Goal: Task Accomplishment & Management: Use online tool/utility

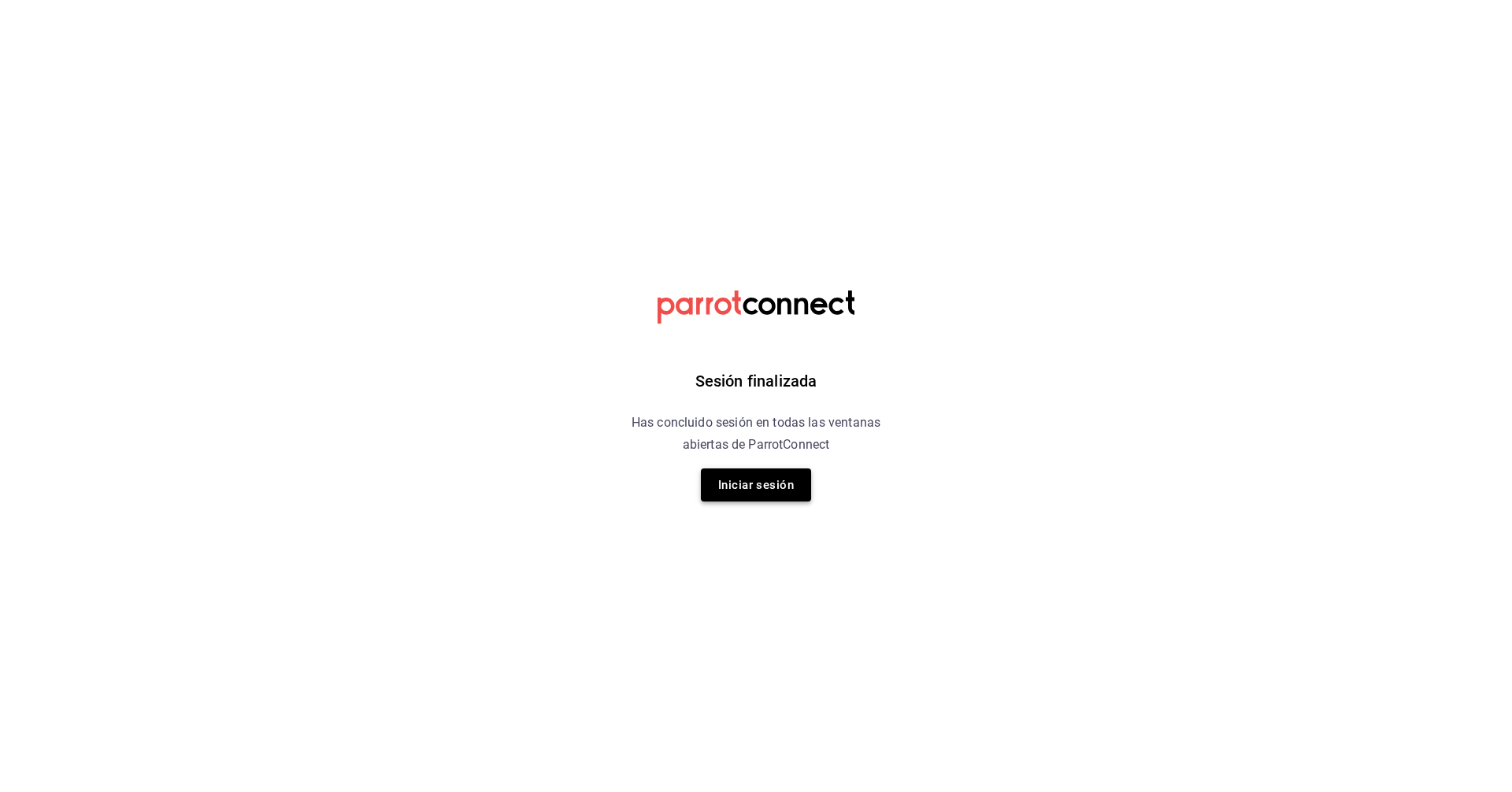
click at [731, 475] on button "Iniciar sesión" at bounding box center [756, 485] width 110 height 33
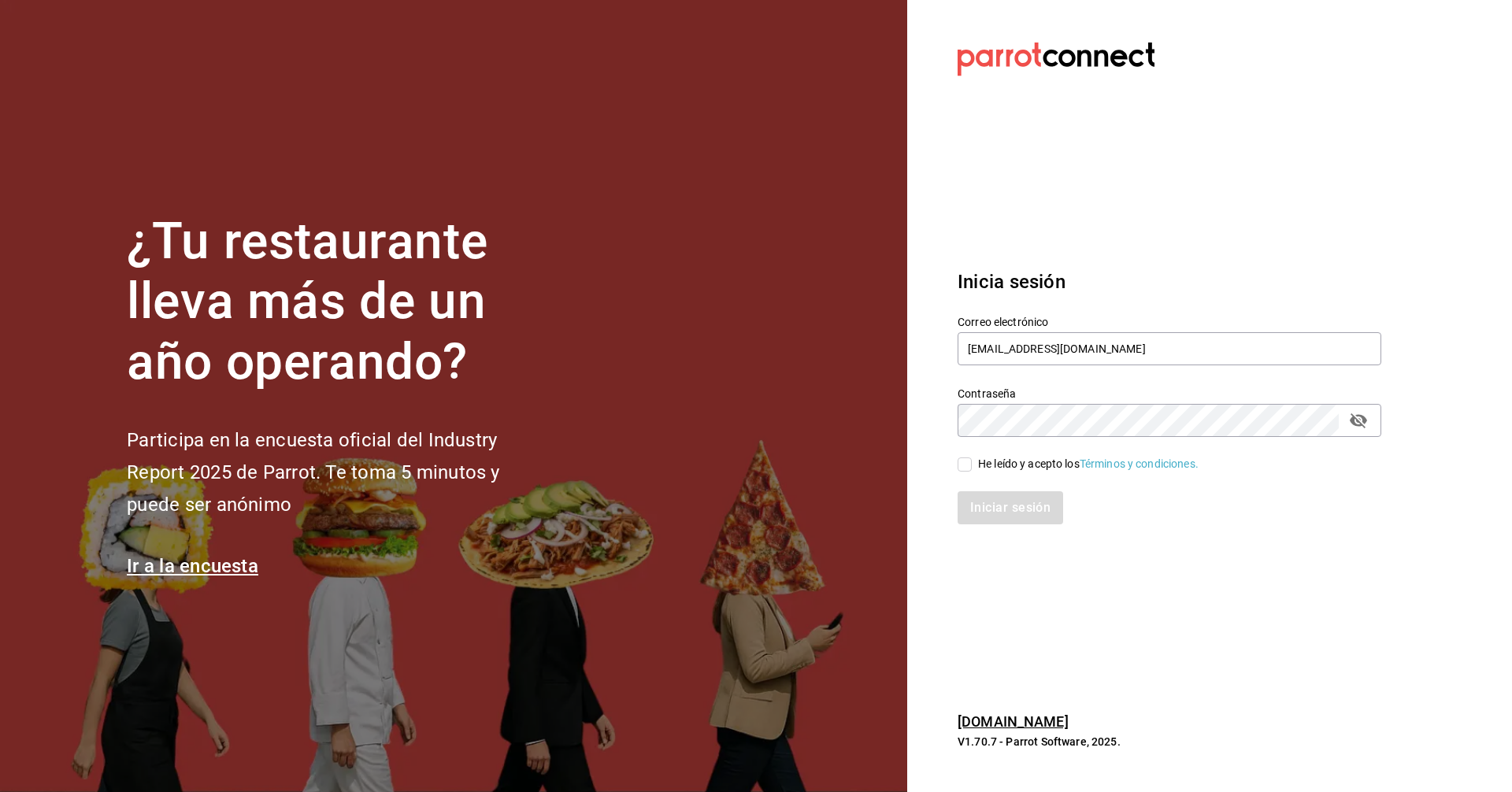
click at [731, 462] on input "He leído y acepto los Términos y condiciones." at bounding box center [965, 465] width 14 height 14
checkbox input "true"
click at [731, 519] on button "Iniciar sesión" at bounding box center [1011, 507] width 108 height 33
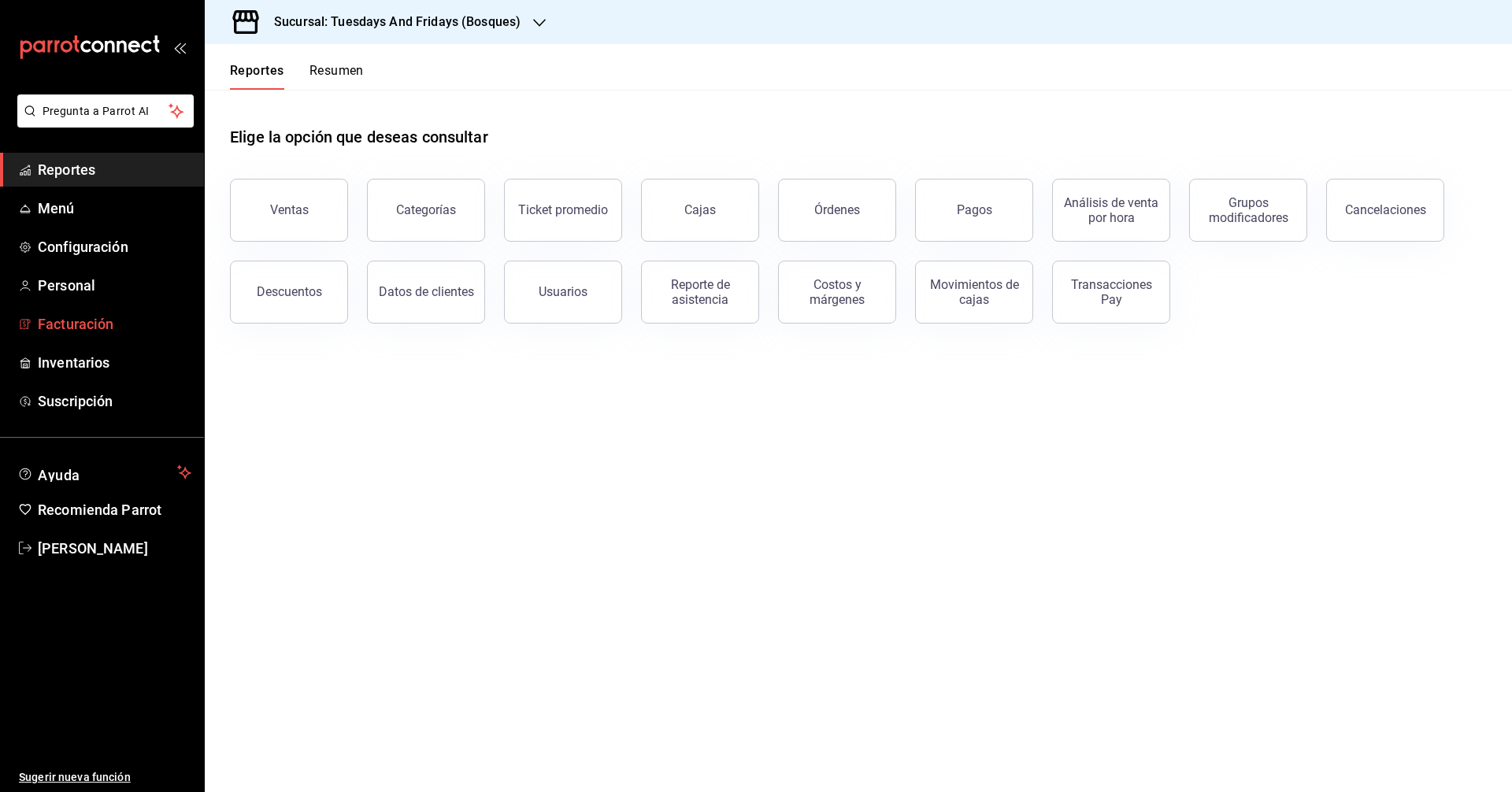
click at [88, 320] on span "Facturación" at bounding box center [114, 323] width 153 height 21
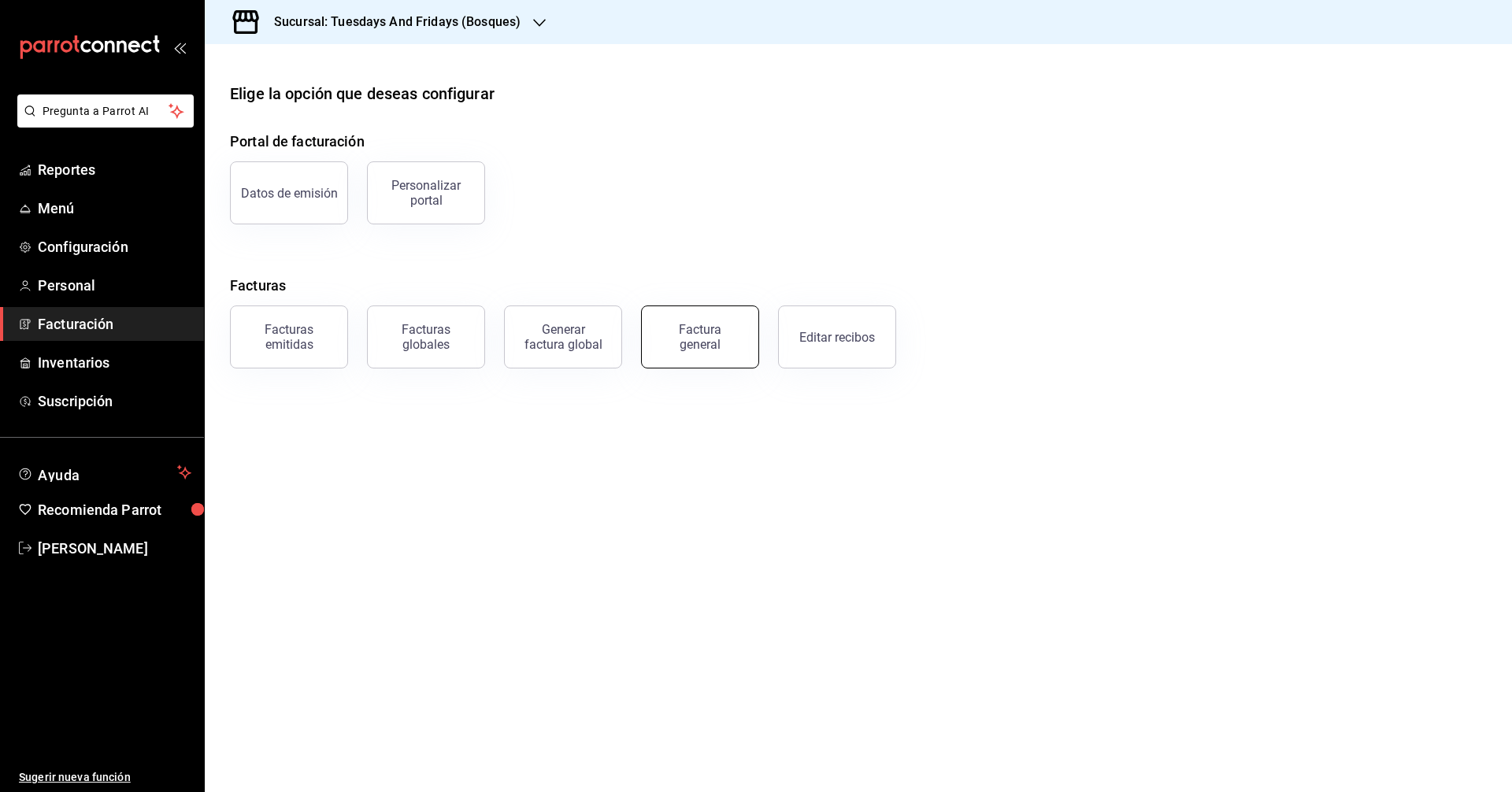
click at [692, 348] on div "Factura general" at bounding box center [700, 336] width 79 height 30
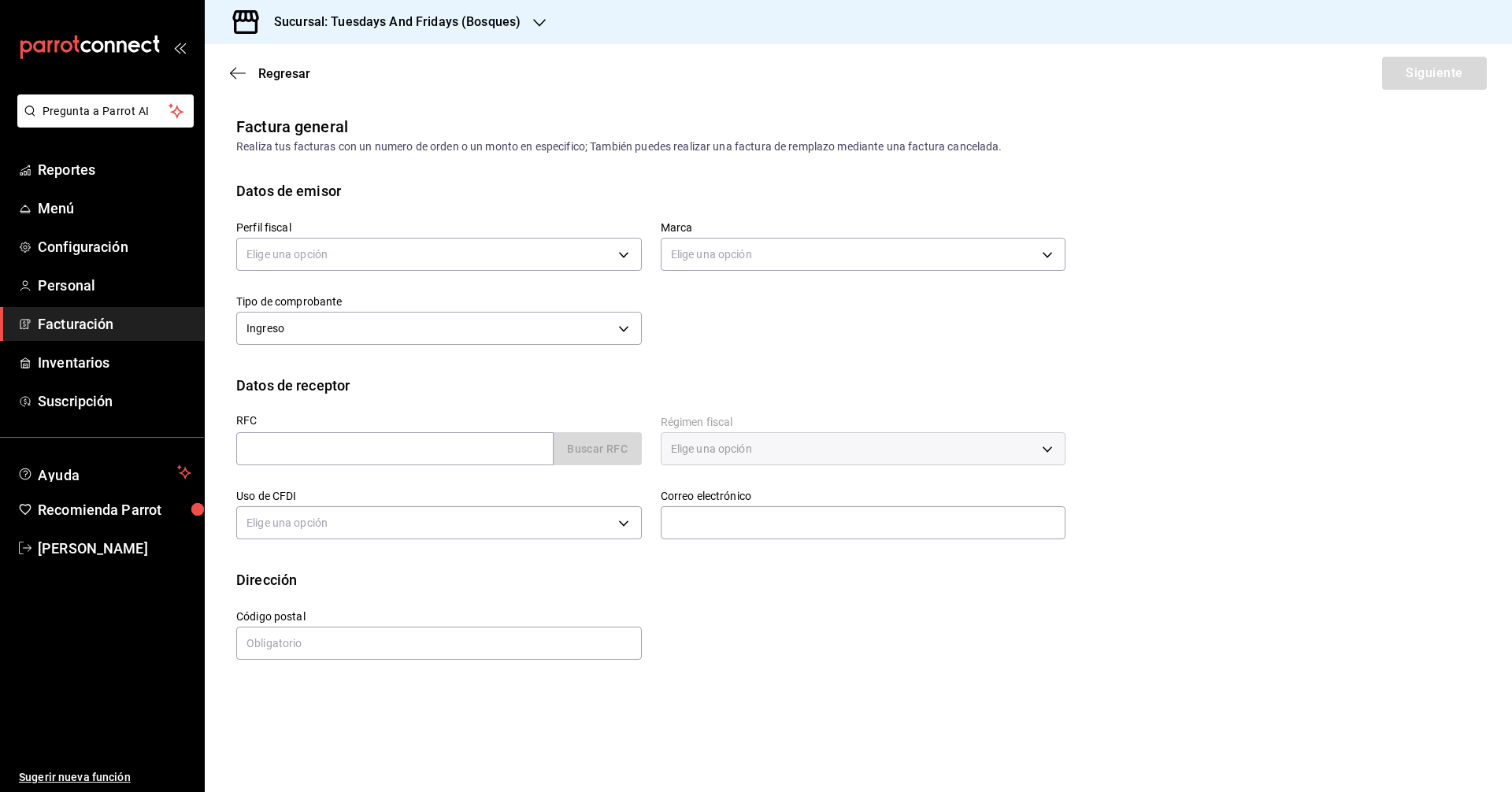
click at [478, 27] on h3 "Sucursal: Tuesdays And Fridays (Bosques)" at bounding box center [391, 22] width 259 height 19
click at [352, 137] on span "Tuesdays And Fridays (Canteras)" at bounding box center [300, 138] width 165 height 17
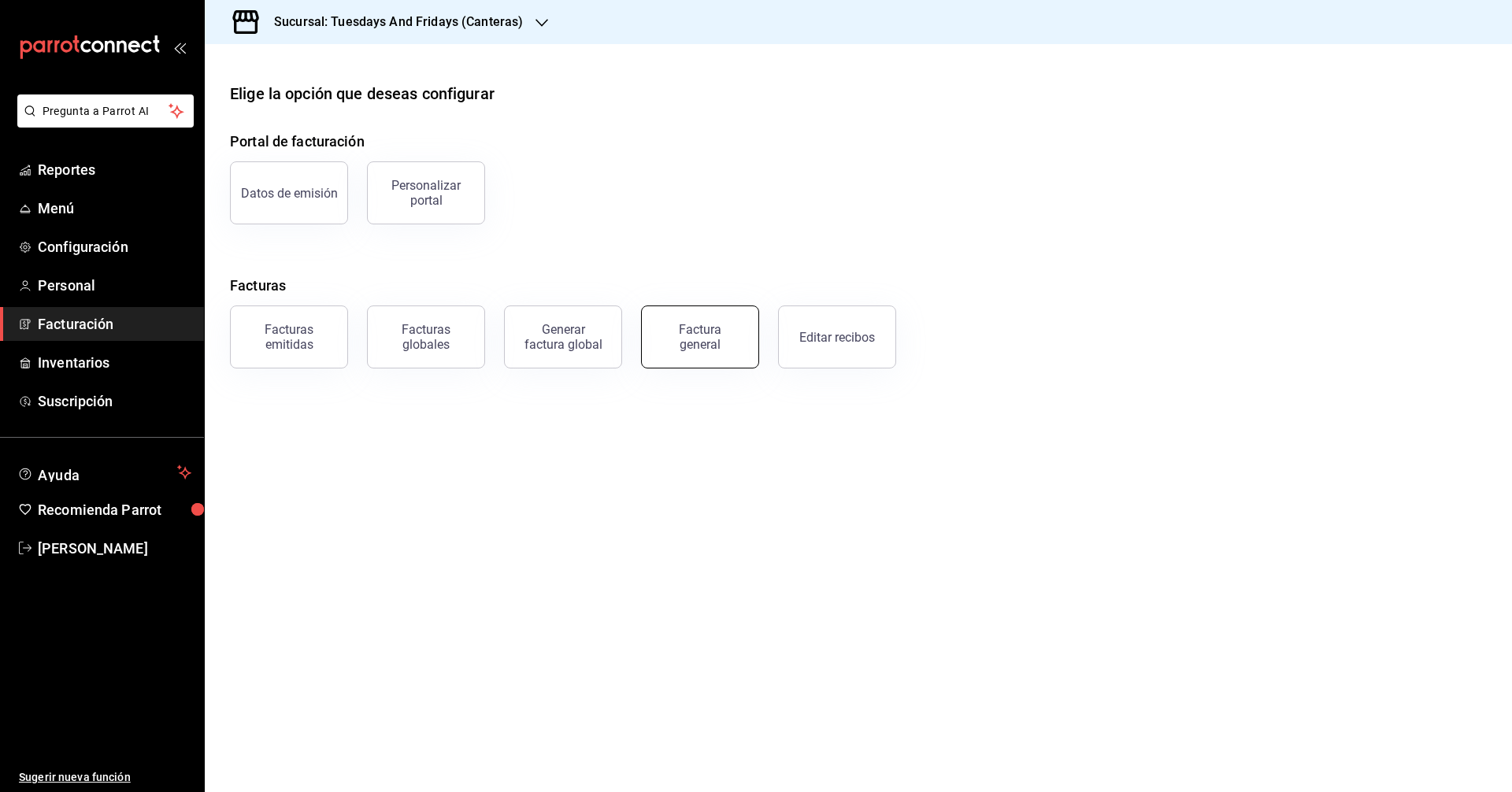
click at [691, 343] on div "Factura general" at bounding box center [700, 336] width 79 height 30
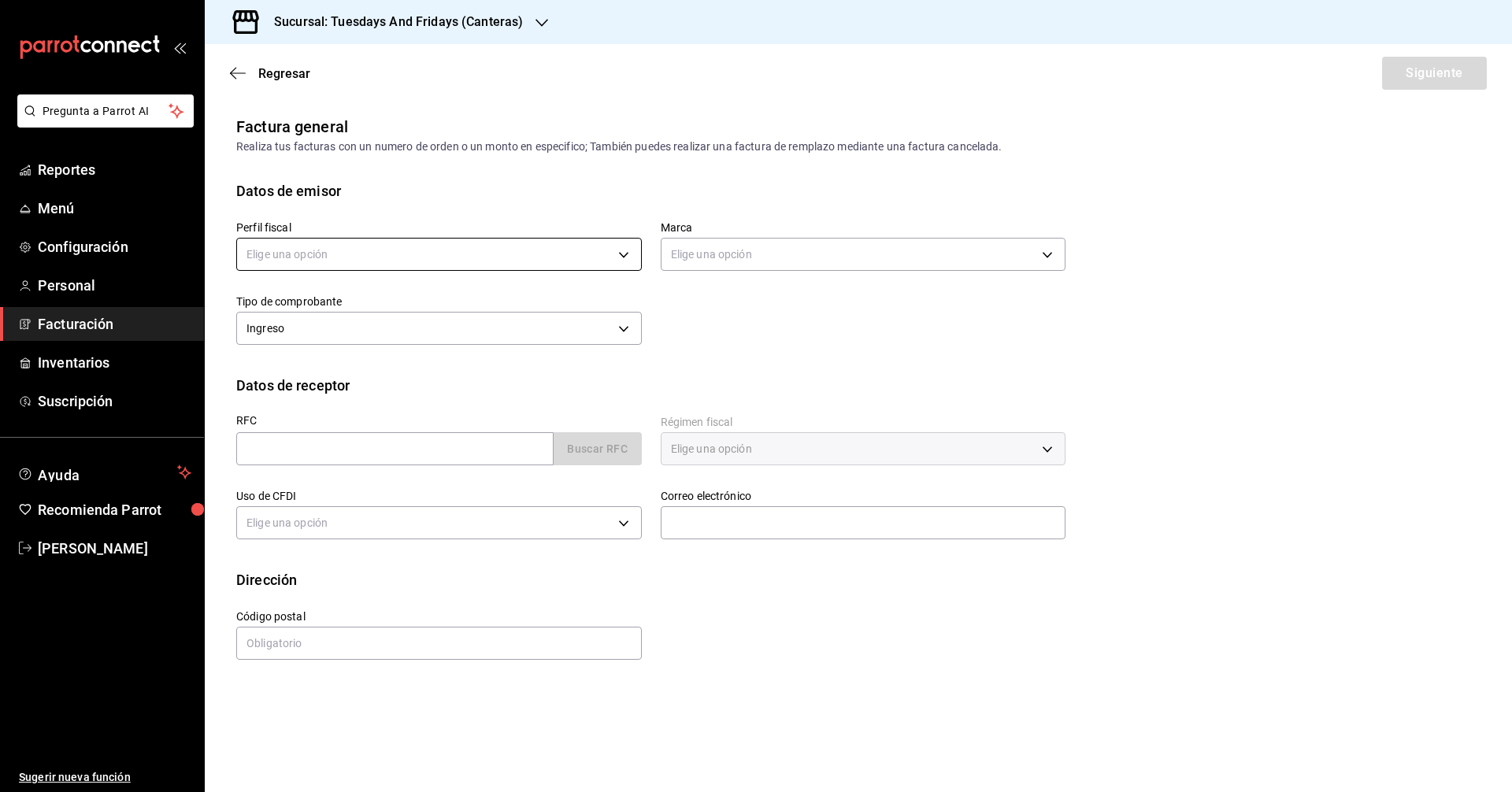
click at [423, 261] on body "Pregunta a Parrot AI Reportes Menú Configuración Personal Facturación Inventari…" at bounding box center [756, 396] width 1512 height 792
click at [409, 325] on li "[PERSON_NAME]" at bounding box center [439, 333] width 404 height 29
type input "c9cd24ef-4caf-4a7b-8585-89d79b9dc07f"
type input "72192942-13c2-4f84-be82-f50c87f3379a"
click at [393, 393] on div "Datos de receptor" at bounding box center [858, 384] width 1244 height 21
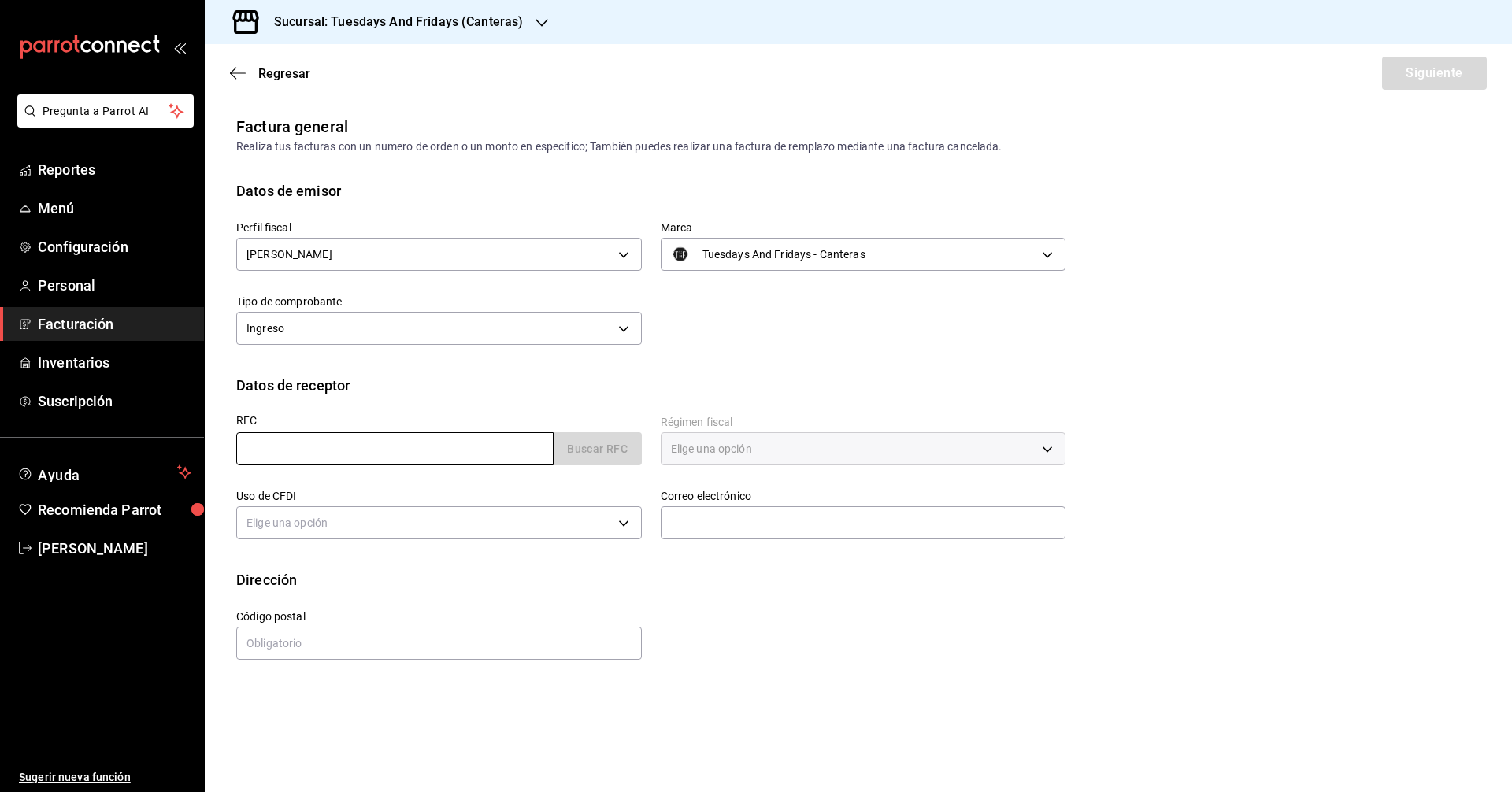
click at [323, 440] on input "text" at bounding box center [394, 448] width 318 height 33
type input "LOMB8809103B4"
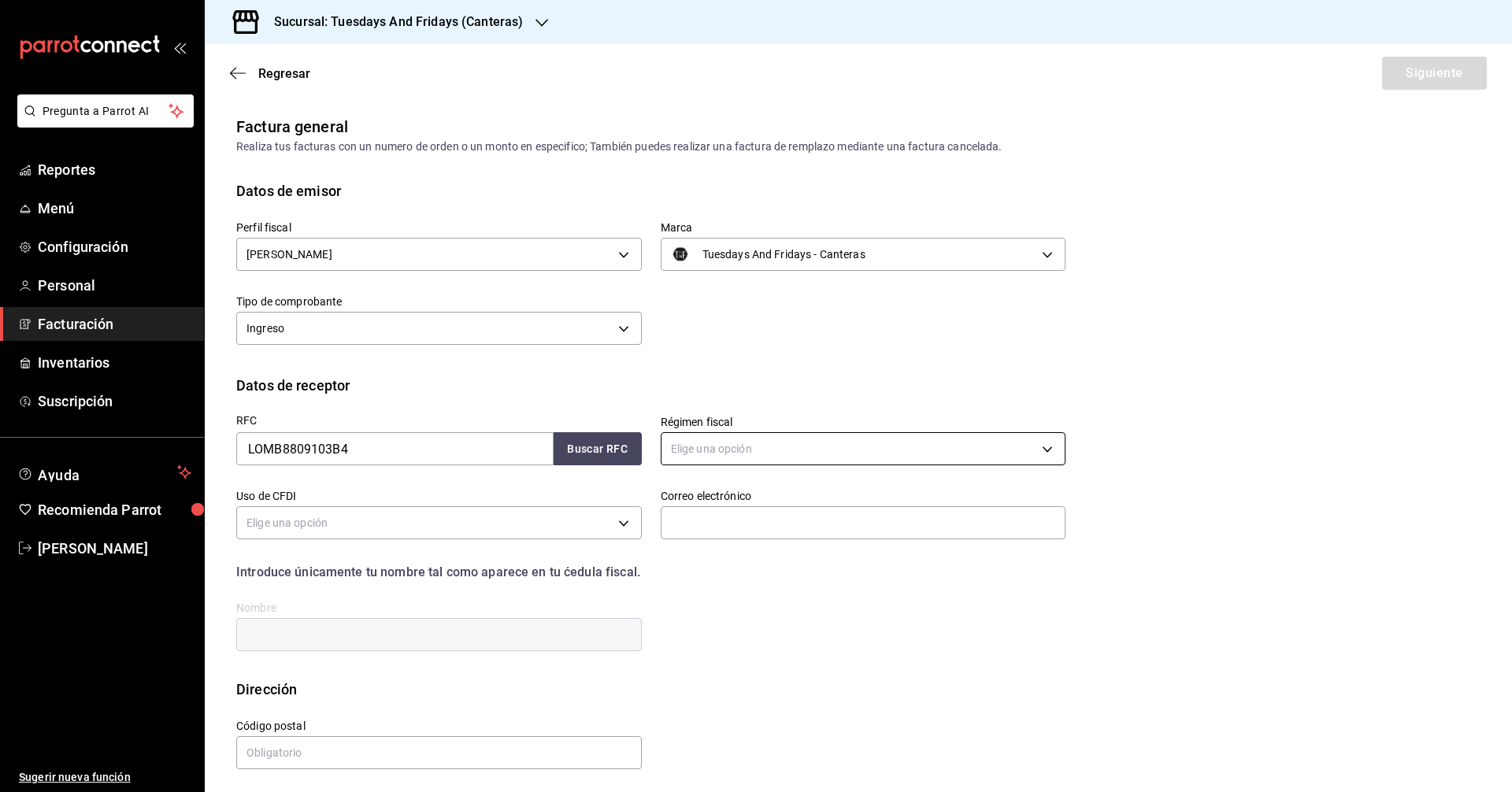
click at [767, 452] on body "Pregunta a Parrot AI Reportes Menú Configuración Personal Facturación Inventari…" at bounding box center [756, 396] width 1512 height 792
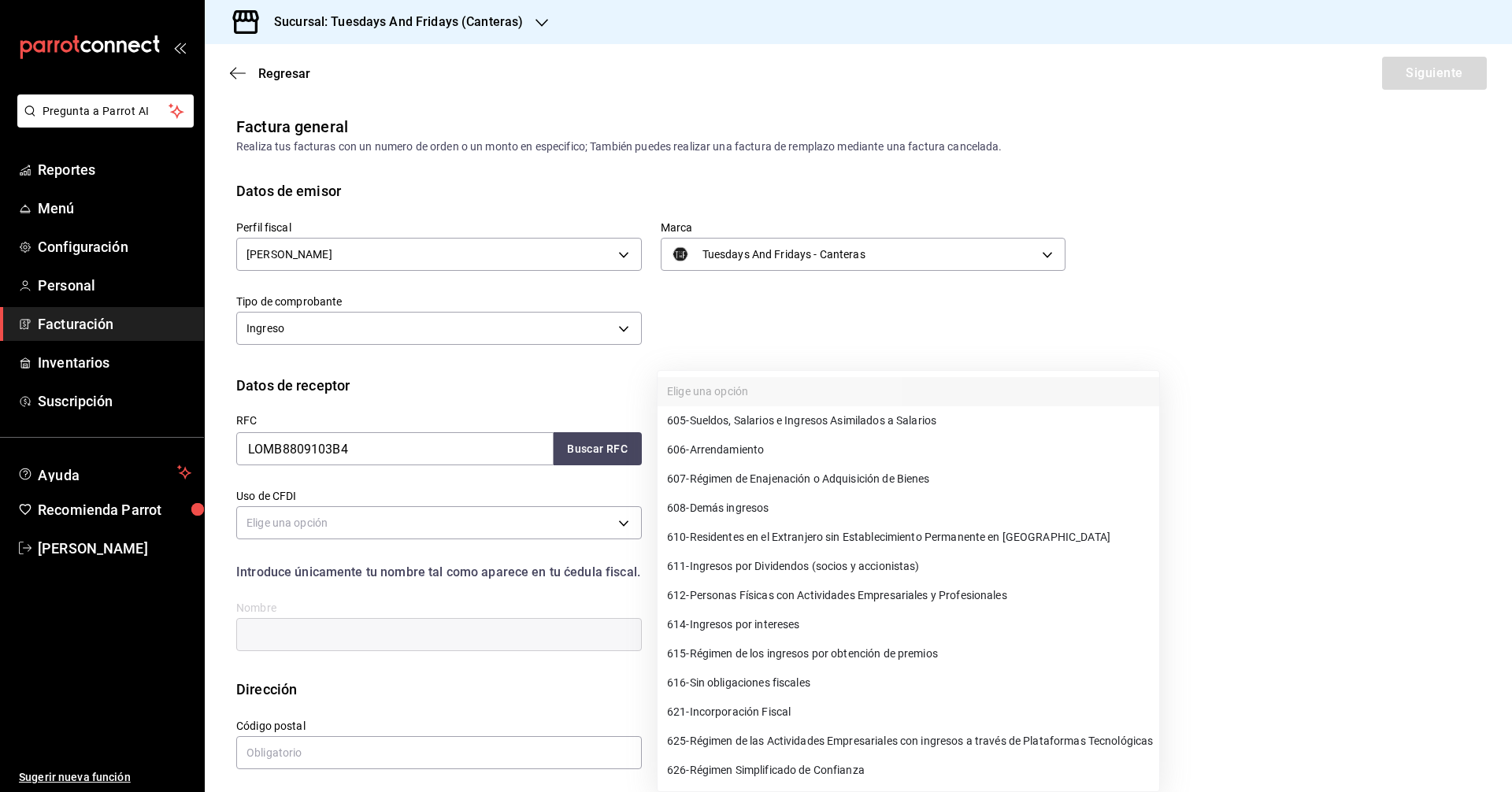
click at [744, 352] on div at bounding box center [756, 396] width 1512 height 792
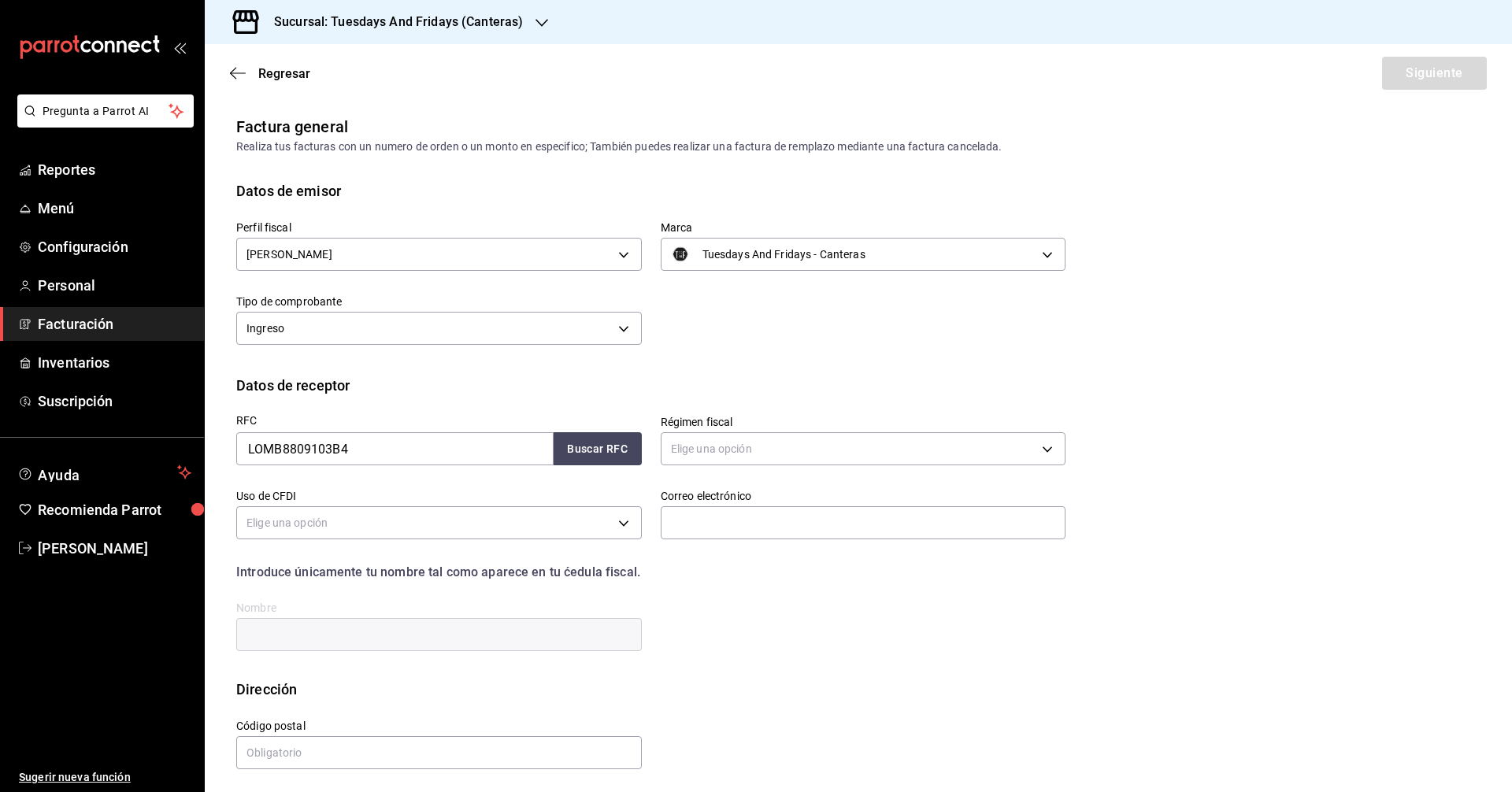
drag, startPoint x: 586, startPoint y: 468, endPoint x: 597, endPoint y: 469, distance: 11.0
click at [596, 465] on div "RFC LOMB8809103B4 Buscar RFC" at bounding box center [429, 433] width 424 height 74
click at [601, 449] on button "Buscar RFC" at bounding box center [597, 448] width 89 height 33
type input "612"
type input "G03"
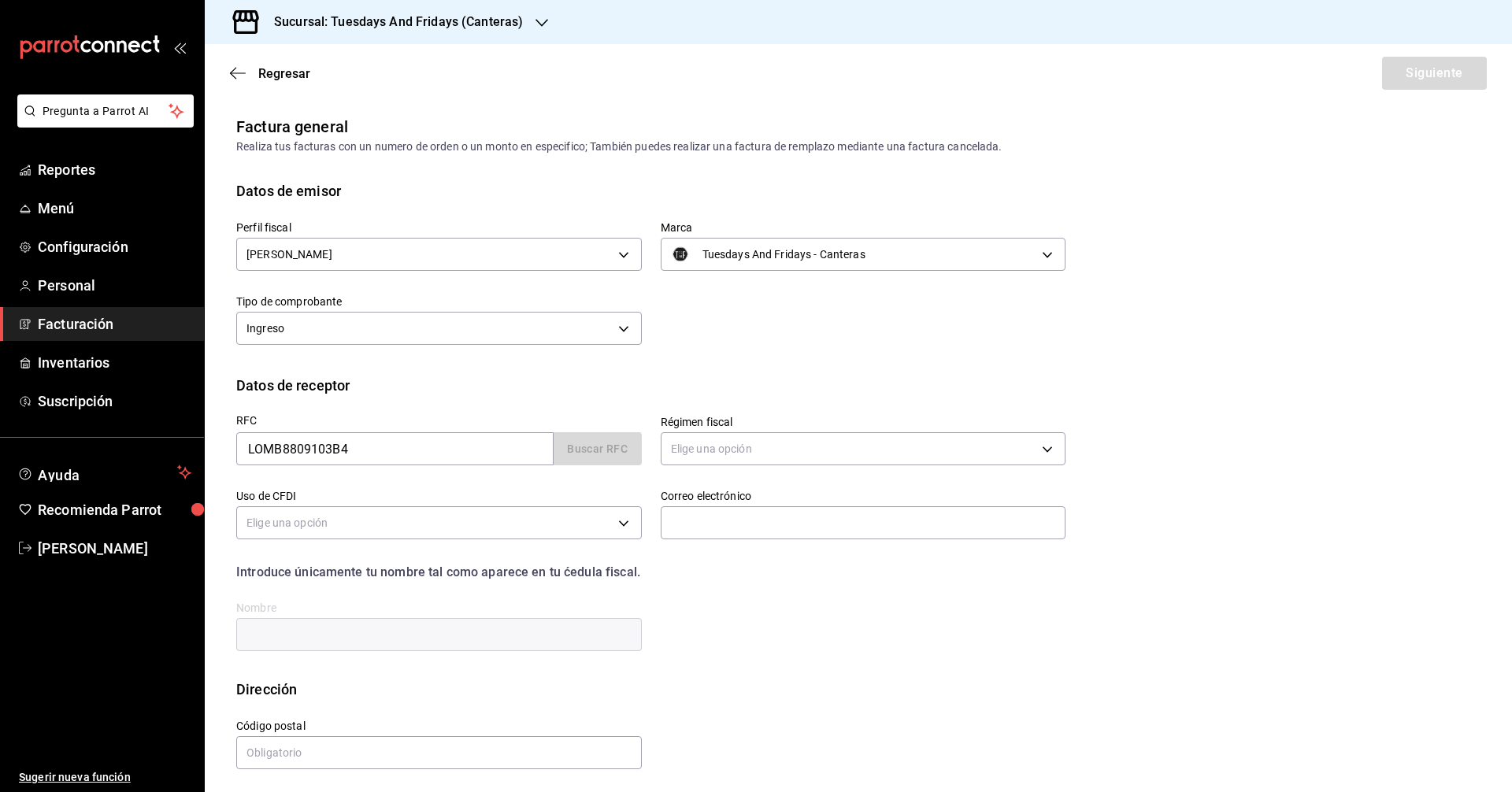
type input "[EMAIL_ADDRESS][DOMAIN_NAME]"
type input "20926"
type input "[PERSON_NAME]"
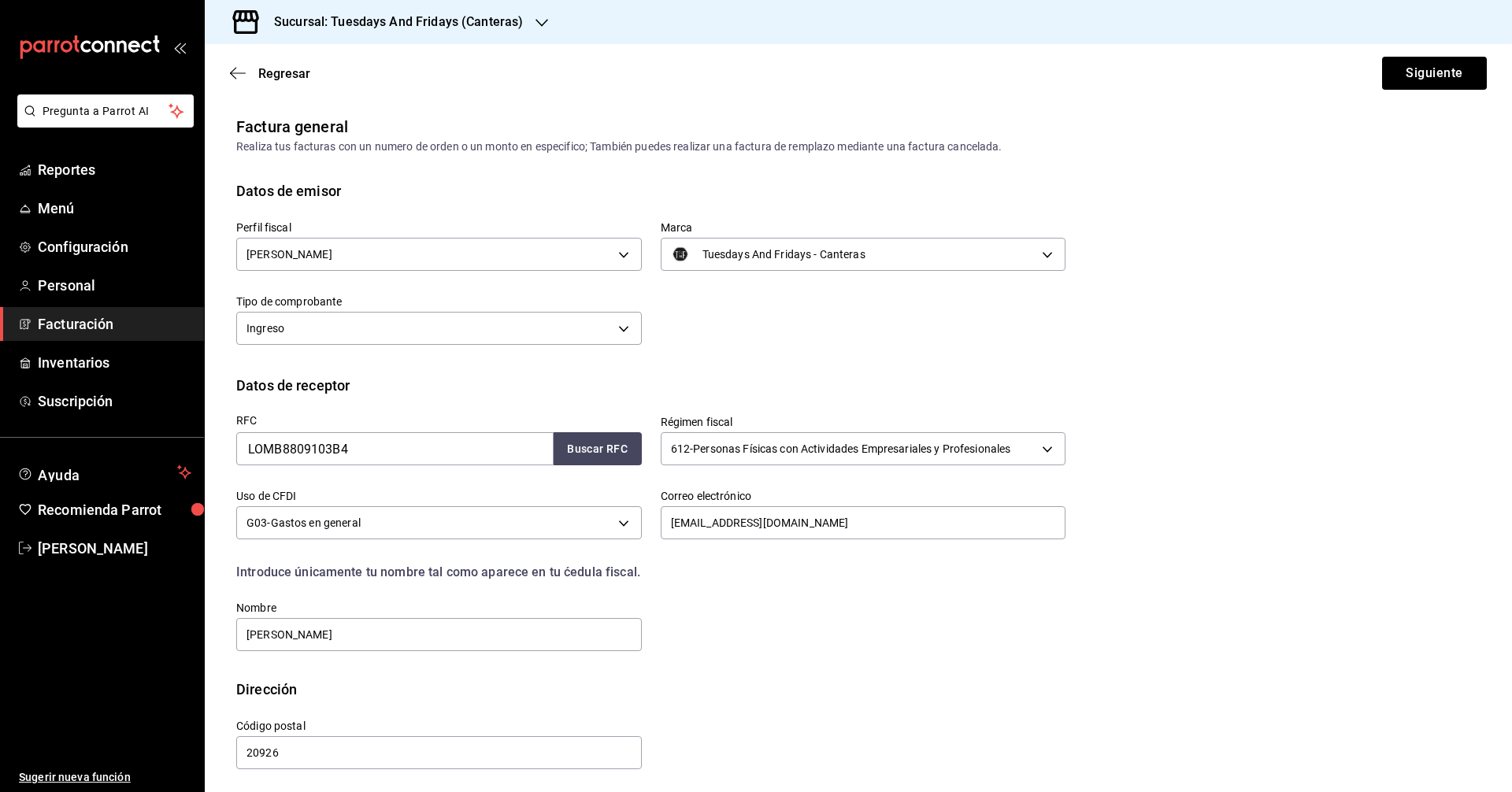
click at [761, 392] on div "Datos de receptor" at bounding box center [858, 384] width 1244 height 21
click at [613, 459] on button "Buscar RFC" at bounding box center [597, 448] width 89 height 33
click at [752, 599] on div "RFC LOMB8809103B4 Buscar RFC Régimen fiscal 612 - Personas Físicas con Activida…" at bounding box center [641, 524] width 848 height 258
click at [1416, 85] on button "Siguiente" at bounding box center [1433, 73] width 105 height 33
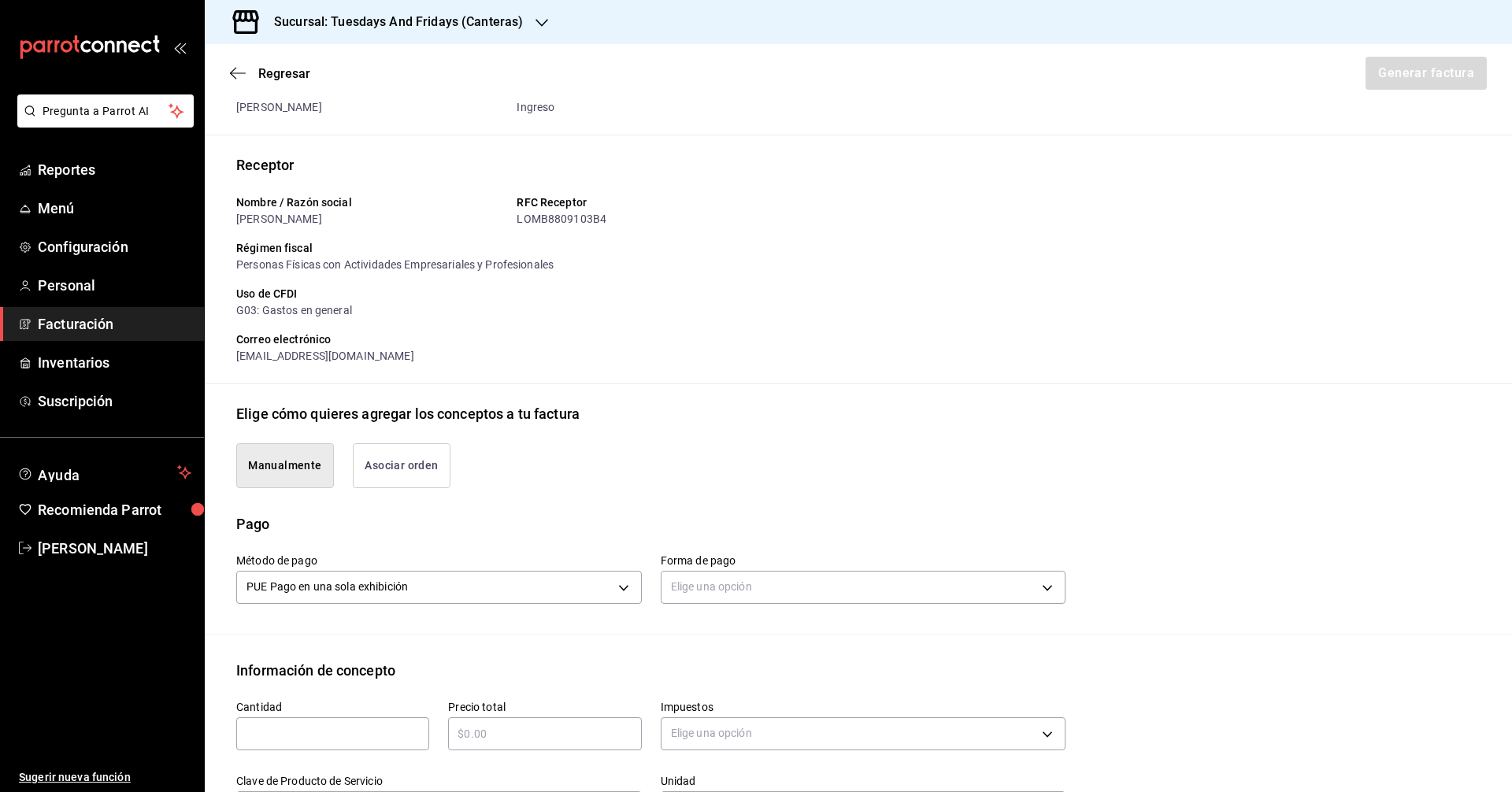
scroll to position [157, 0]
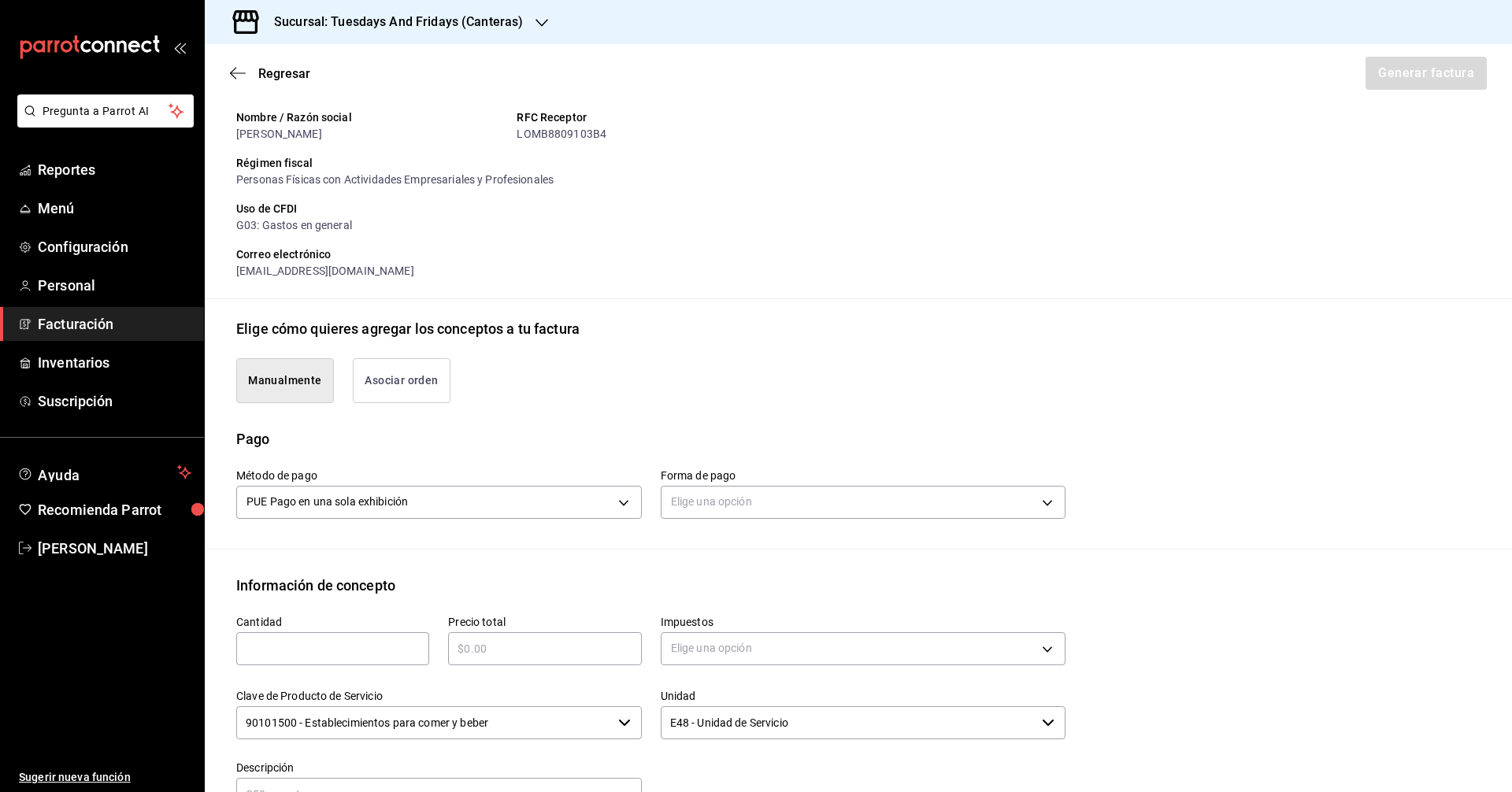
click at [725, 525] on div "Método de pago PUE Pago en una sola exhibición PUE Forma de pago Elige una opci…" at bounding box center [858, 499] width 1244 height 99
click at [753, 511] on body "Pregunta a Parrot AI Reportes Menú Configuración Personal Facturación Inventari…" at bounding box center [756, 396] width 1512 height 792
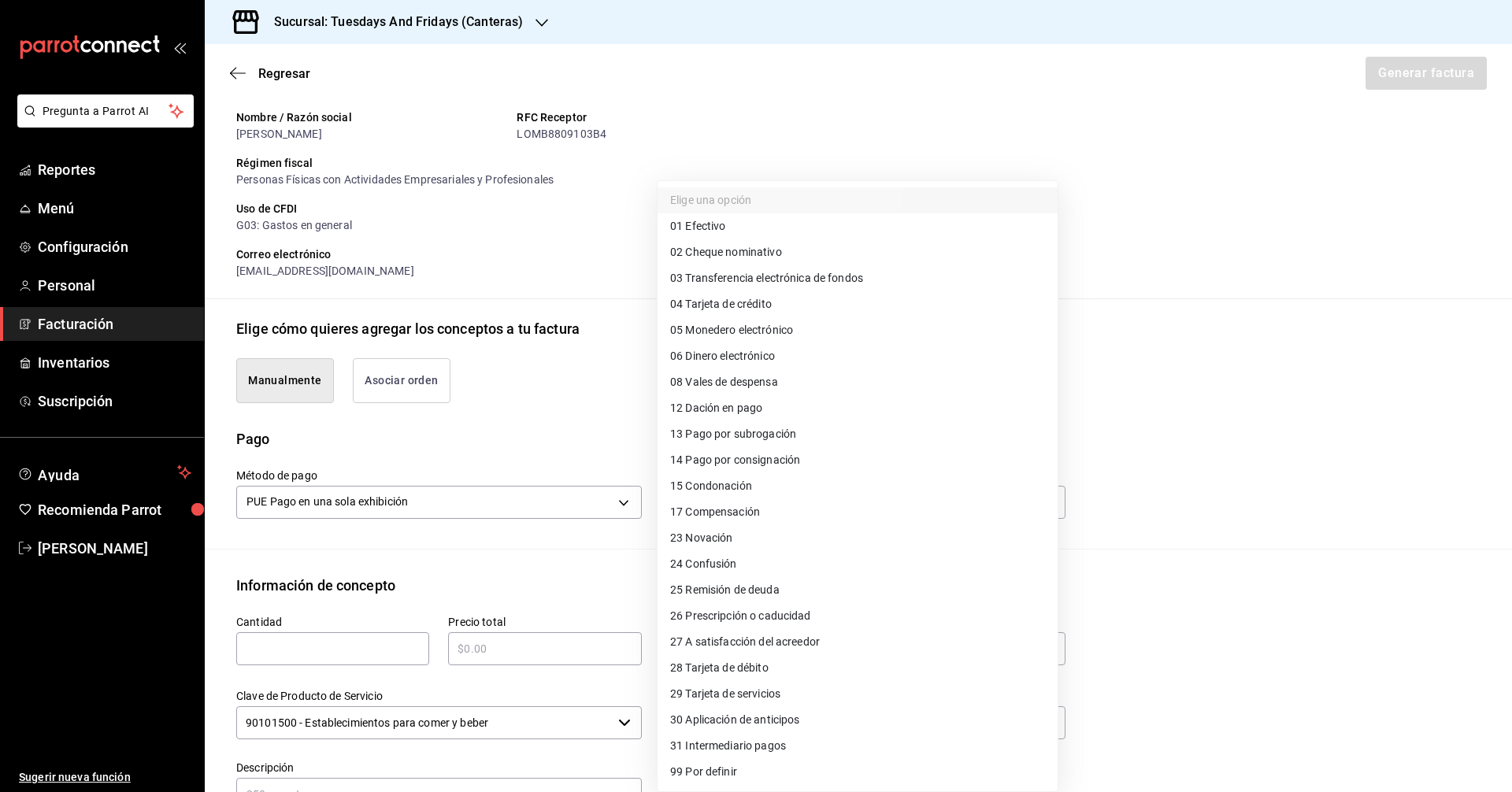
click at [797, 283] on span "03 Transferencia electrónica de fondos" at bounding box center [766, 278] width 193 height 17
type input "03"
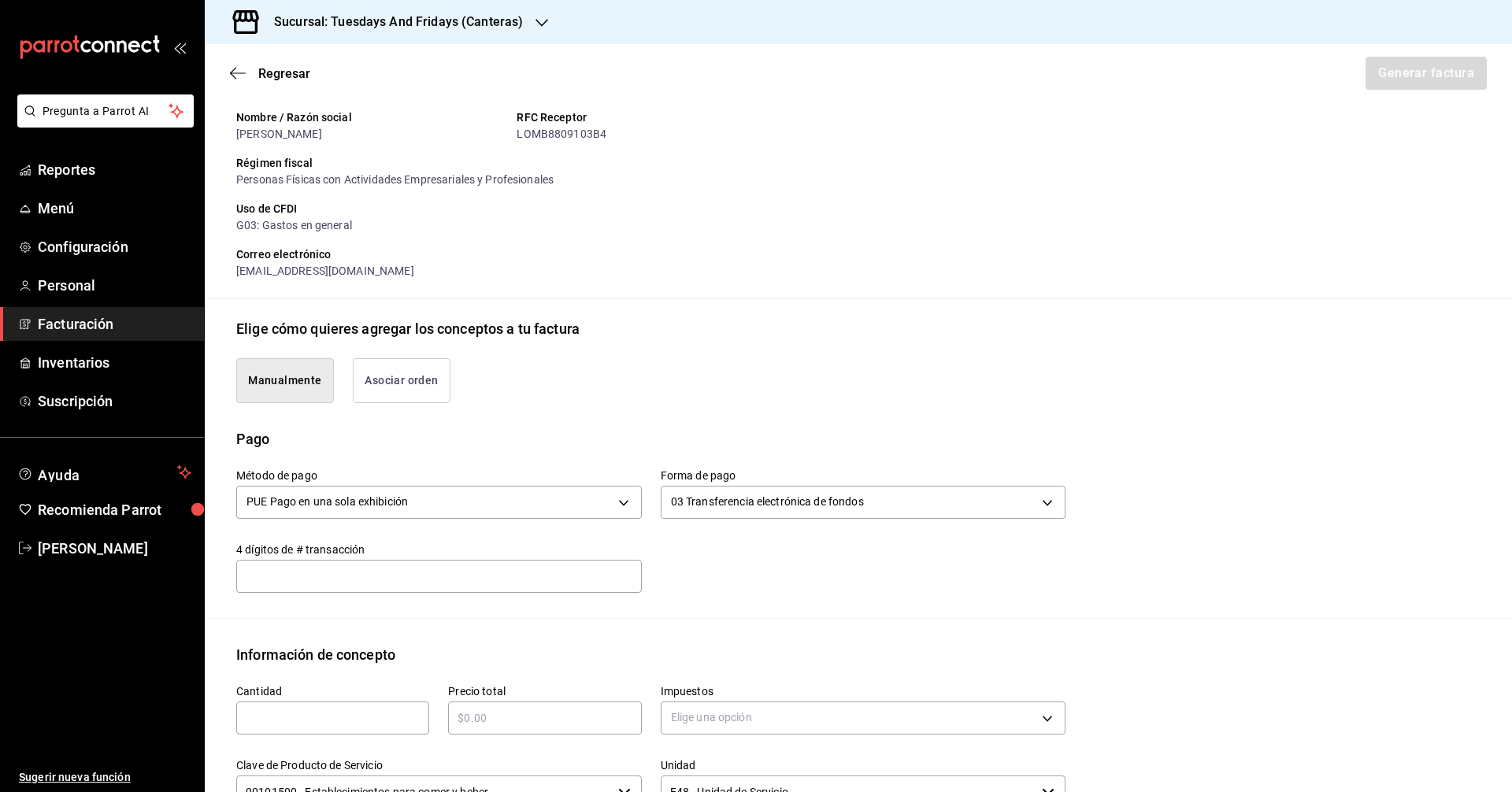
click at [578, 576] on input "text" at bounding box center [438, 575] width 405 height 32
type input "6657"
click at [578, 649] on div "Información de concepto" at bounding box center [858, 654] width 1244 height 21
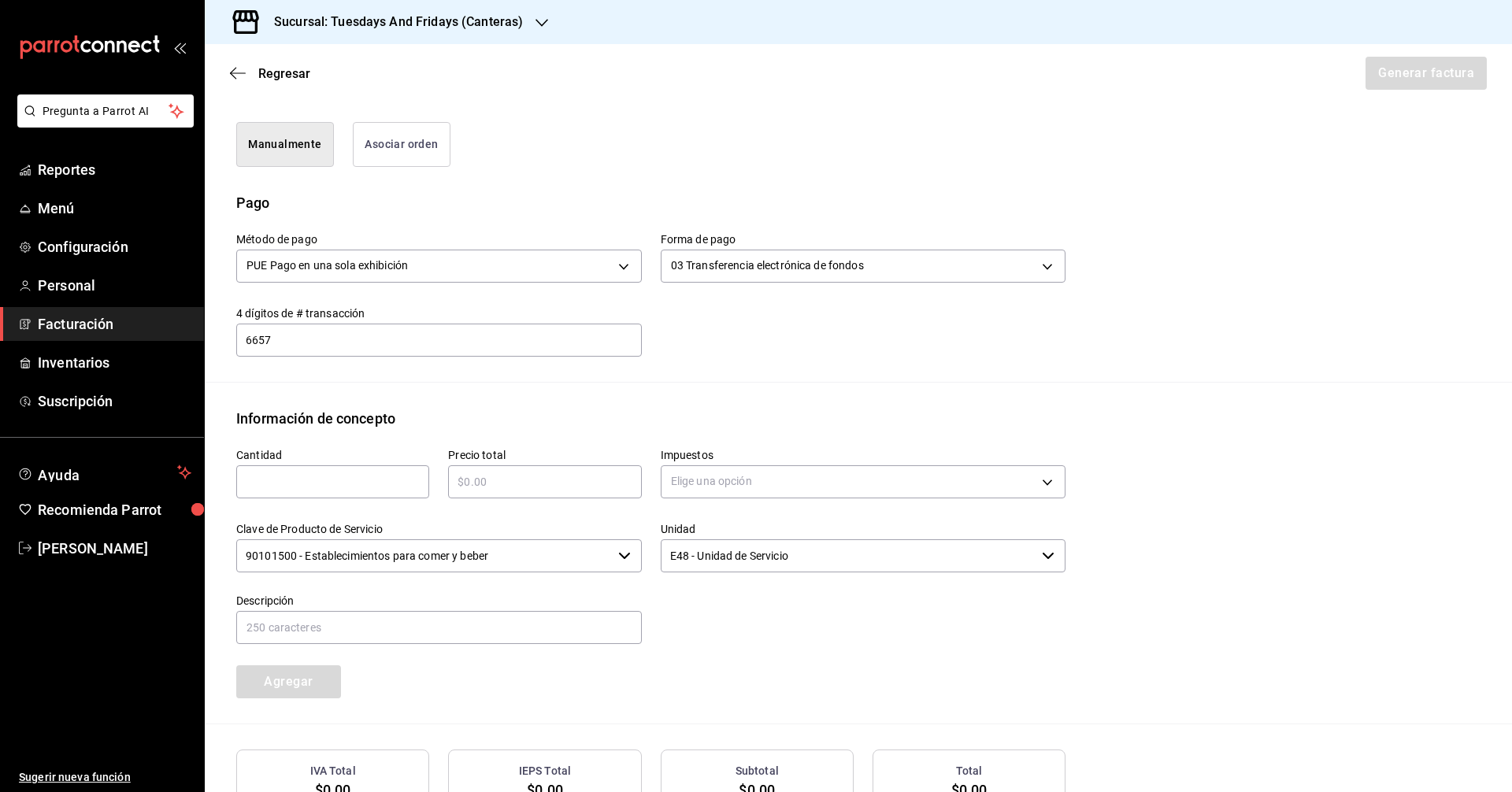
click at [364, 495] on div "​" at bounding box center [332, 481] width 193 height 33
type input "415"
click at [485, 473] on input "text" at bounding box center [544, 482] width 193 height 19
type input "$4565"
click at [773, 491] on body "Pregunta a Parrot AI Reportes Menú Configuración Personal Facturación Inventari…" at bounding box center [756, 396] width 1512 height 792
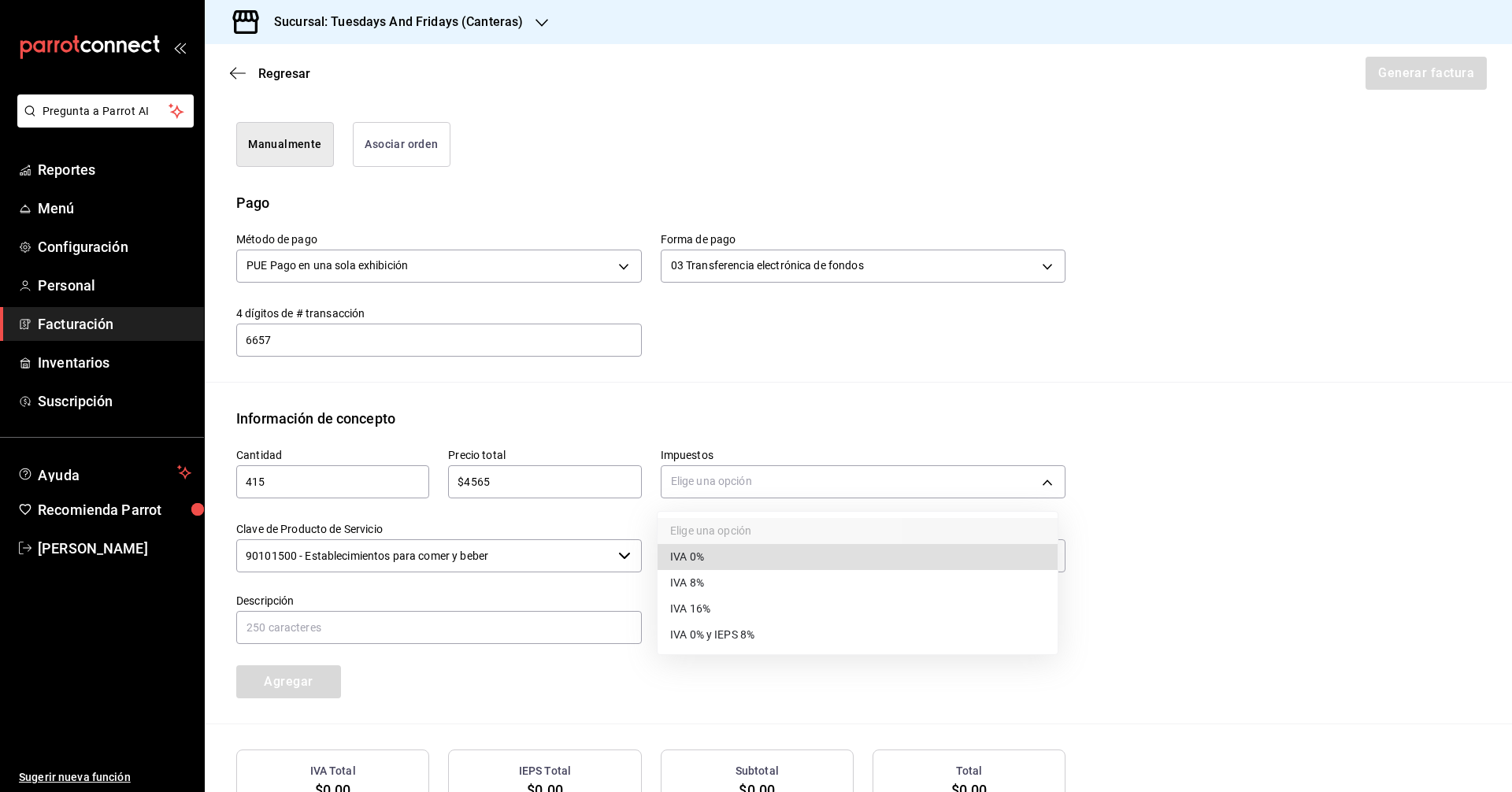
click at [699, 556] on span "IVA 0%" at bounding box center [687, 556] width 34 height 17
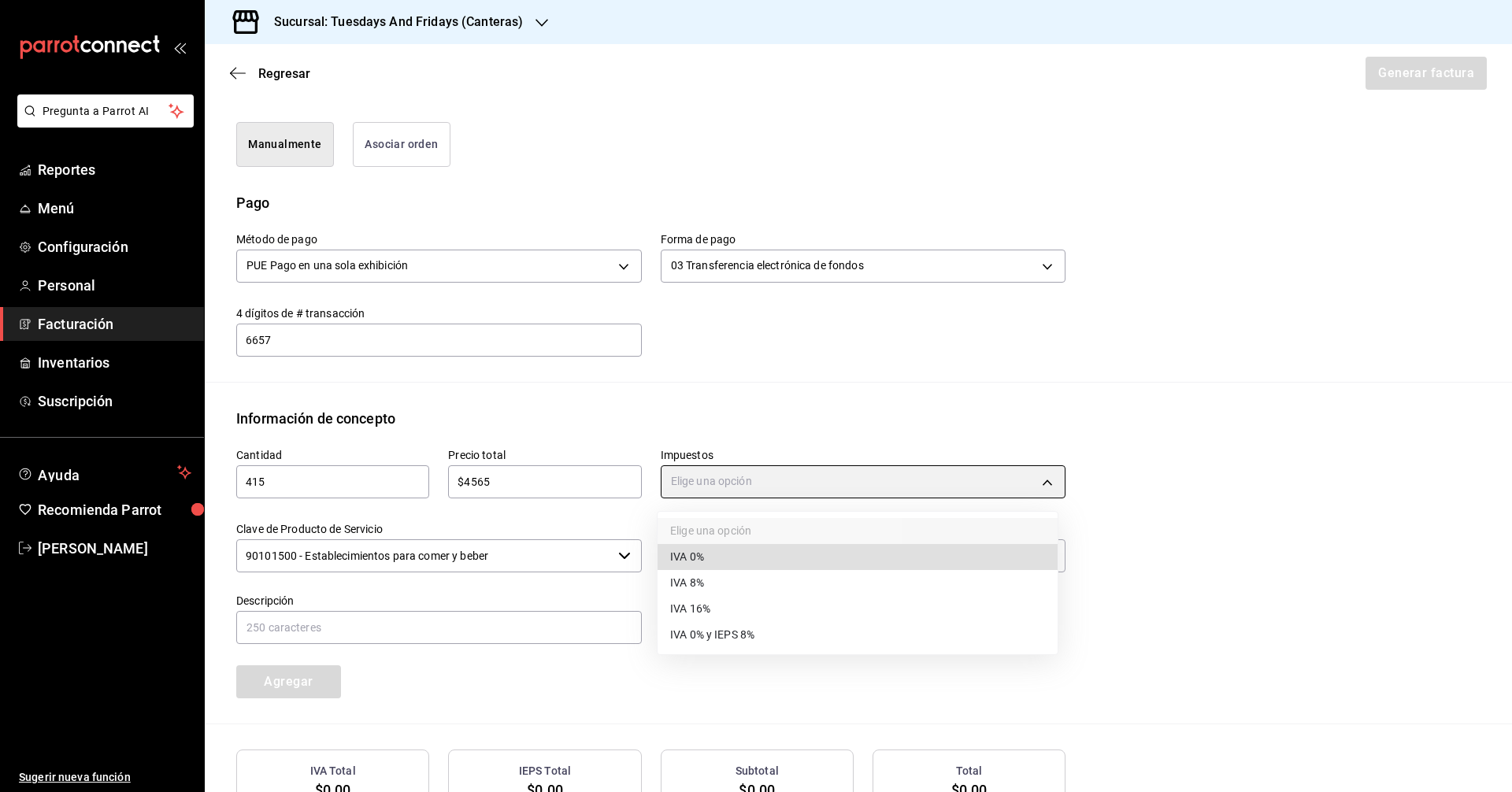
type input "IVA_0"
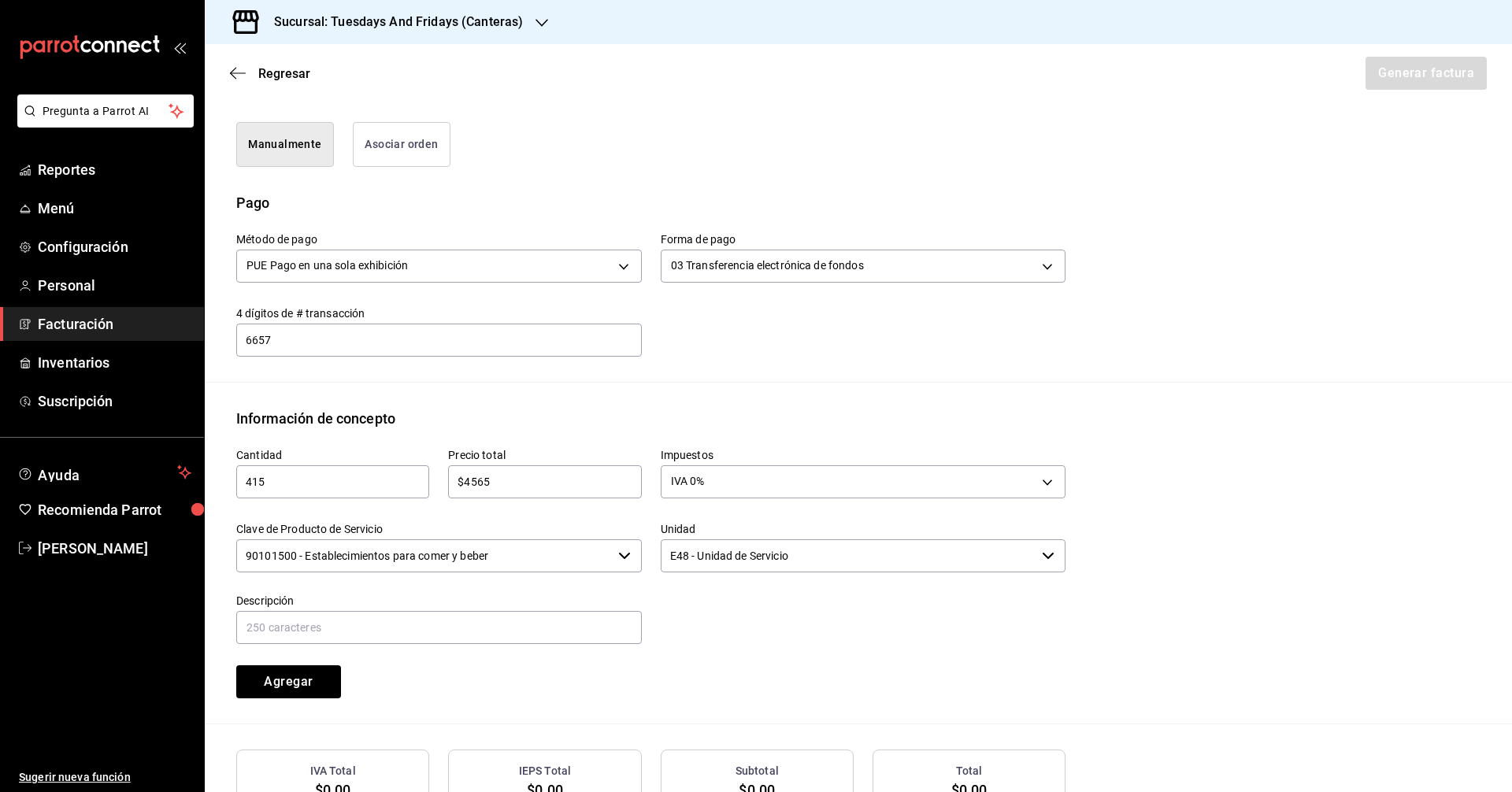
click at [553, 559] on input "90101500 - Establecimientos para comer y beber" at bounding box center [423, 555] width 375 height 33
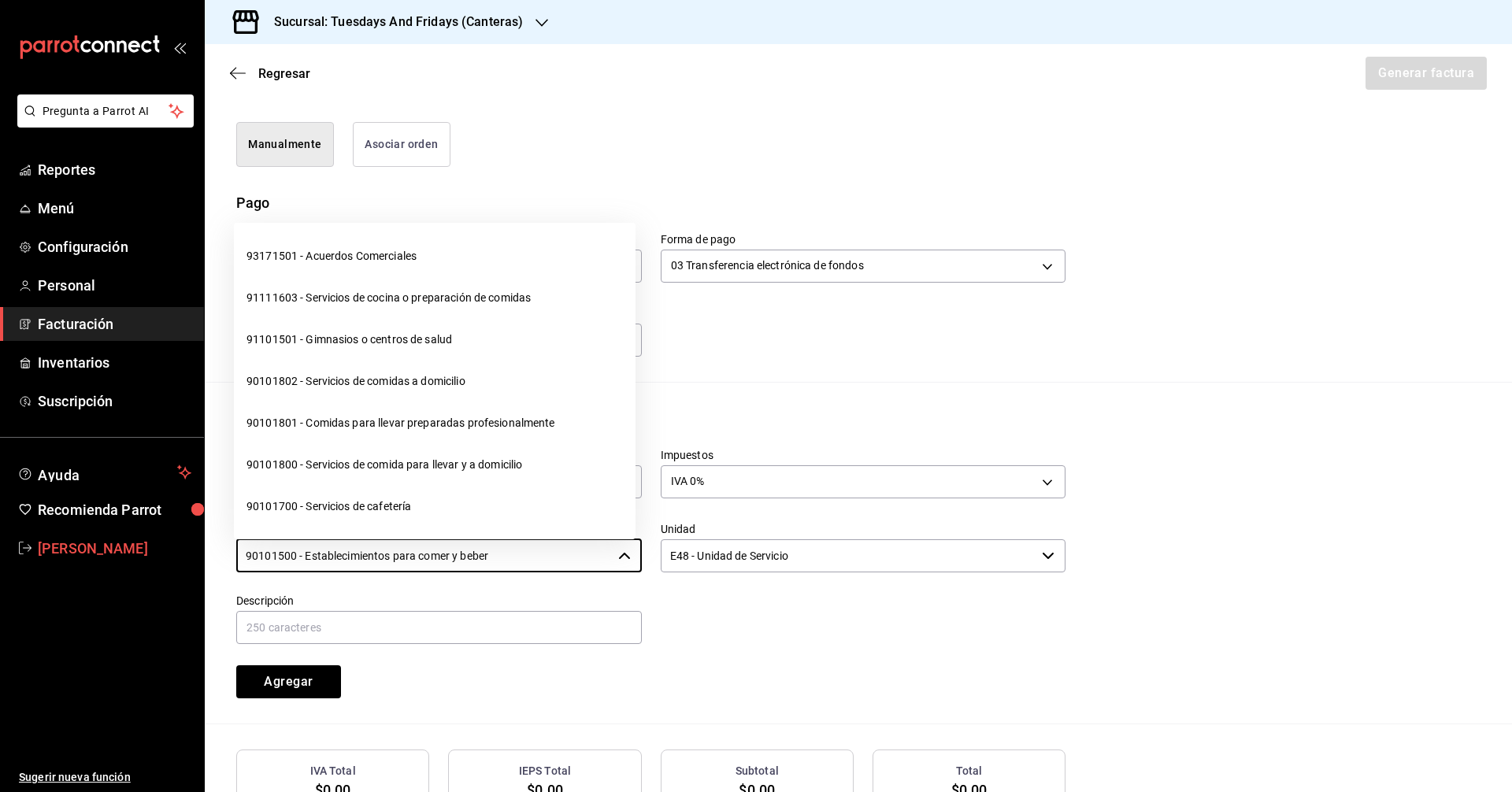
drag, startPoint x: 564, startPoint y: 546, endPoint x: 191, endPoint y: 535, distance: 373.2
click at [191, 535] on div "Pregunta a Parrot AI Reportes Menú Configuración Personal Facturación Inventari…" at bounding box center [756, 396] width 1512 height 792
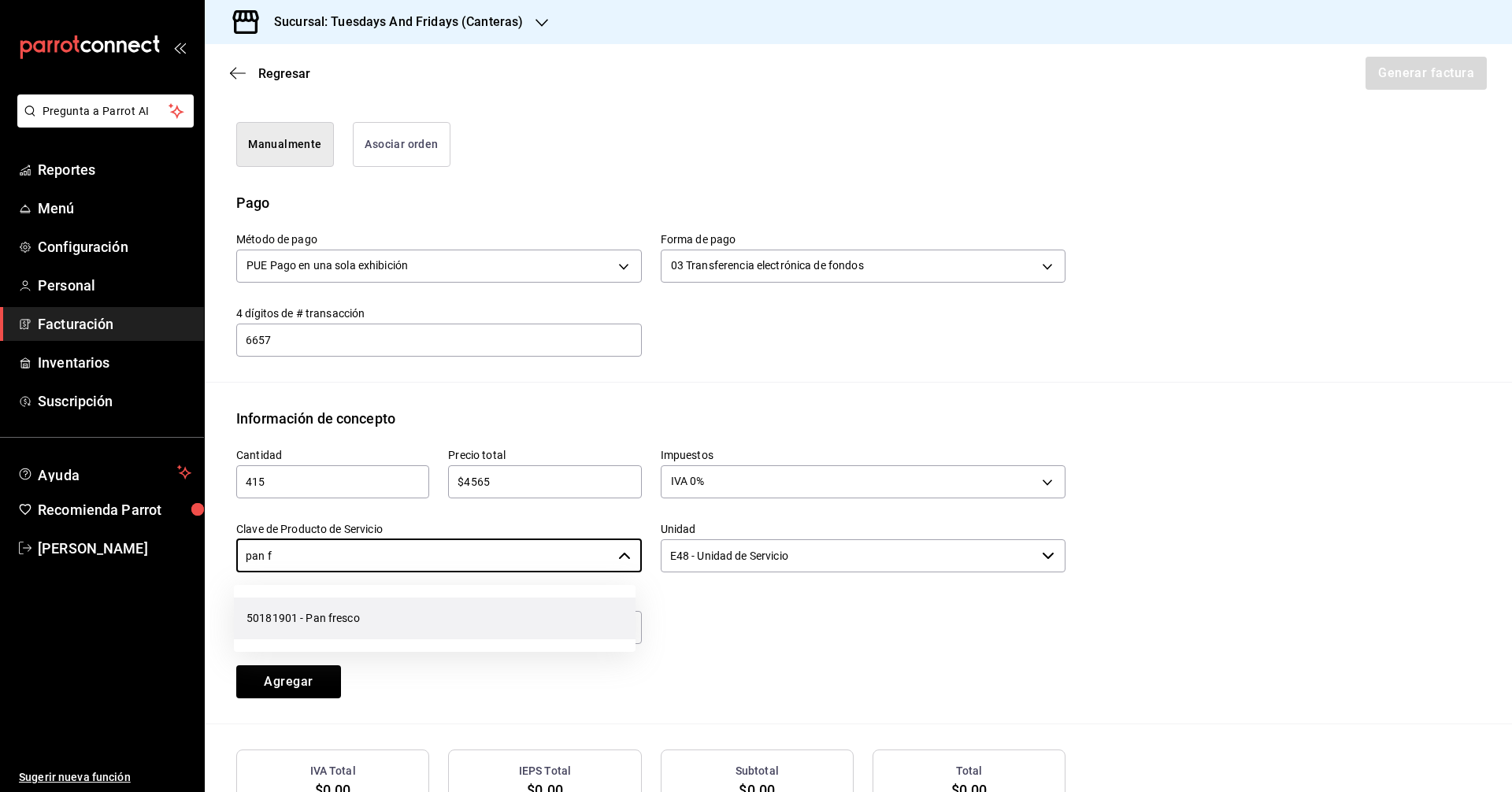
click at [318, 609] on li "50181901 - Pan fresco" at bounding box center [434, 618] width 401 height 42
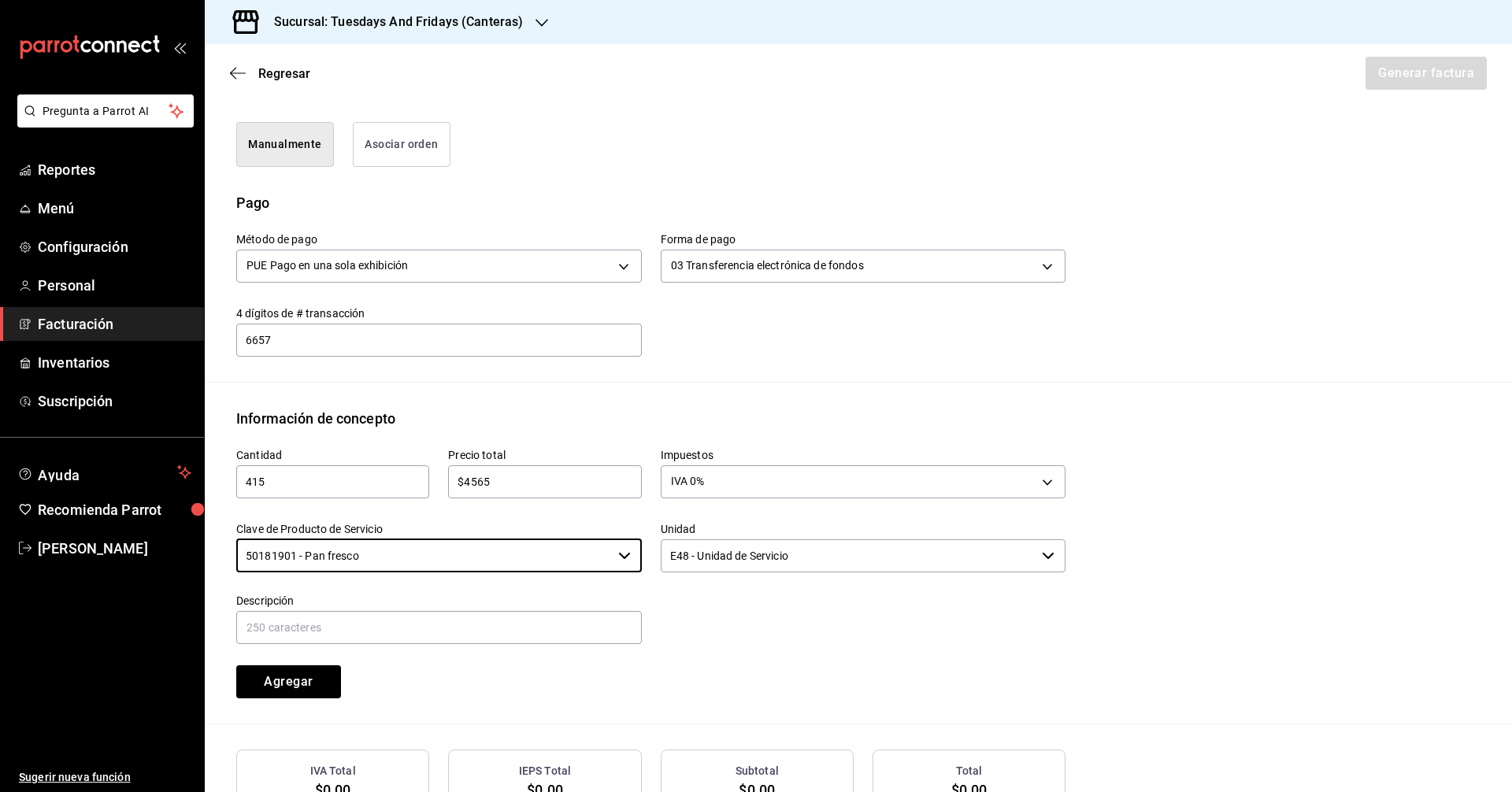
type input "50181901 - Pan fresco"
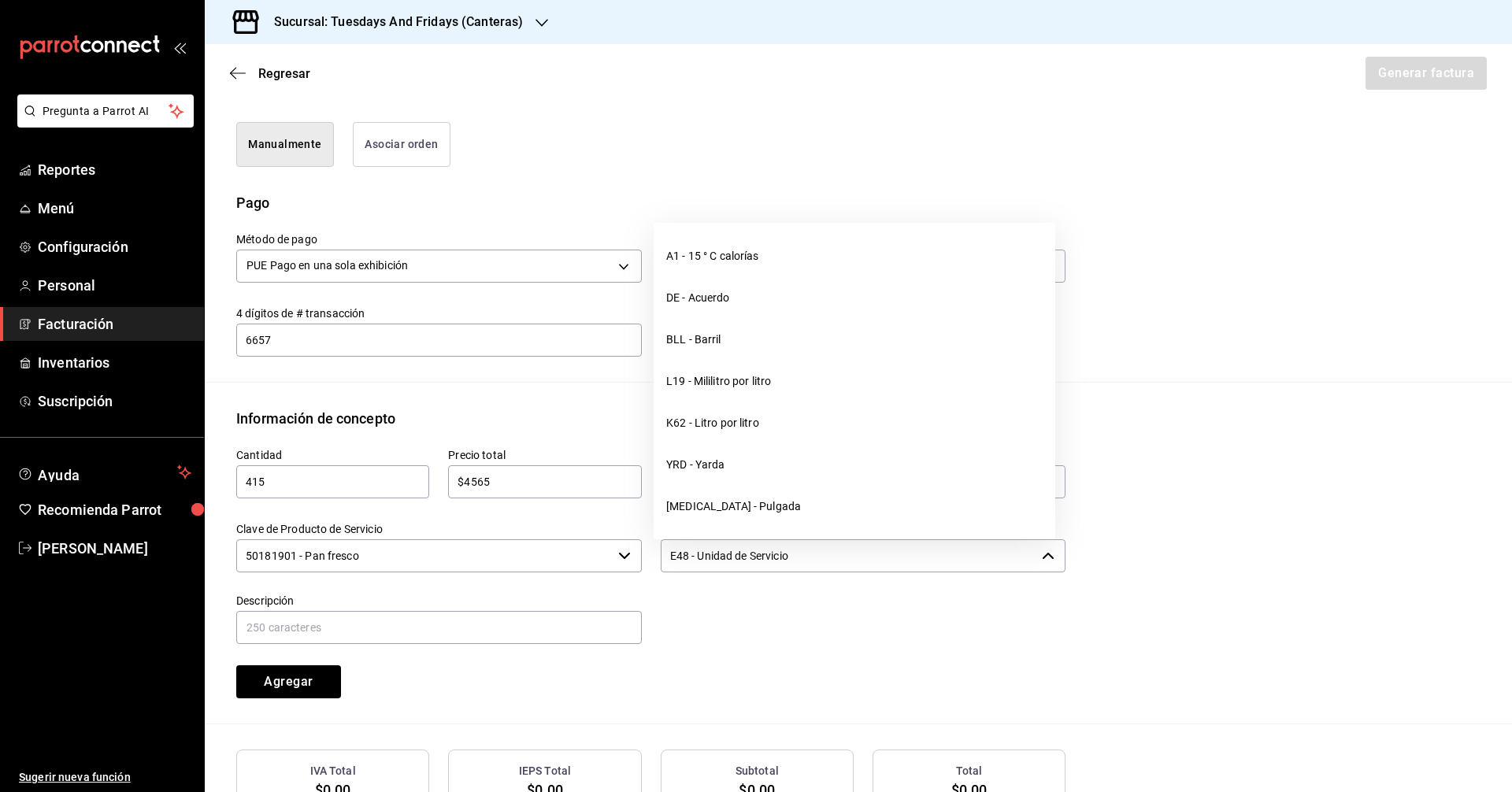
click at [790, 564] on input "E48 - Unidad de Servicio" at bounding box center [848, 555] width 375 height 33
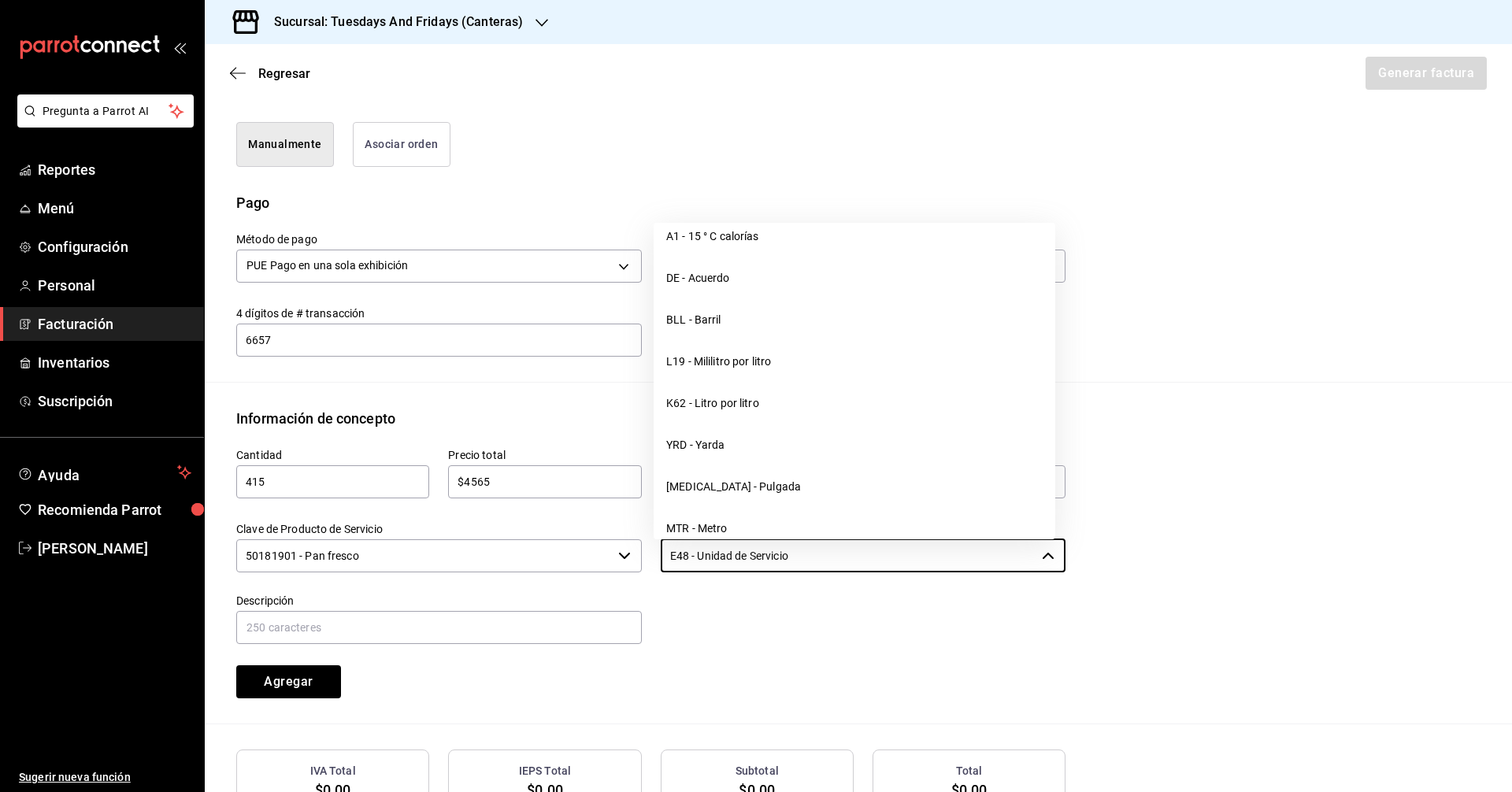
drag, startPoint x: 840, startPoint y: 553, endPoint x: 423, endPoint y: 509, distance: 419.3
click at [423, 509] on div "Cantidad 415 ​ Precio total $4565 ​ Impuestos IVA 0% IVA_0 Clave de Producto de…" at bounding box center [641, 563] width 848 height 269
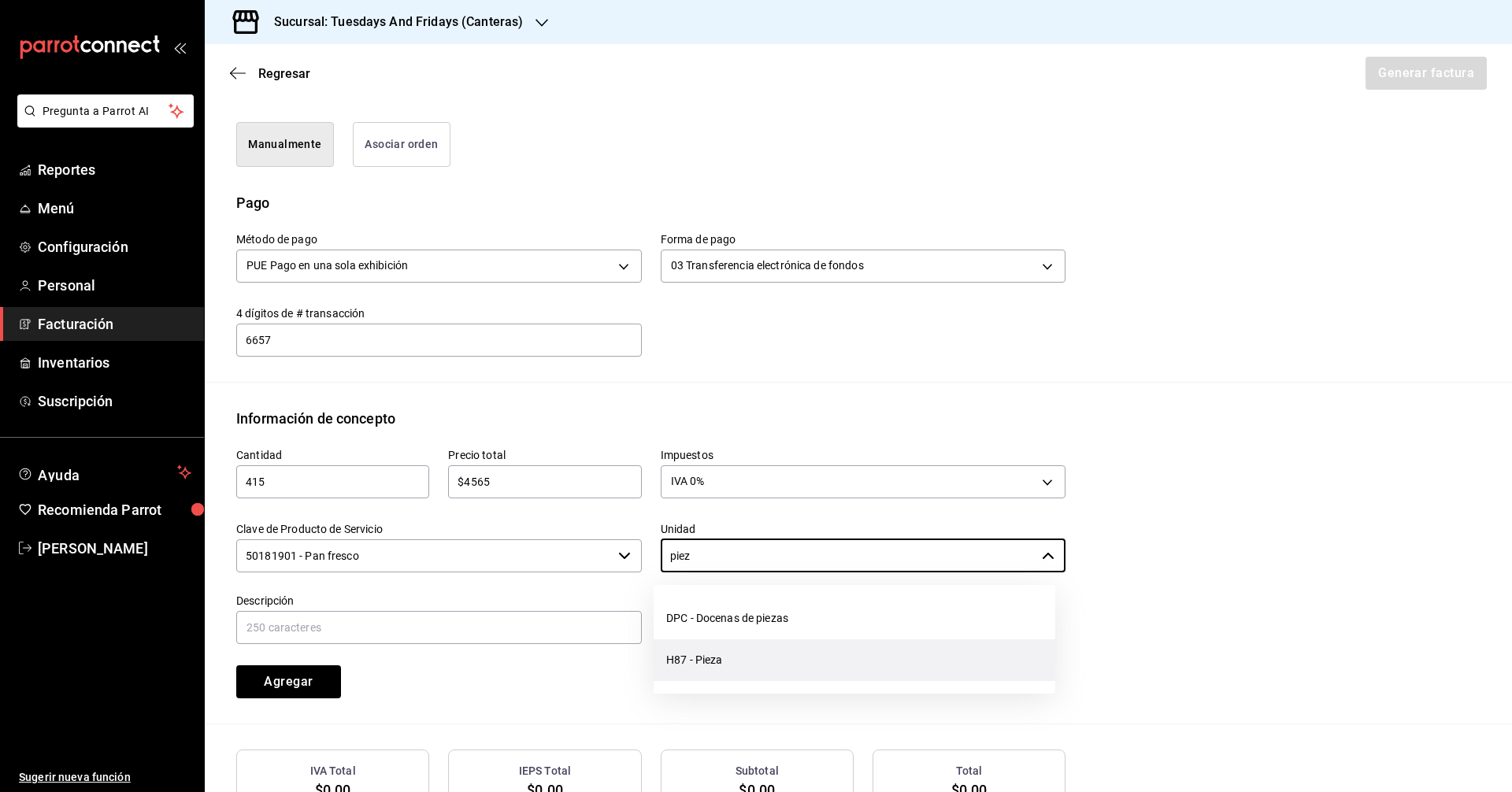
click at [721, 666] on li "H87 - Pieza" at bounding box center [853, 660] width 401 height 42
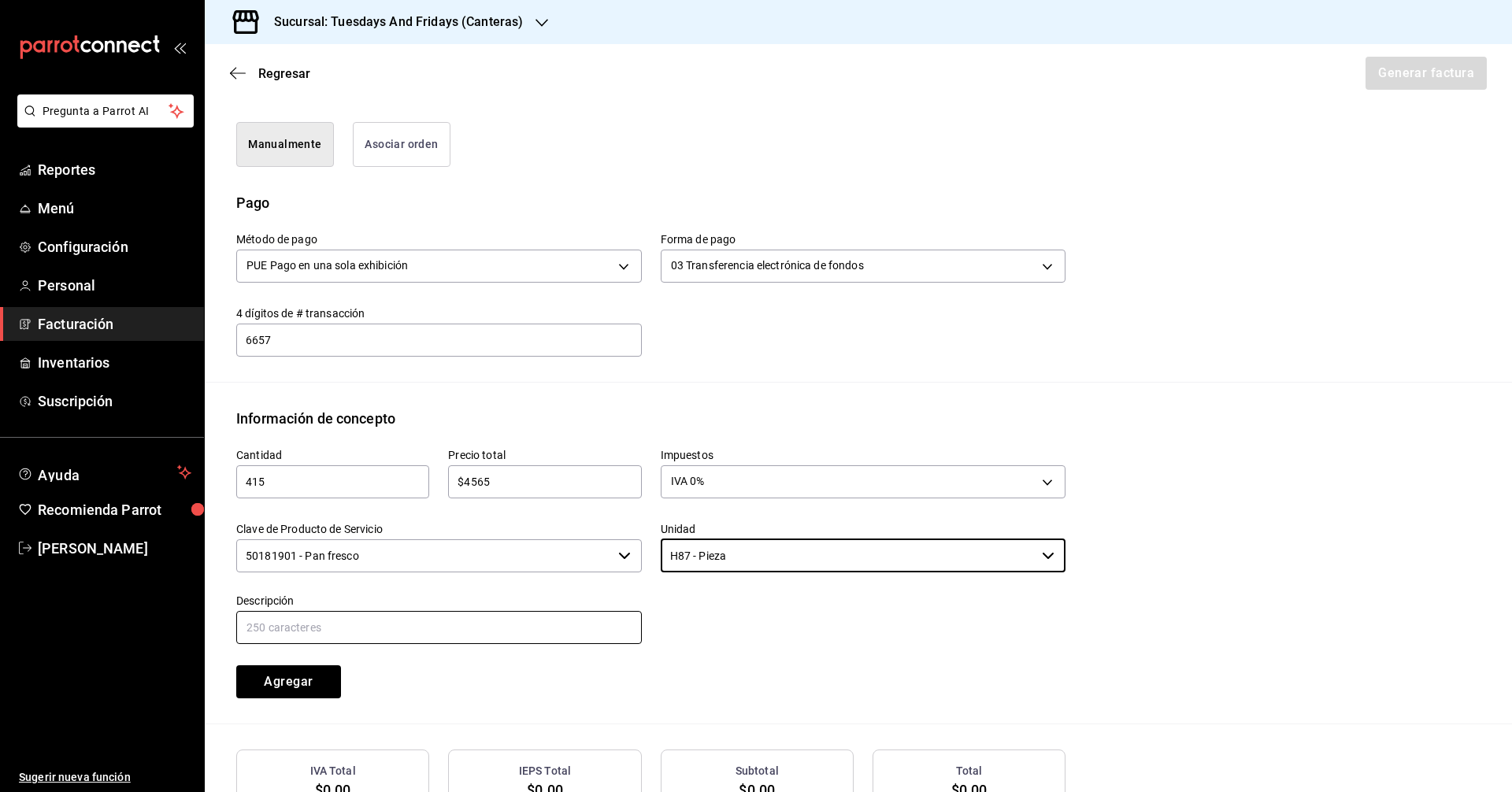
type input "H87 - Pieza"
click at [495, 616] on input "text" at bounding box center [438, 627] width 405 height 33
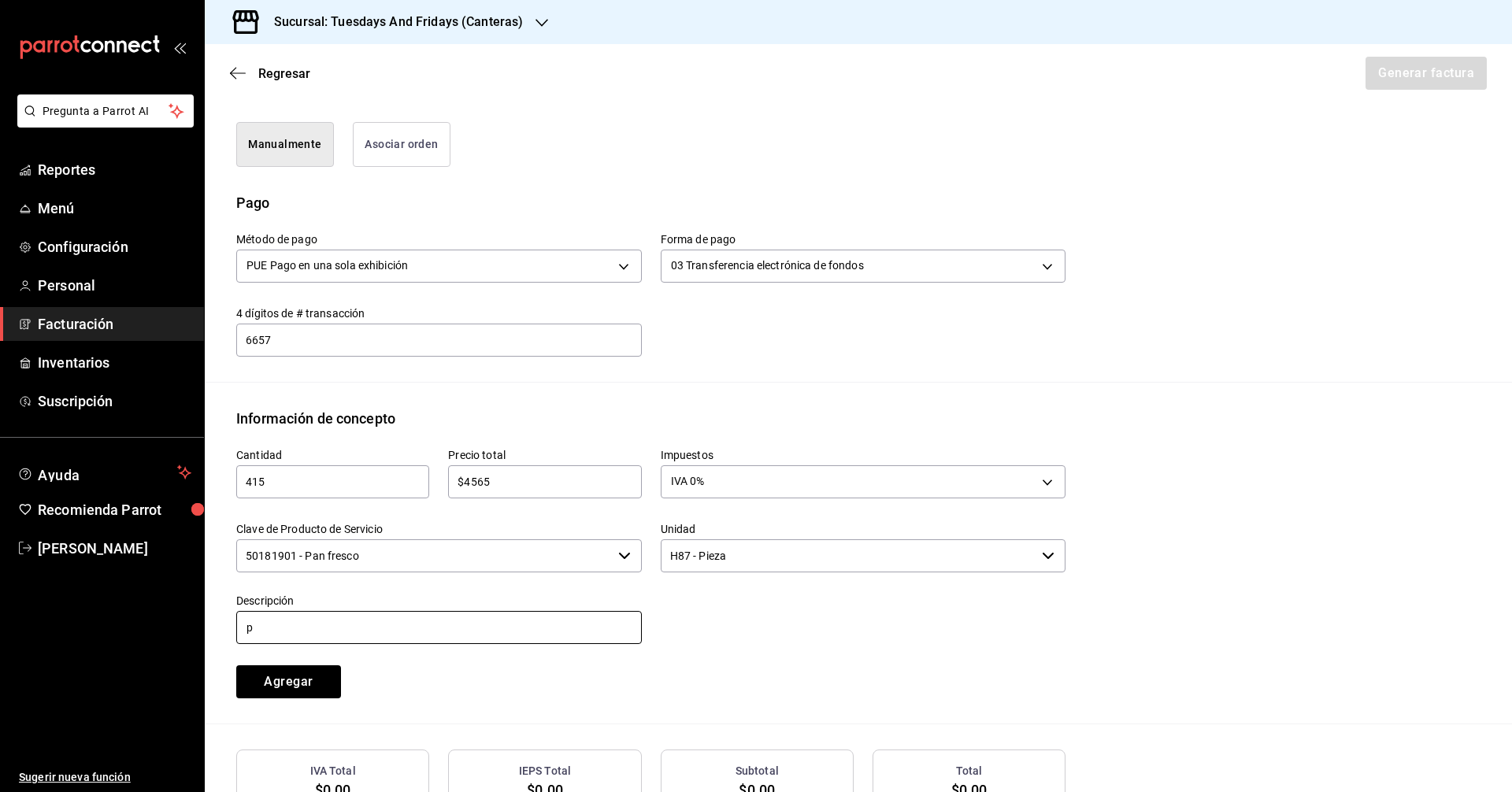
type input "Pan Hamburguesa"
click at [316, 687] on button "Agregar" at bounding box center [288, 681] width 105 height 33
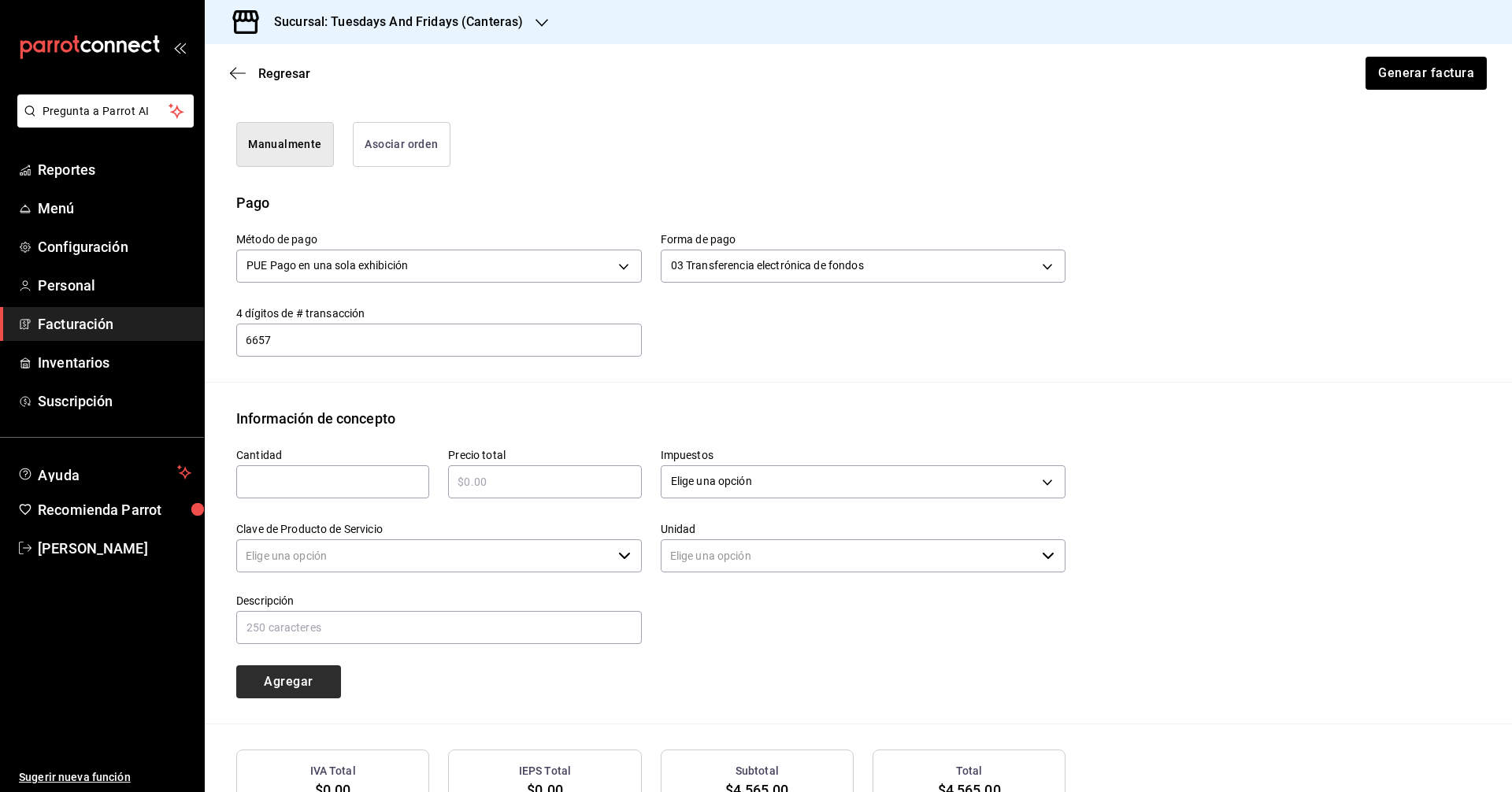
type input "90101500 - Establecimientos para comer y beber"
type input "E48 - Unidad de Servicio"
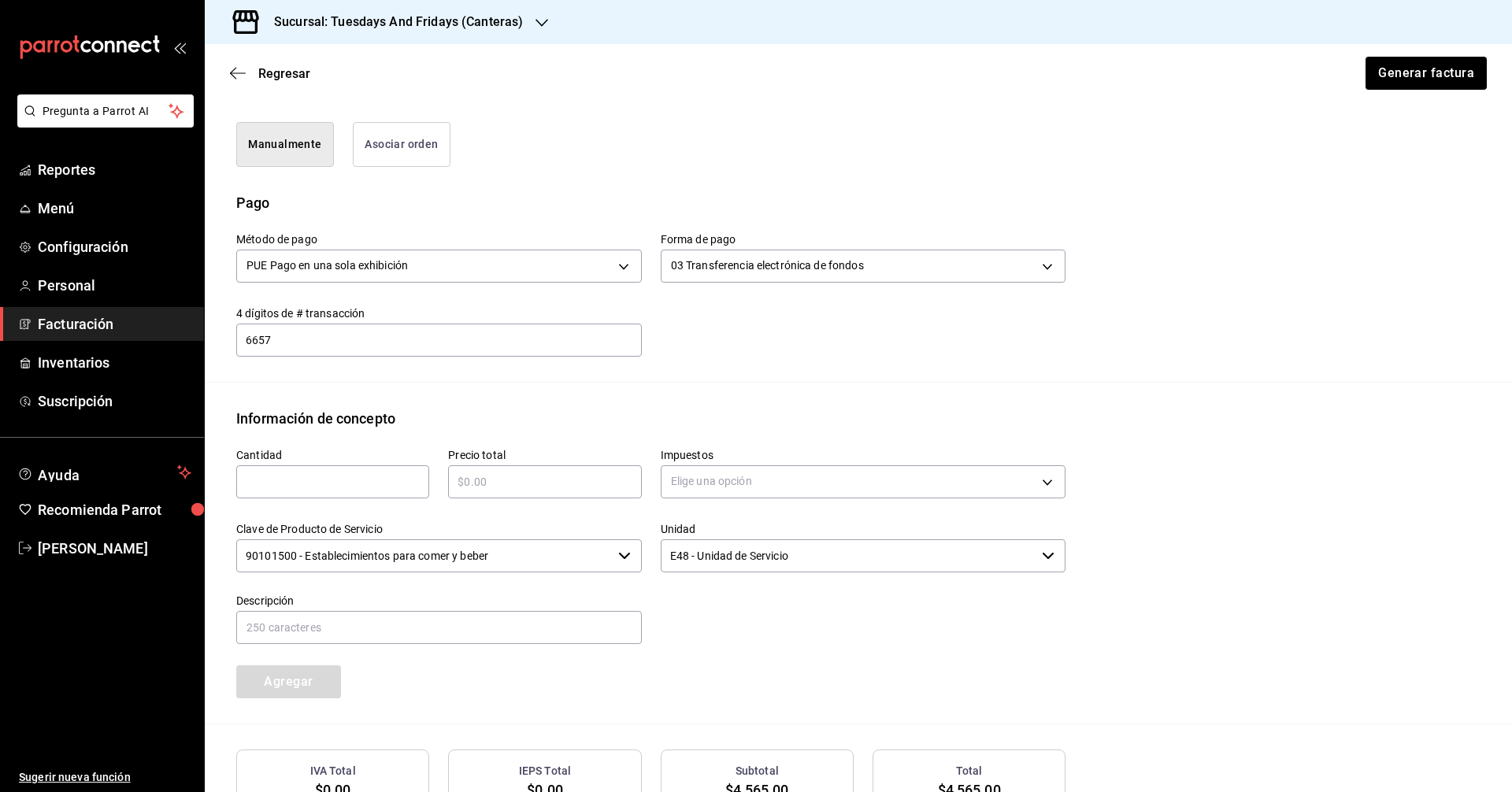
click at [601, 688] on div "Cantidad ​ Precio total ​ Impuestos Elige una opción Clave de Producto de Servi…" at bounding box center [641, 563] width 848 height 269
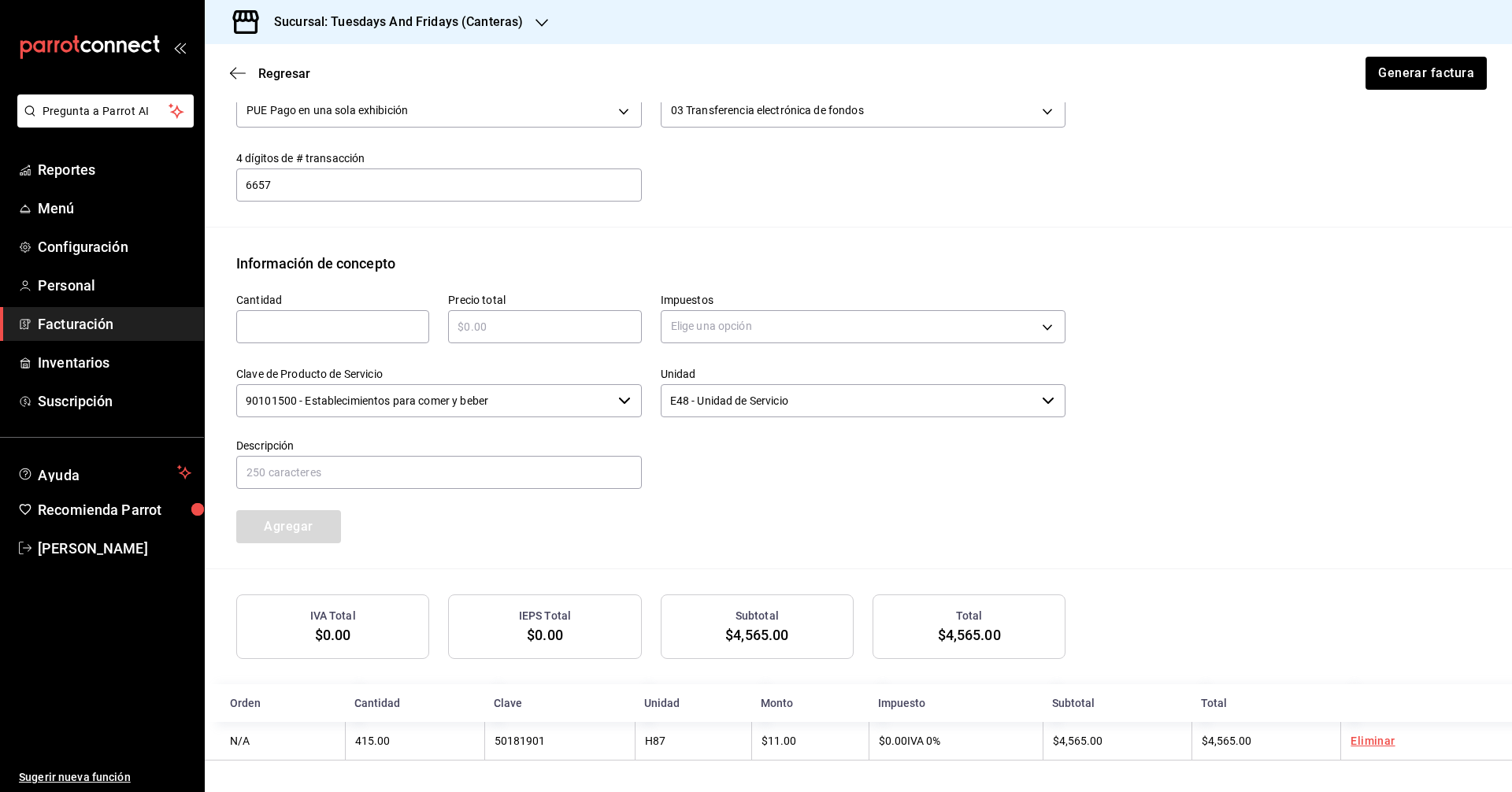
click at [1053, 497] on div "Cantidad ​ Precio total ​ Impuestos Elige una opción Clave de Producto de Servi…" at bounding box center [641, 408] width 848 height 269
click at [1428, 80] on button "Generar factura" at bounding box center [1424, 73] width 122 height 33
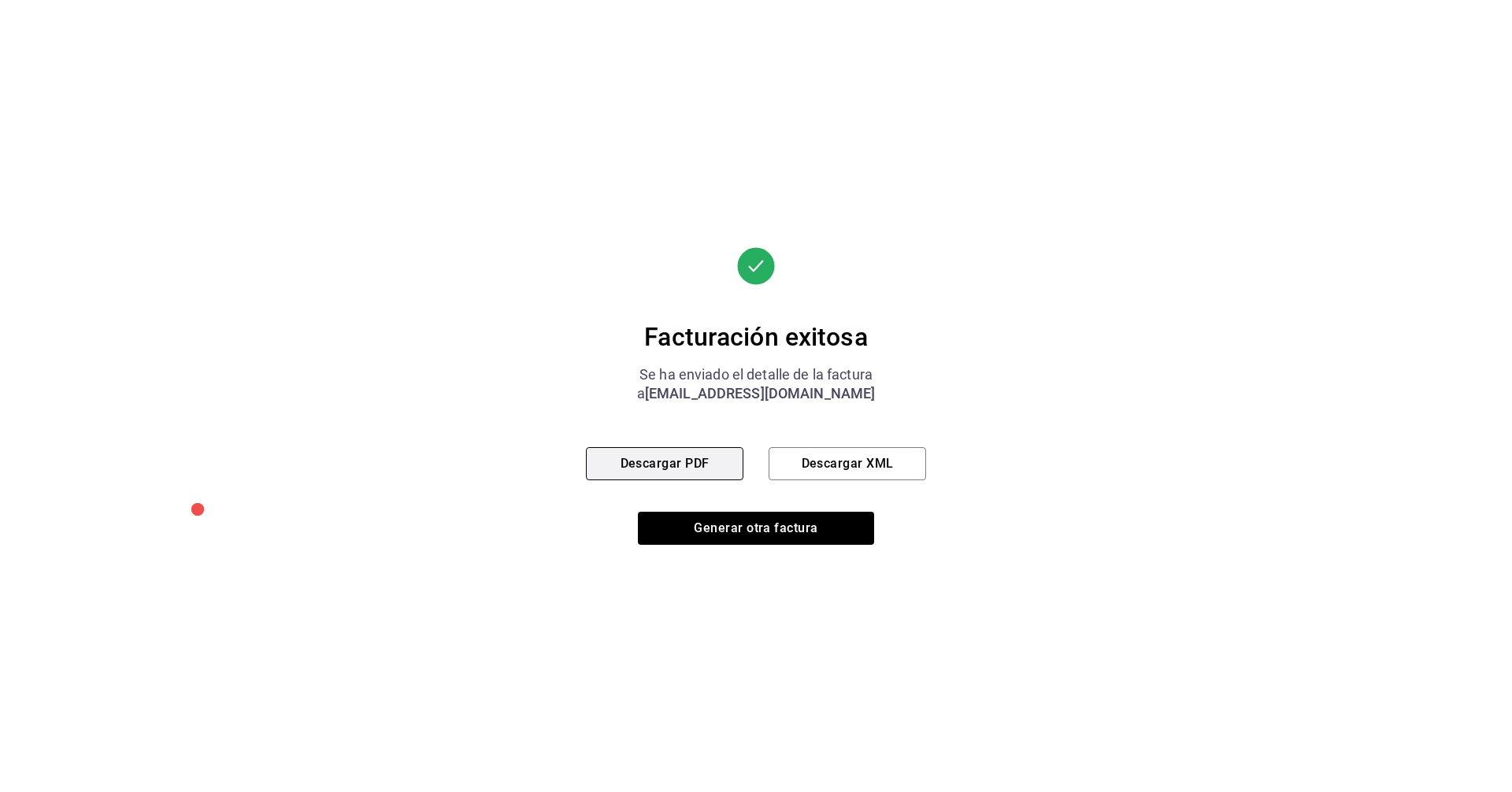
click at [672, 468] on button "Descargar PDF" at bounding box center [664, 463] width 157 height 33
click at [792, 524] on button "Generar otra factura" at bounding box center [756, 527] width 236 height 33
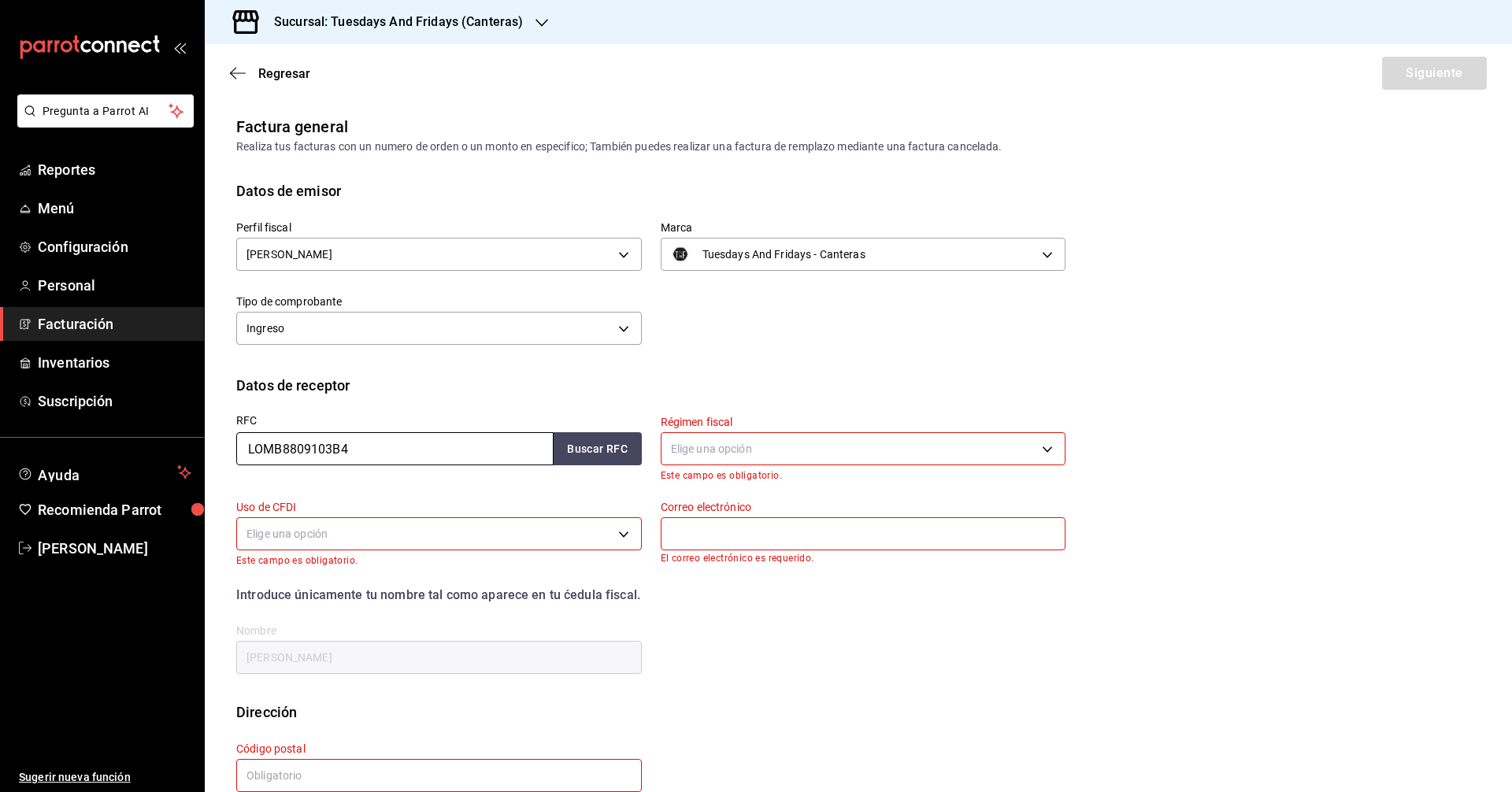
drag, startPoint x: 325, startPoint y: 450, endPoint x: 23, endPoint y: 453, distance: 302.0
click at [23, 453] on div "Pregunta a Parrot AI Reportes Menú Configuración Personal Facturación Inventari…" at bounding box center [756, 396] width 1512 height 792
paste input "TASJ800104M25"
type input "TASJ800104M25"
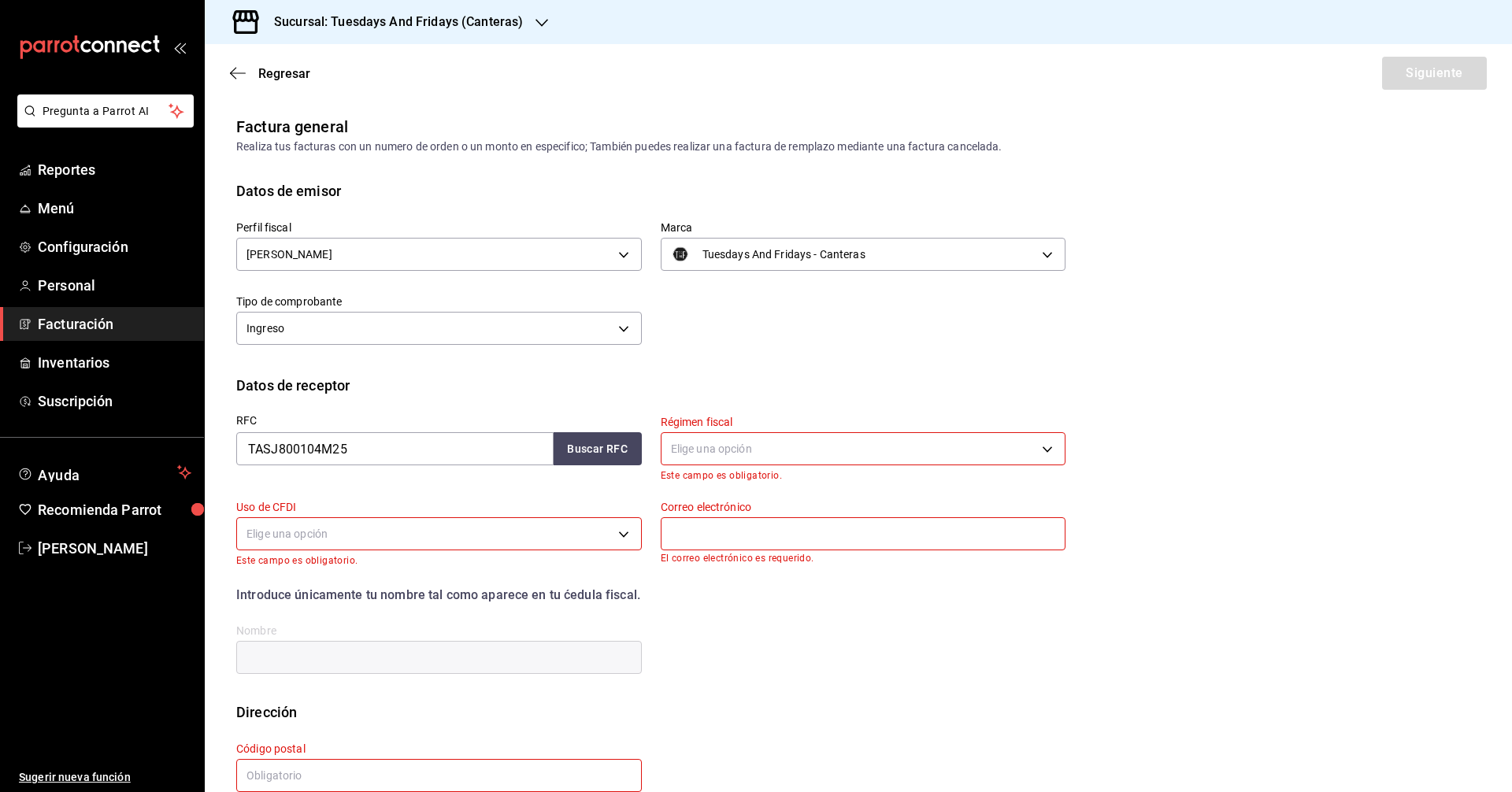
click at [534, 399] on div "RFC TASJ800104M25 Buscar RFC" at bounding box center [429, 438] width 424 height 85
click at [580, 439] on button "Buscar RFC" at bounding box center [597, 448] width 89 height 33
drag, startPoint x: 834, startPoint y: 381, endPoint x: 754, endPoint y: 418, distance: 88.1
click at [834, 381] on div "Datos de receptor" at bounding box center [858, 384] width 1244 height 21
click at [716, 441] on body "Pregunta a Parrot AI Reportes Menú Configuración Personal Facturación Inventari…" at bounding box center [756, 396] width 1512 height 792
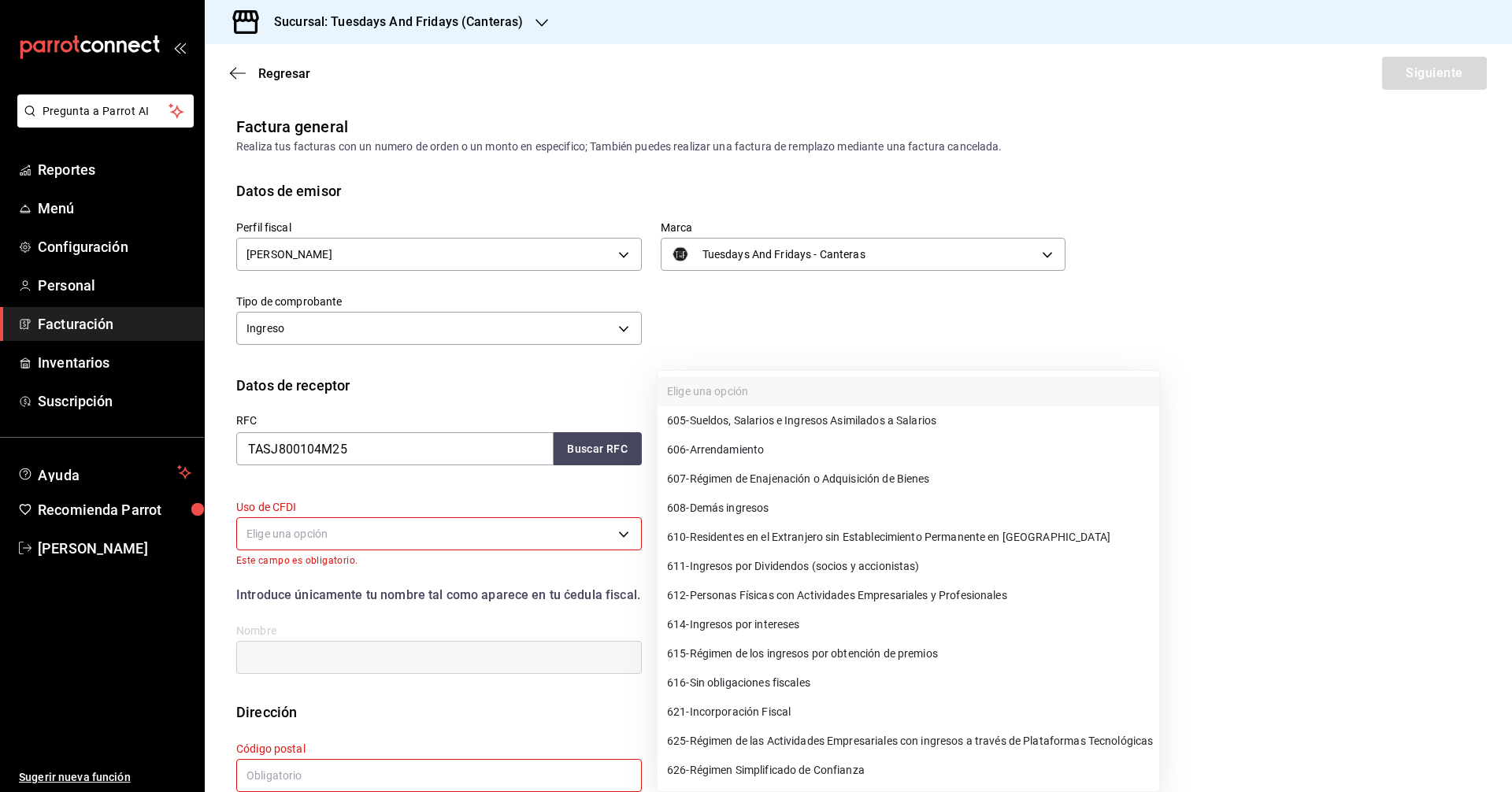
click at [749, 763] on span "626 - Régimen Simplificado de Confianza" at bounding box center [765, 770] width 198 height 17
type input "626"
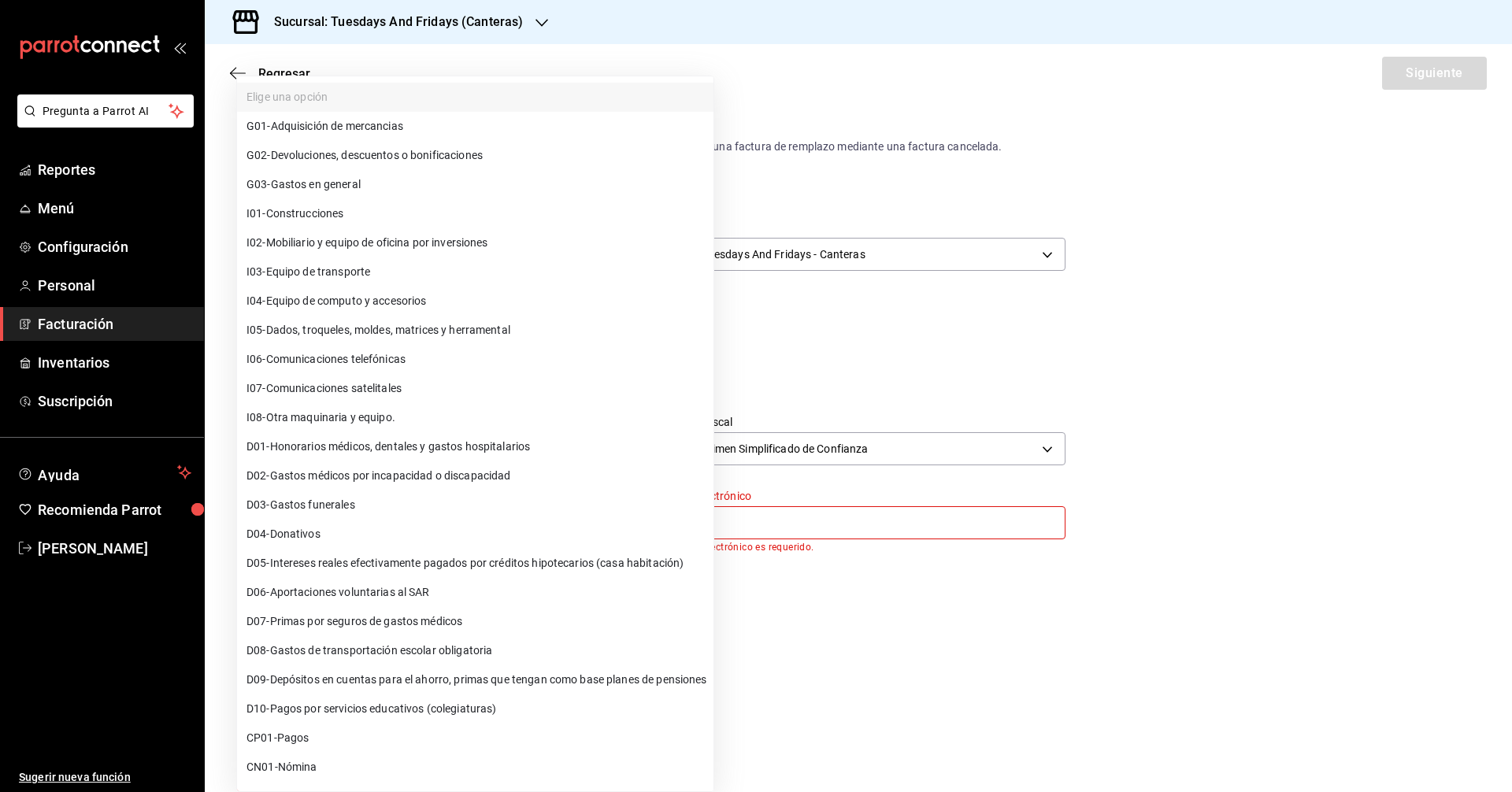
click at [583, 529] on body "Pregunta a Parrot AI Reportes Menú Configuración Personal Facturación Inventari…" at bounding box center [756, 396] width 1512 height 792
click at [393, 193] on li "G03 - Gastos en general" at bounding box center [475, 184] width 477 height 29
type input "G03"
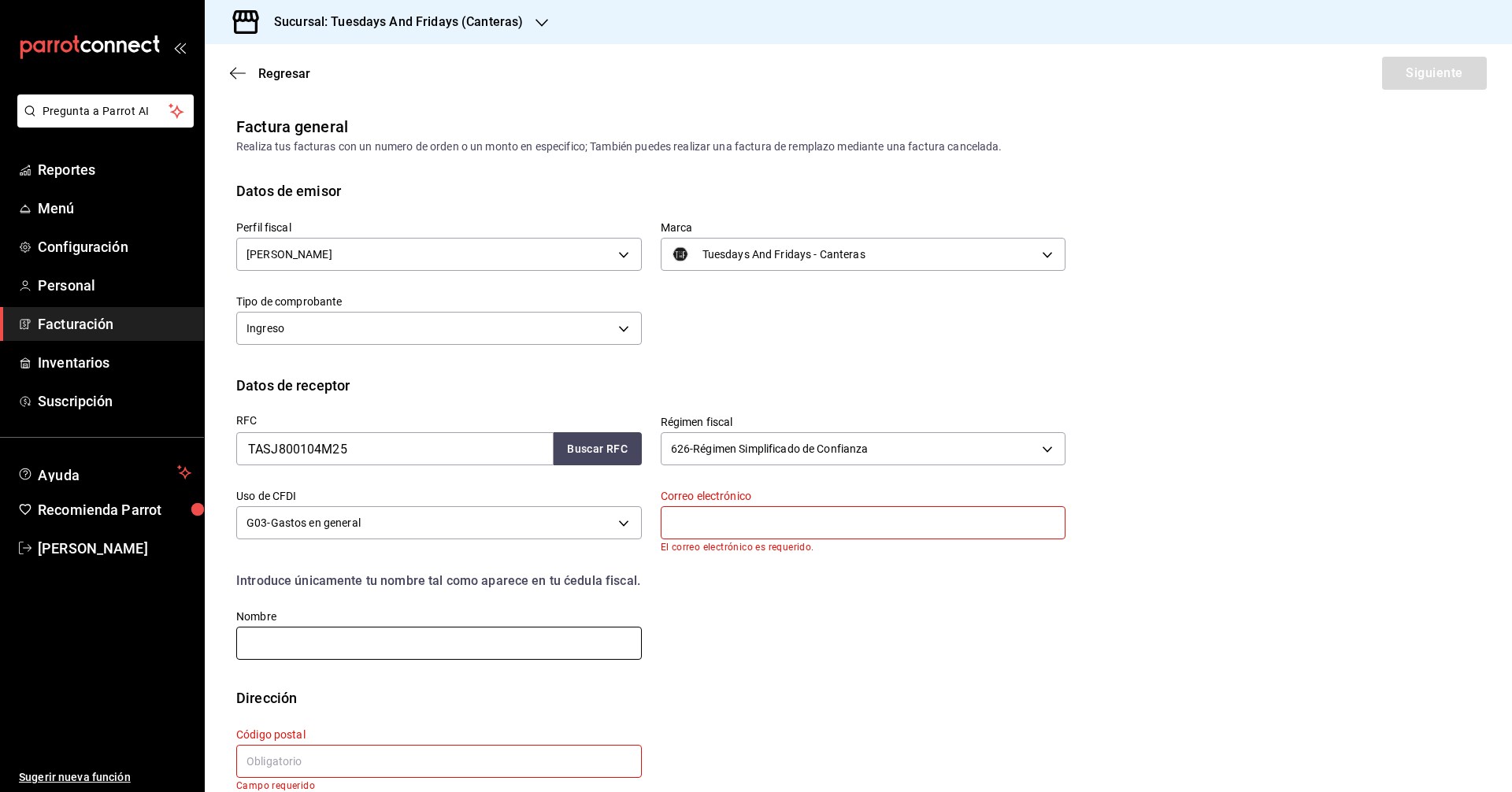
click at [525, 645] on input "text" at bounding box center [438, 643] width 405 height 33
paste input "JESSICAALINE"
click at [285, 645] on input "JESSICAALINE" at bounding box center [438, 643] width 405 height 33
click at [289, 643] on input "JESSICAALINE" at bounding box center [438, 643] width 405 height 33
click at [437, 646] on input "[PERSON_NAME]" at bounding box center [438, 643] width 405 height 33
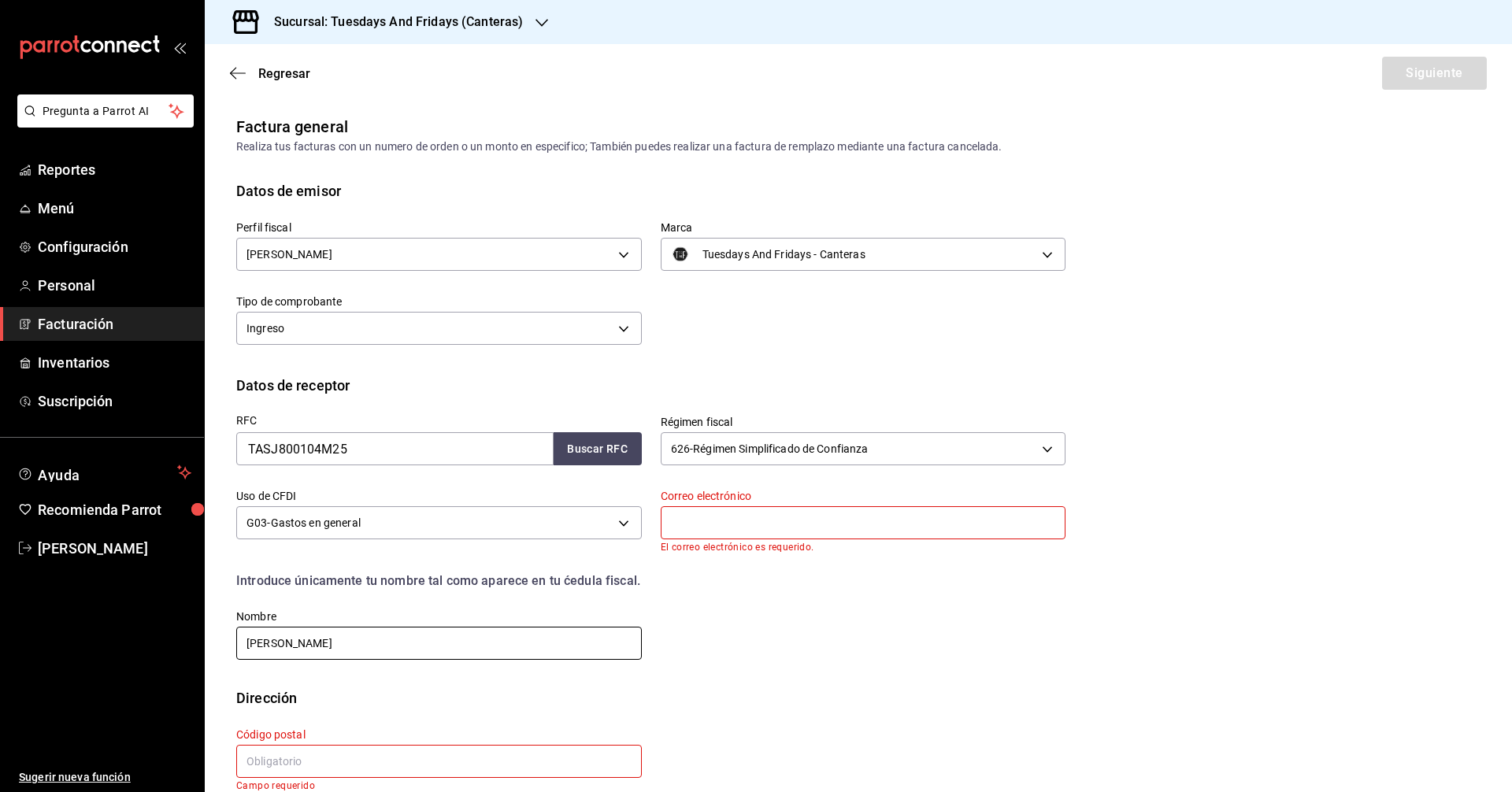
paste input "[PERSON_NAME]"
type input "[PERSON_NAME]"
click at [539, 675] on div "RFC TASJ800104M25 Buscar RFC Régimen fiscal 626 - Régimen Simplificado de Confi…" at bounding box center [858, 541] width 1244 height 292
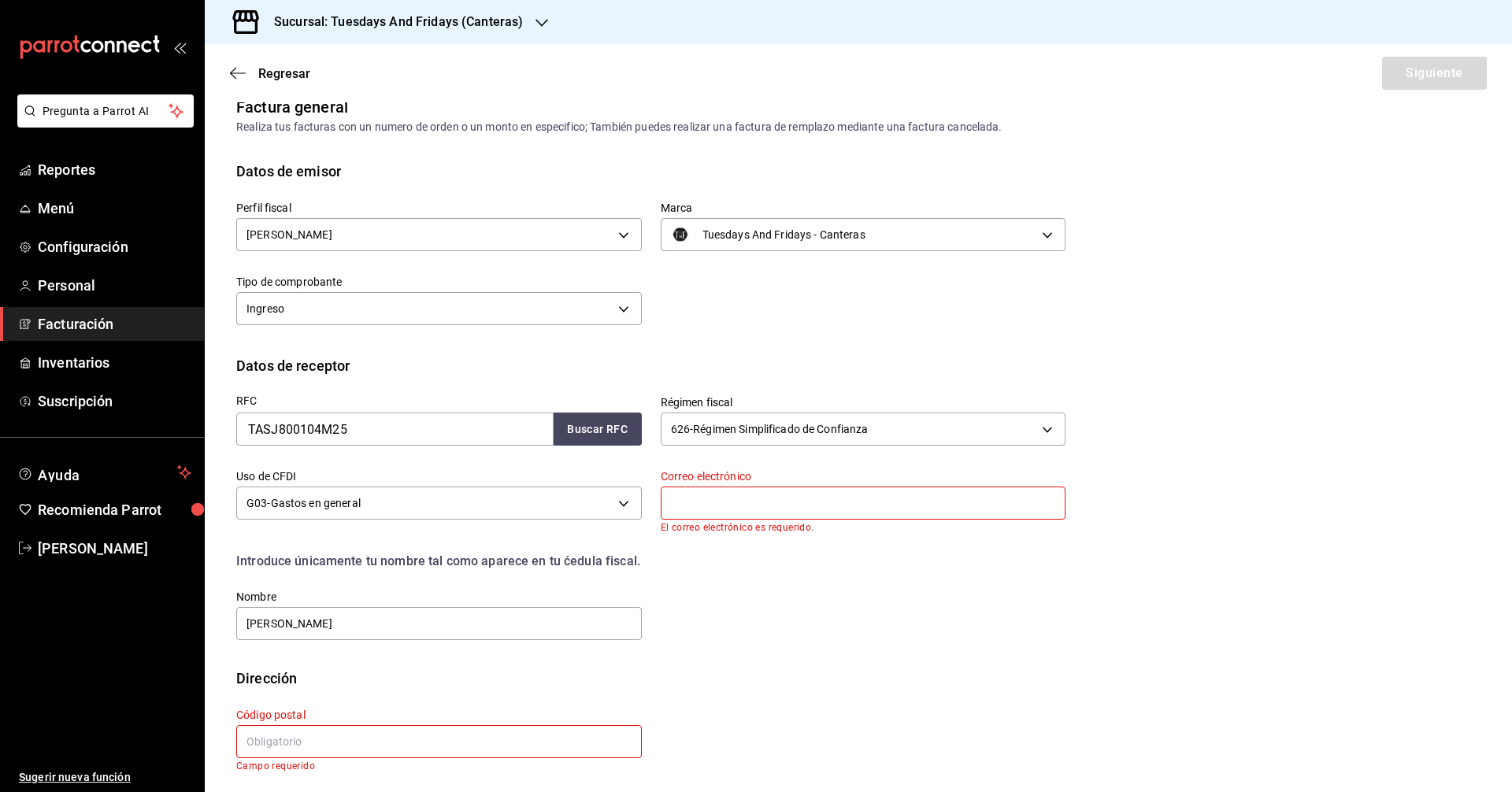
scroll to position [25, 0]
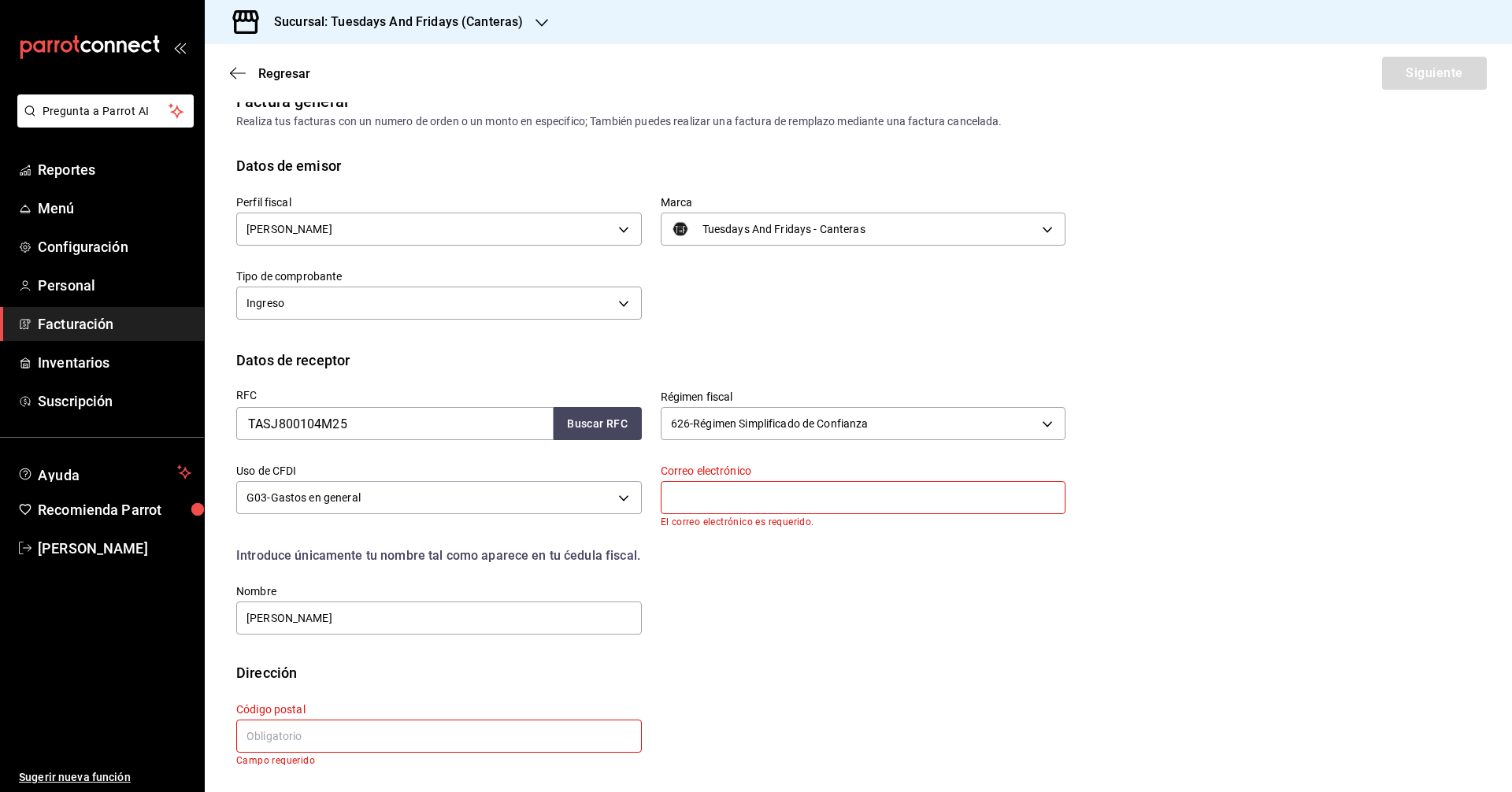
click at [469, 744] on input "text" at bounding box center [438, 735] width 405 height 33
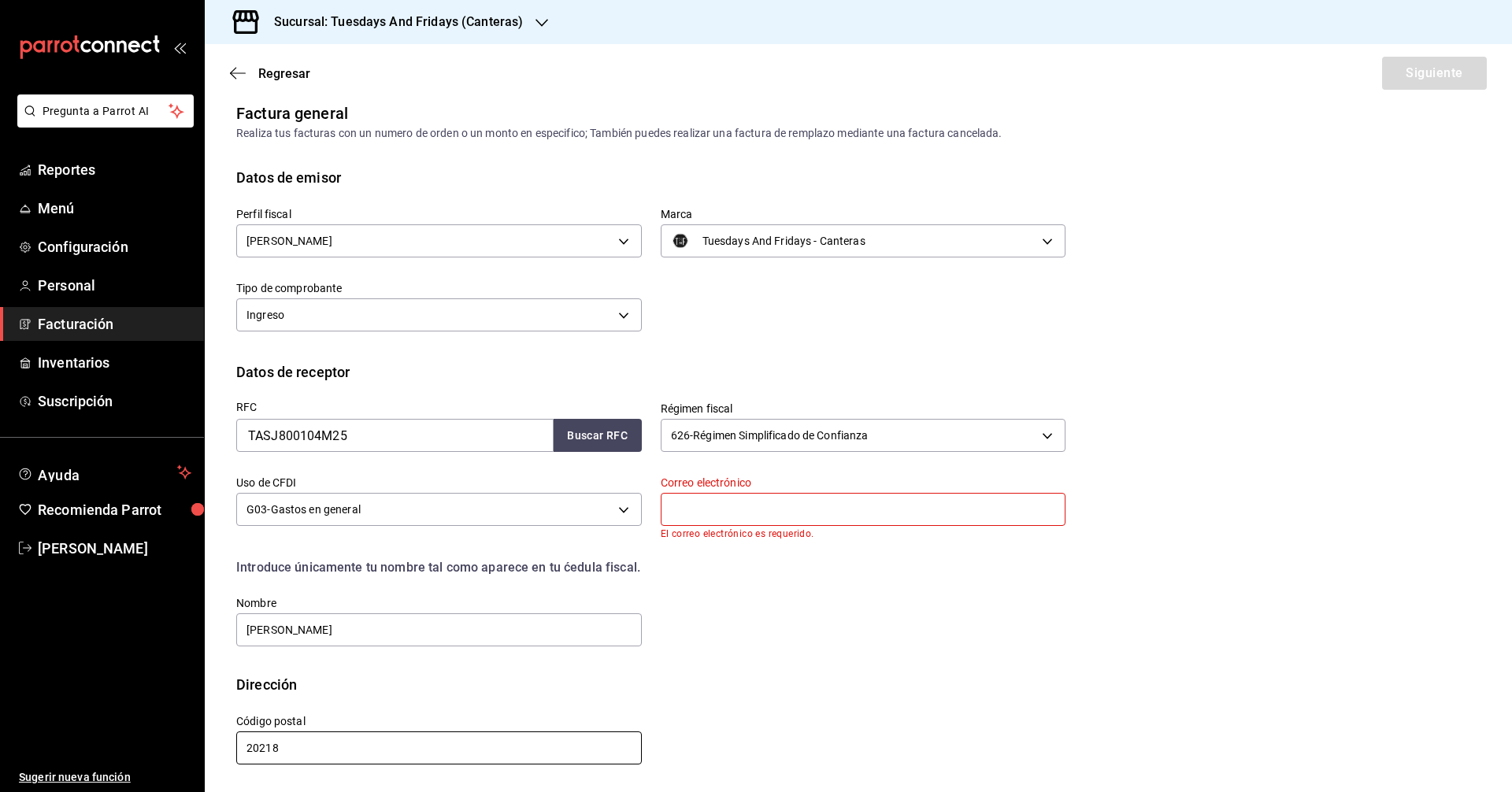
type input "20218"
click at [569, 685] on div "Dirección" at bounding box center [858, 684] width 1244 height 21
click at [701, 716] on div "Calle # exterior # interior Código postal 20218 Estado ​ Municipio ​ [GEOGRAPHI…" at bounding box center [641, 730] width 848 height 72
click at [718, 507] on input "text" at bounding box center [863, 508] width 405 height 33
type input "J"
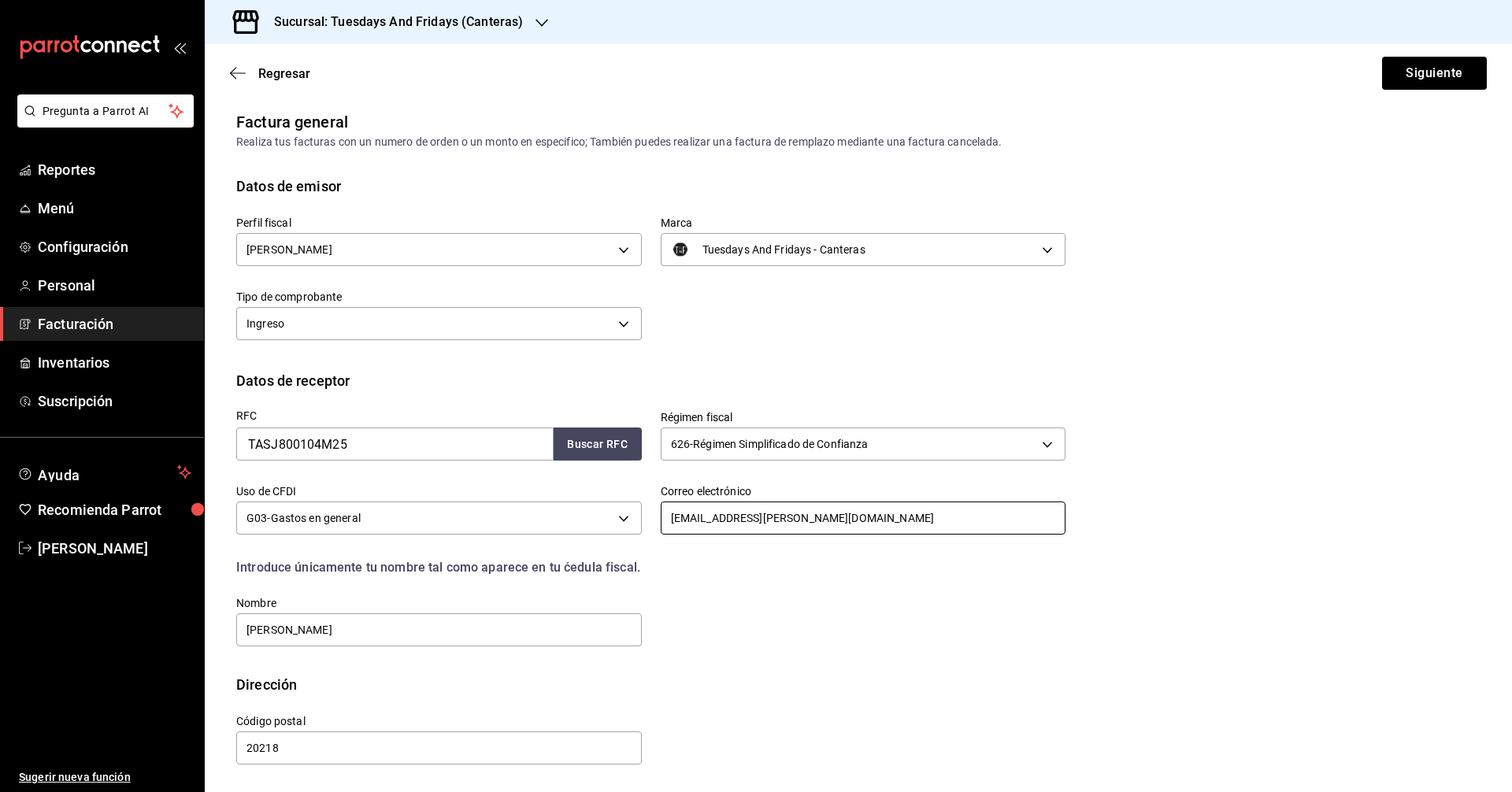
scroll to position [5, 0]
type input "[EMAIL_ADDRESS][PERSON_NAME][DOMAIN_NAME]"
click at [721, 672] on div "RFC TASJ800104M25 Buscar RFC Régimen fiscal 626 - Régimen Simplificado de Confi…" at bounding box center [858, 532] width 1244 height 283
click at [1410, 85] on button "Siguiente" at bounding box center [1433, 73] width 105 height 33
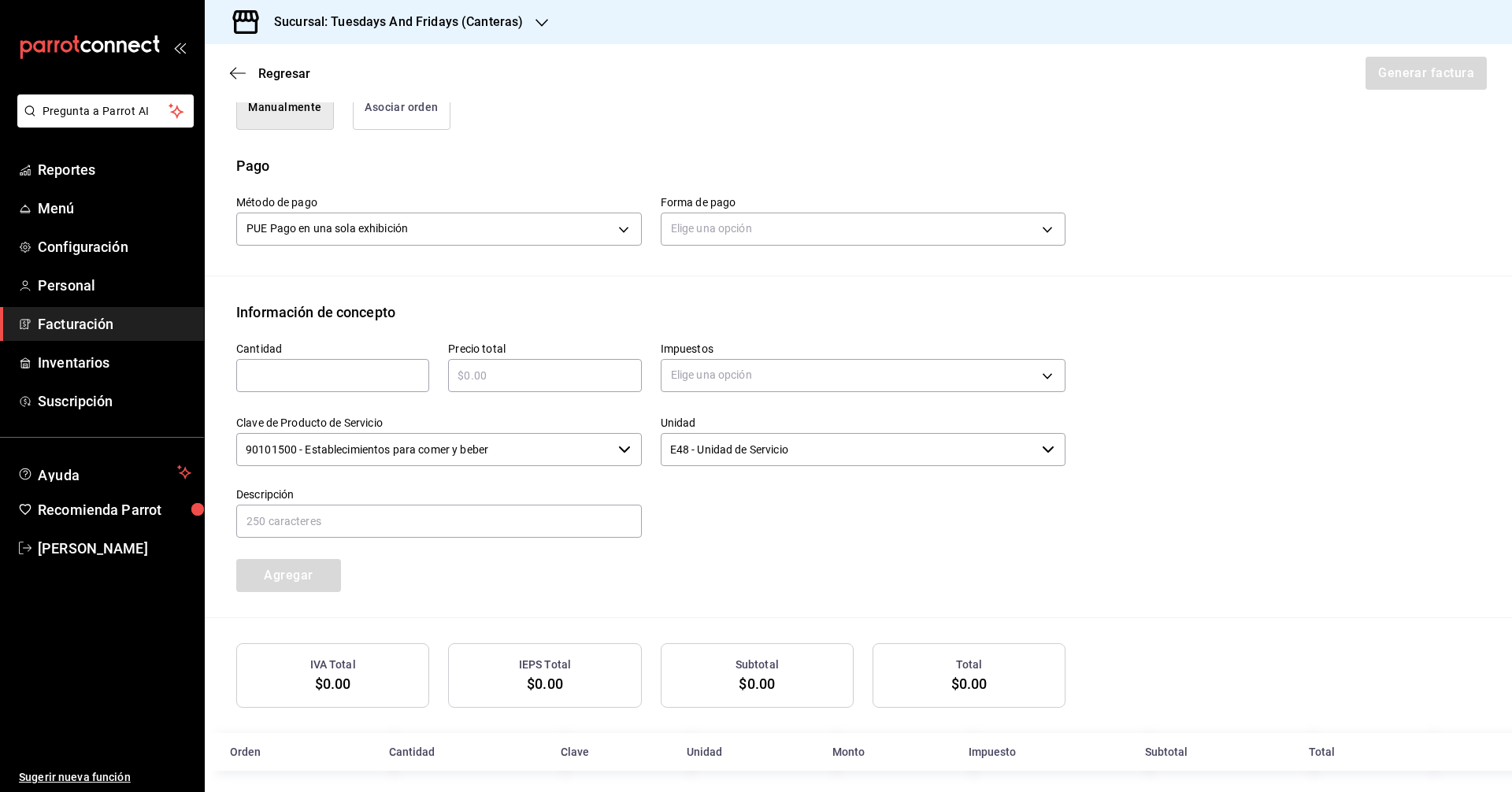
scroll to position [442, 0]
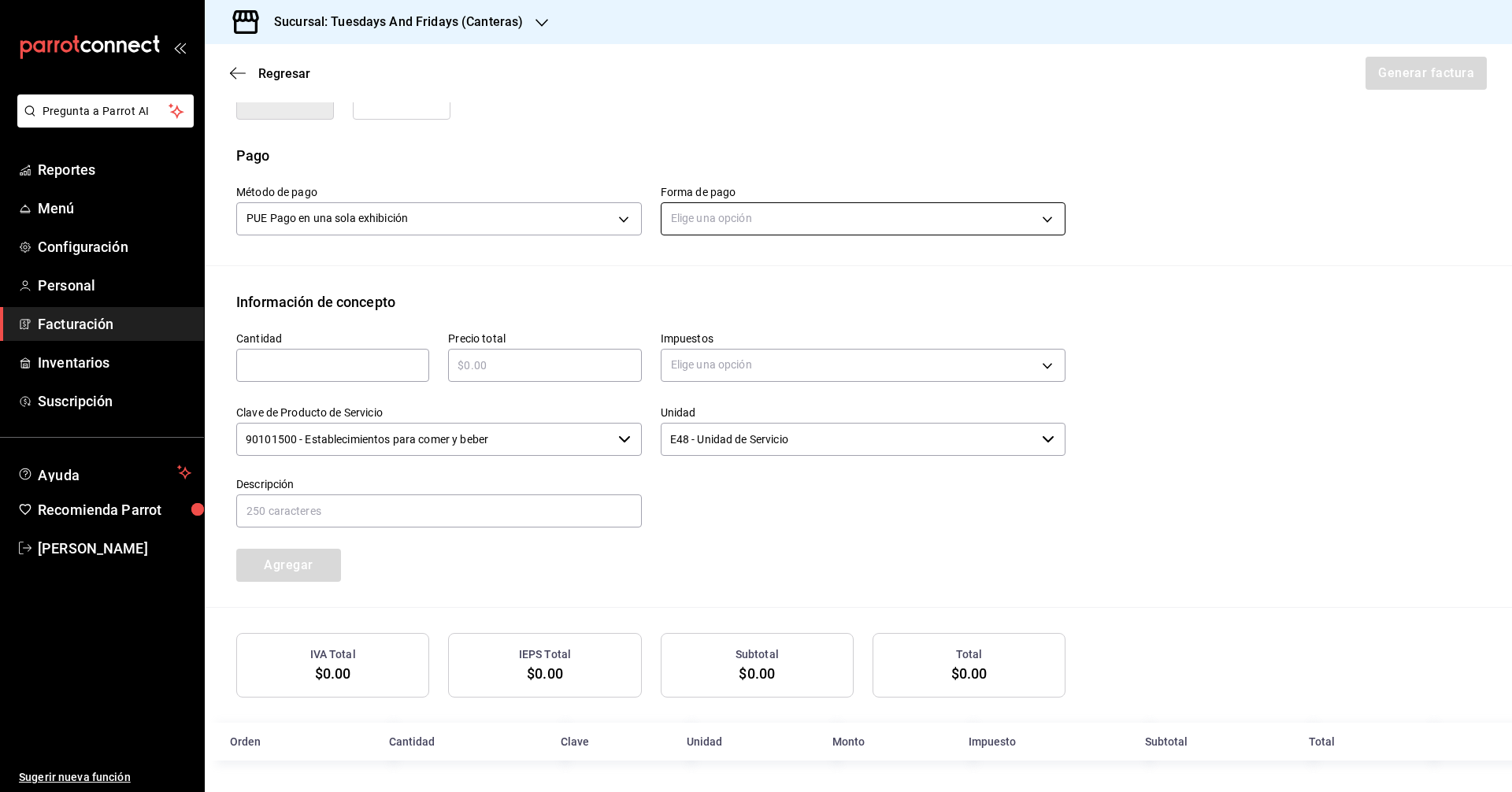
click at [782, 213] on body "Pregunta a Parrot AI Reportes Menú Configuración Personal Facturación Inventari…" at bounding box center [756, 396] width 1512 height 792
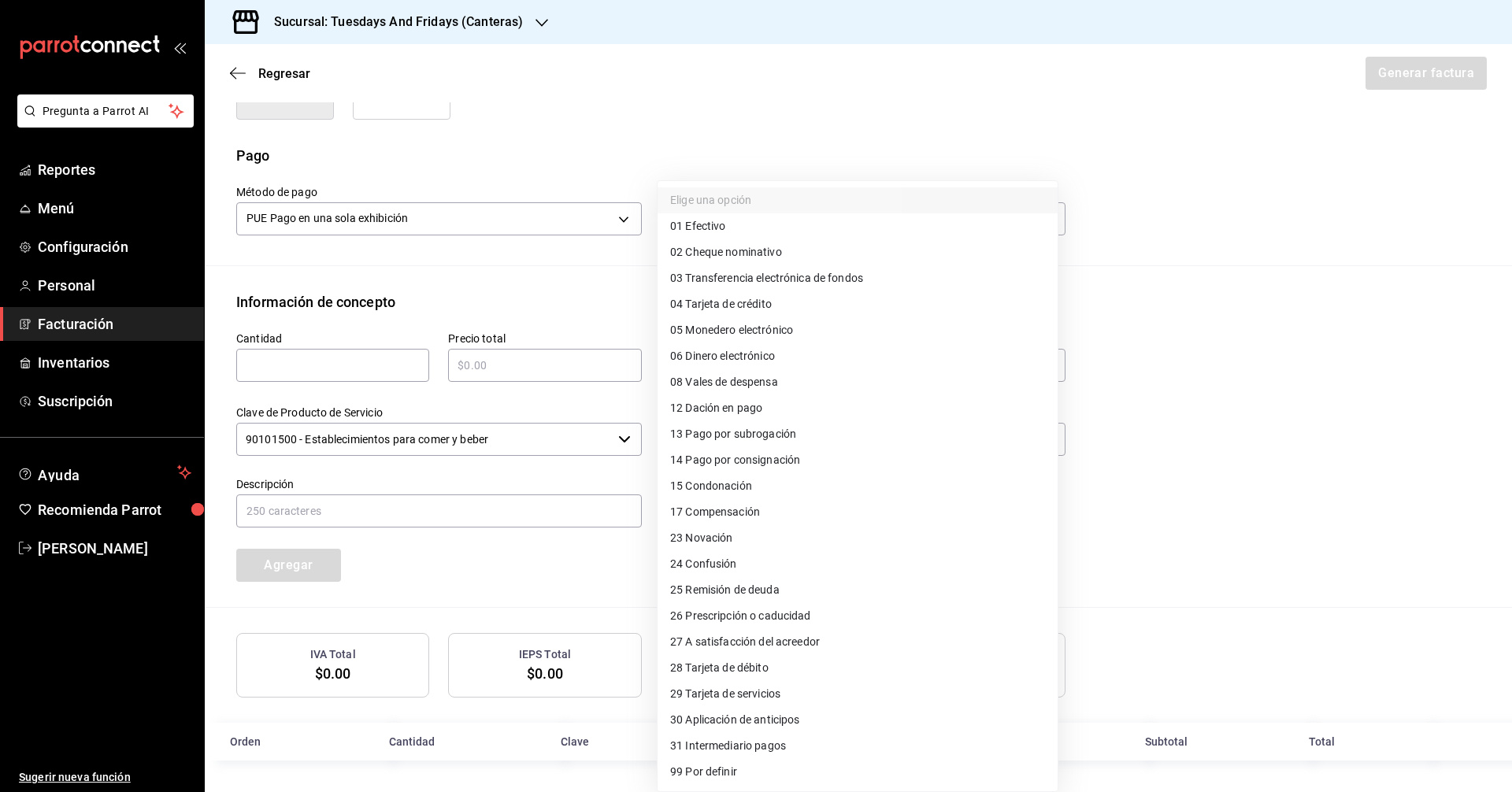
click at [735, 277] on span "03 Transferencia electrónica de fondos" at bounding box center [766, 278] width 193 height 17
type input "03"
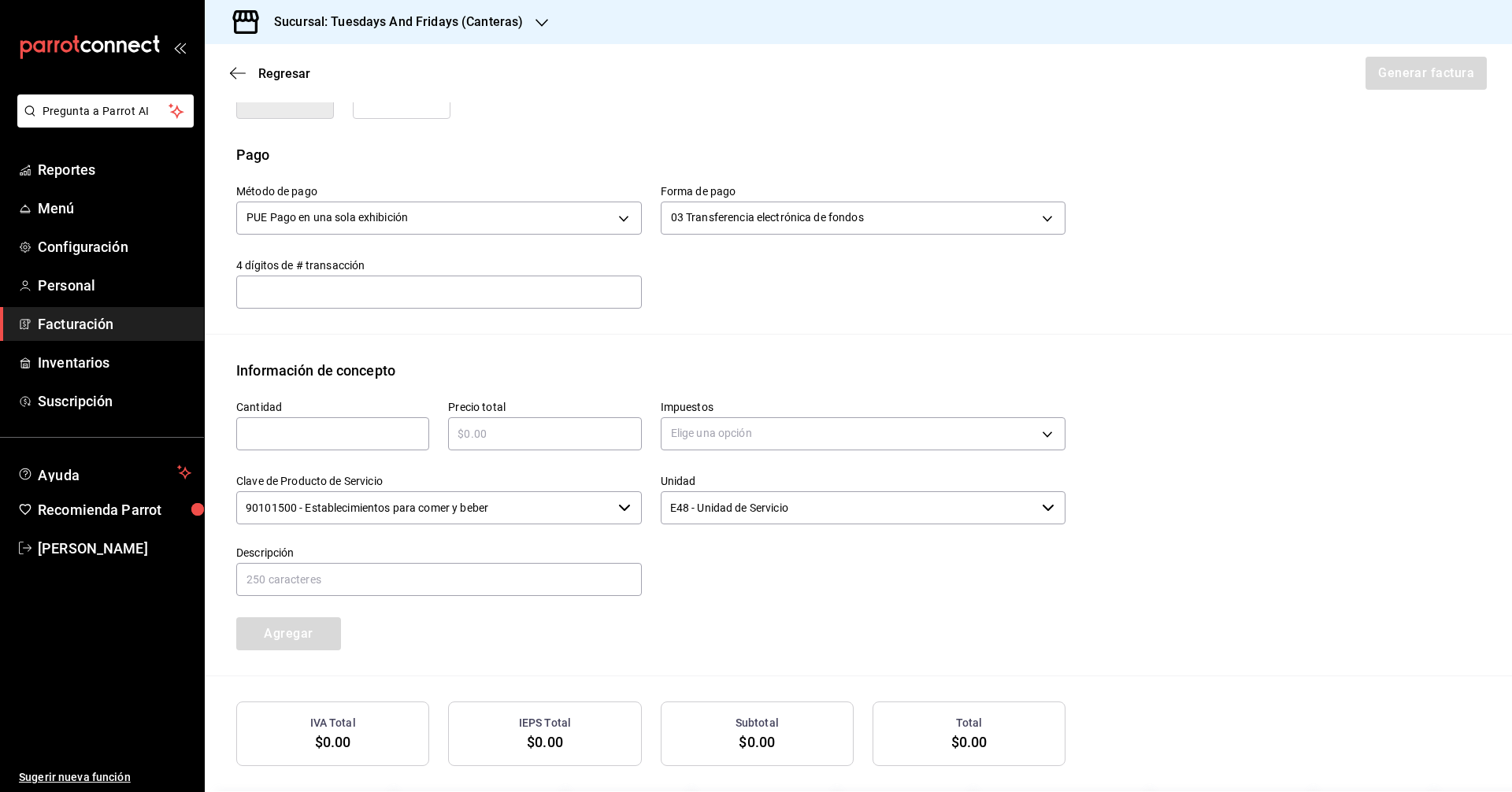
click at [462, 295] on input "text" at bounding box center [438, 292] width 405 height 32
type input "4450"
click at [384, 437] on input "text" at bounding box center [332, 433] width 193 height 19
type input "5"
click at [513, 442] on input "text" at bounding box center [544, 433] width 193 height 19
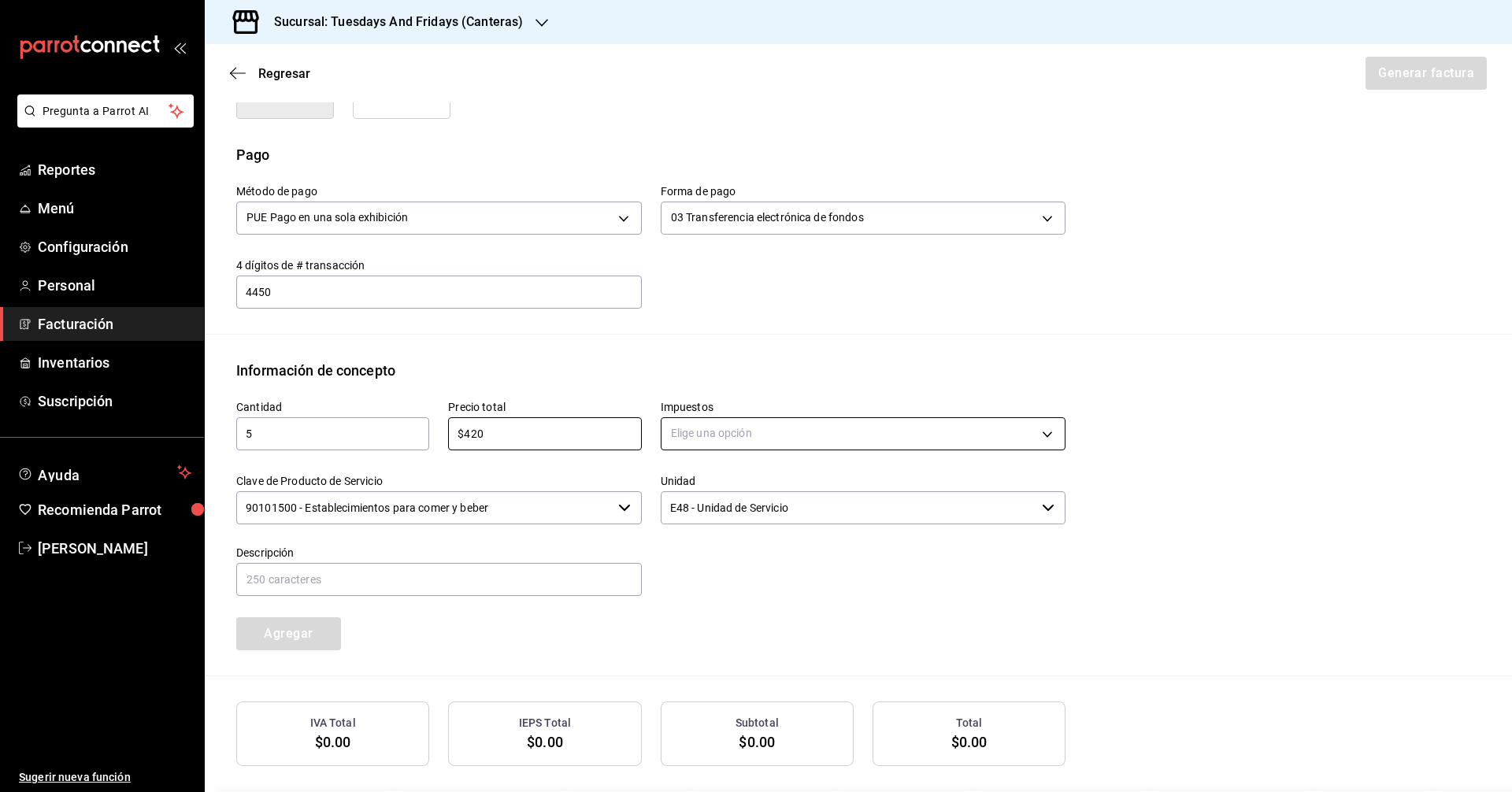
type input "$420"
click at [758, 435] on body "Pregunta a Parrot AI Reportes Menú Configuración Personal Facturación Inventari…" at bounding box center [756, 396] width 1512 height 792
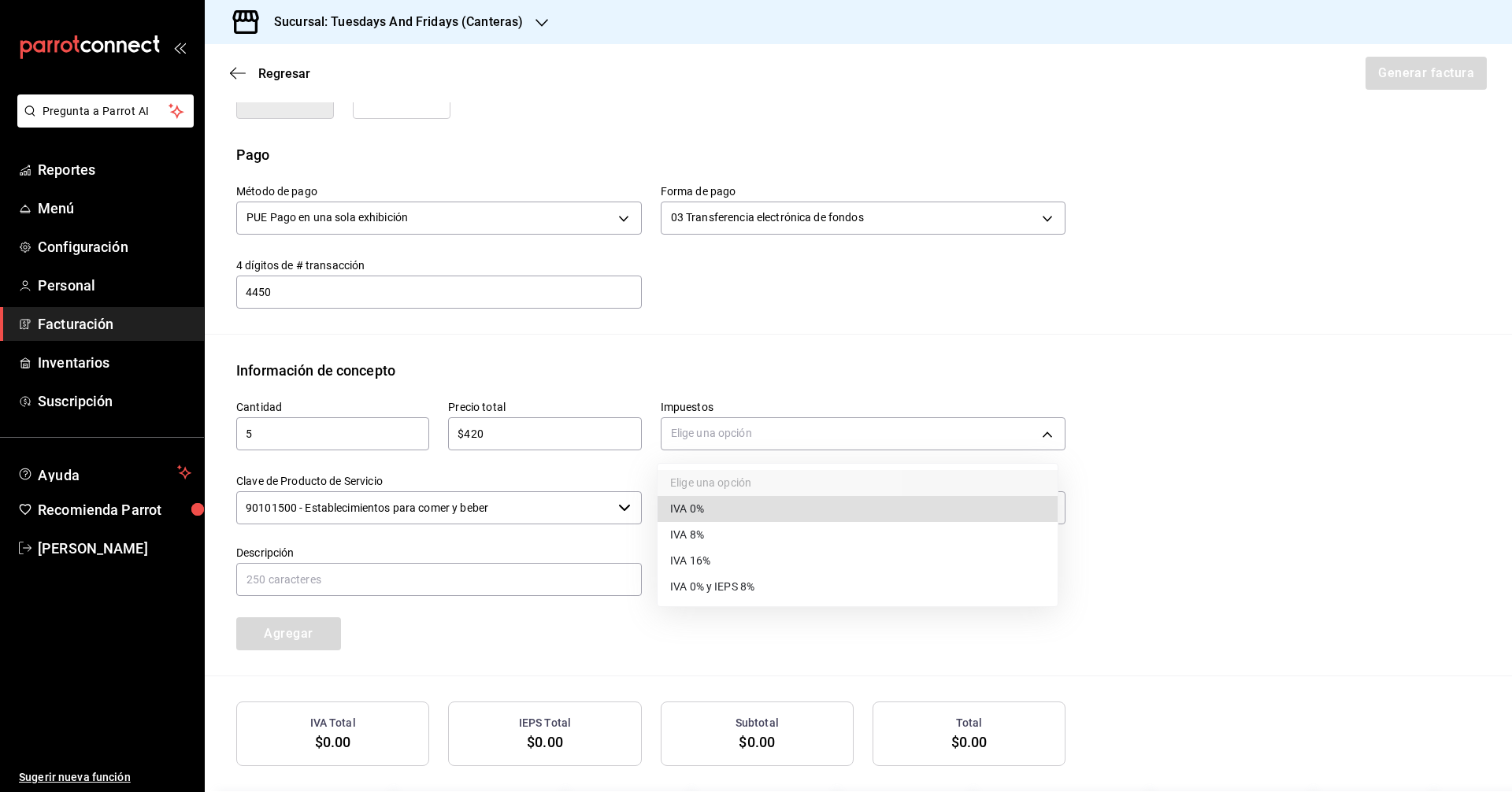
click at [707, 506] on li "IVA 0%" at bounding box center [857, 508] width 400 height 26
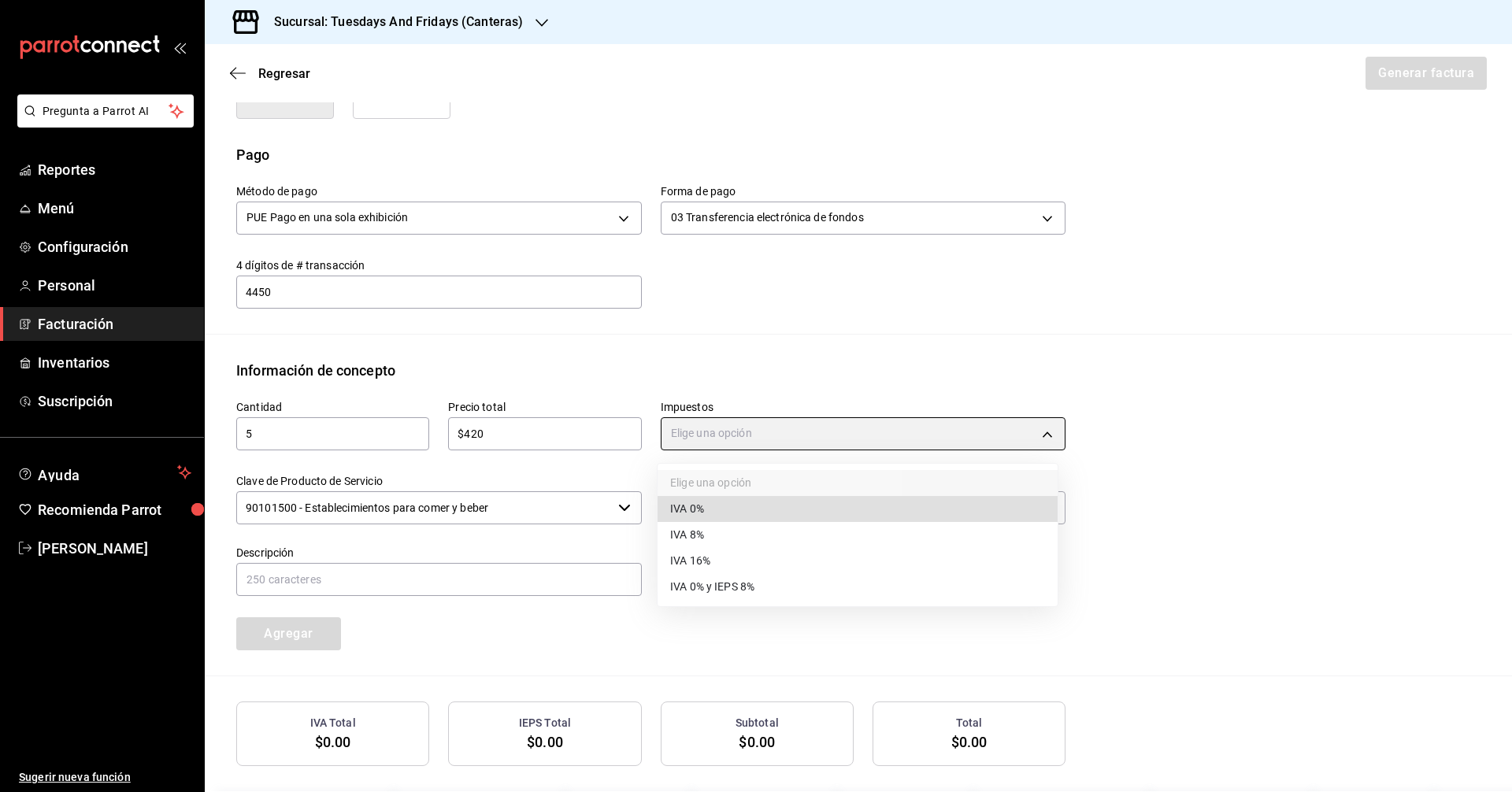
type input "IVA_0"
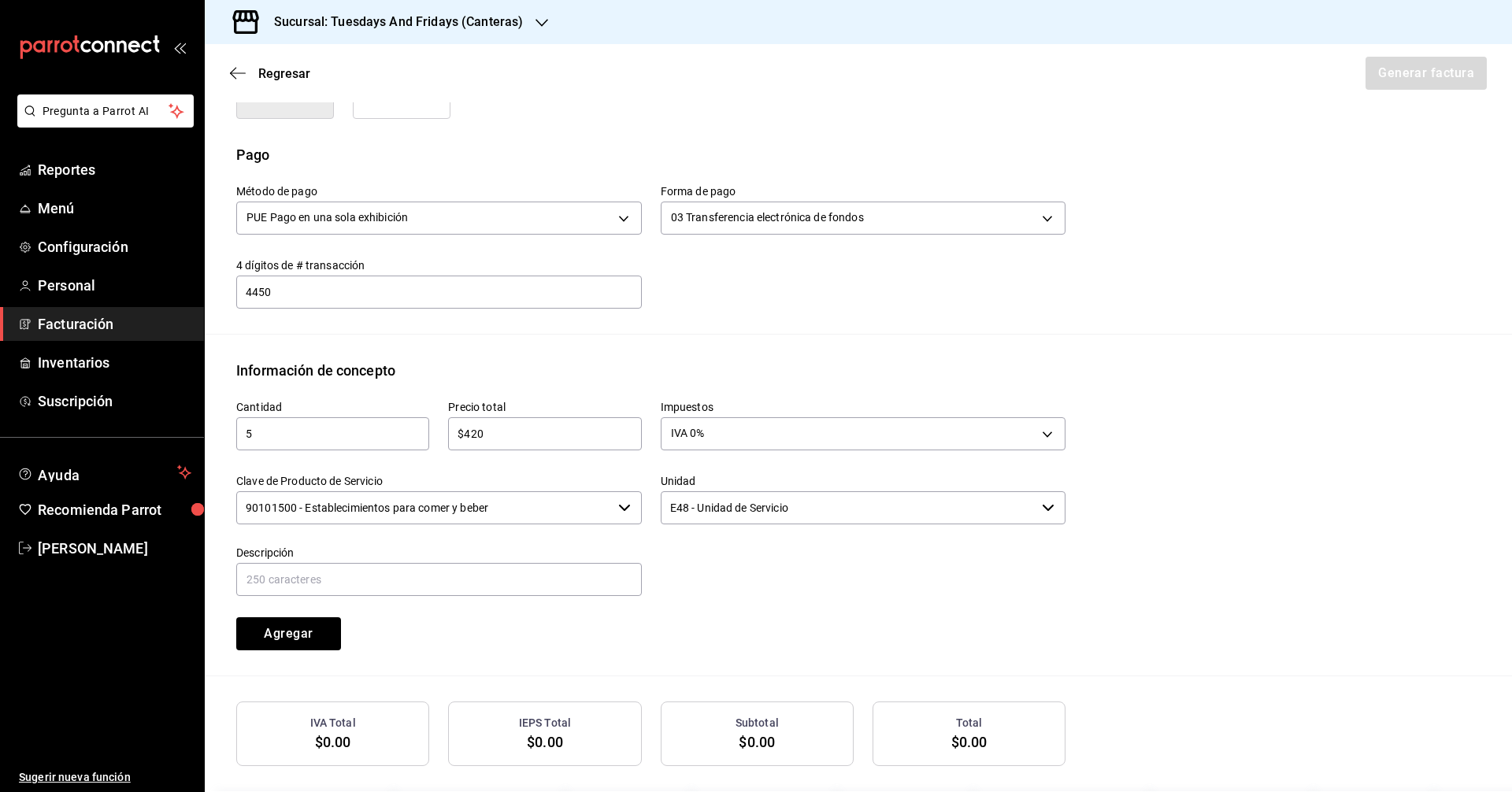
click at [569, 506] on input "90101500 - Establecimientos para comer y beber" at bounding box center [423, 507] width 375 height 33
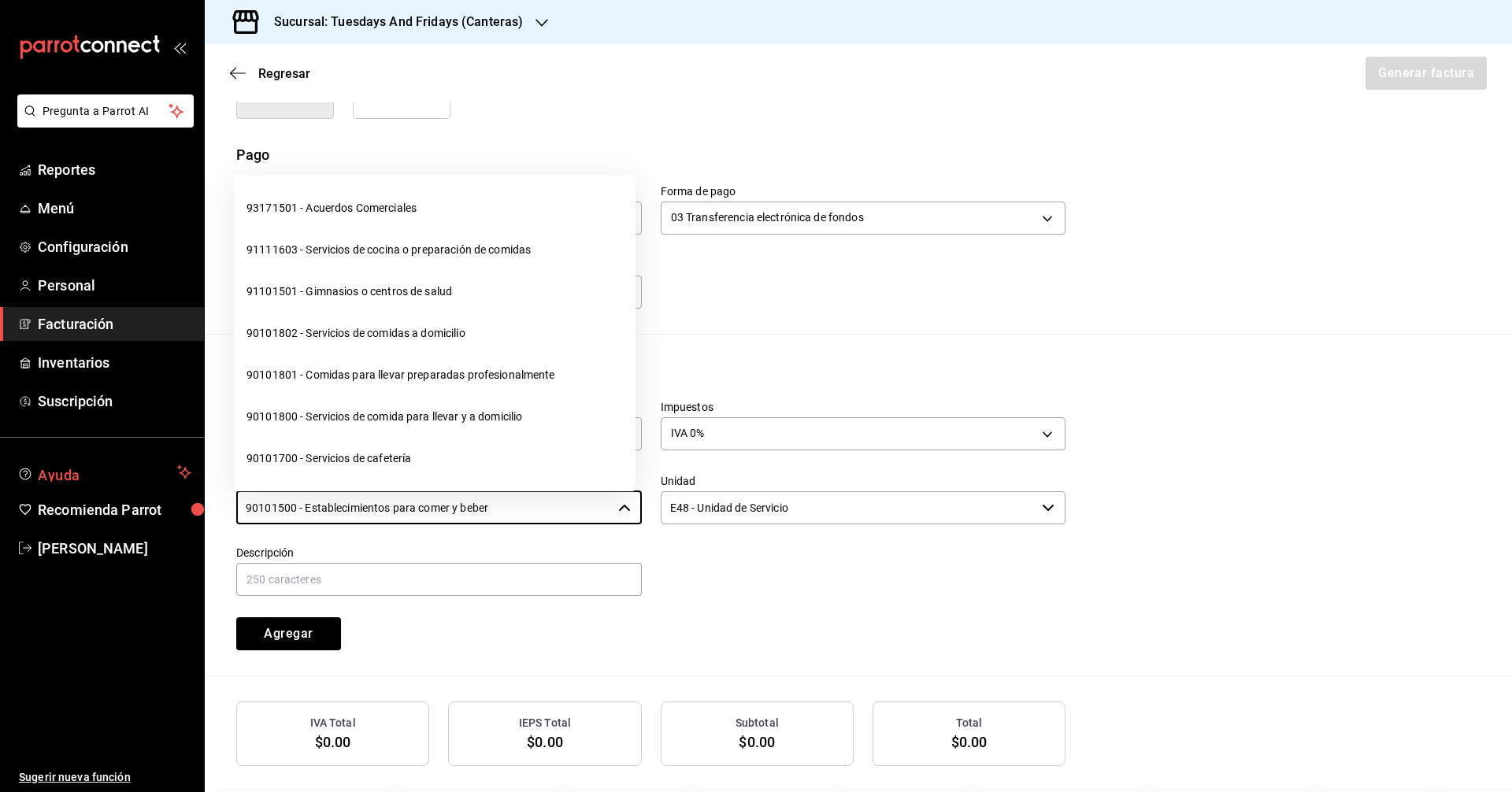
drag, startPoint x: 585, startPoint y: 502, endPoint x: 47, endPoint y: 459, distance: 539.7
click at [47, 459] on div "Pregunta a Parrot AI Reportes Menú Configuración Personal Facturación Inventari…" at bounding box center [756, 396] width 1512 height 792
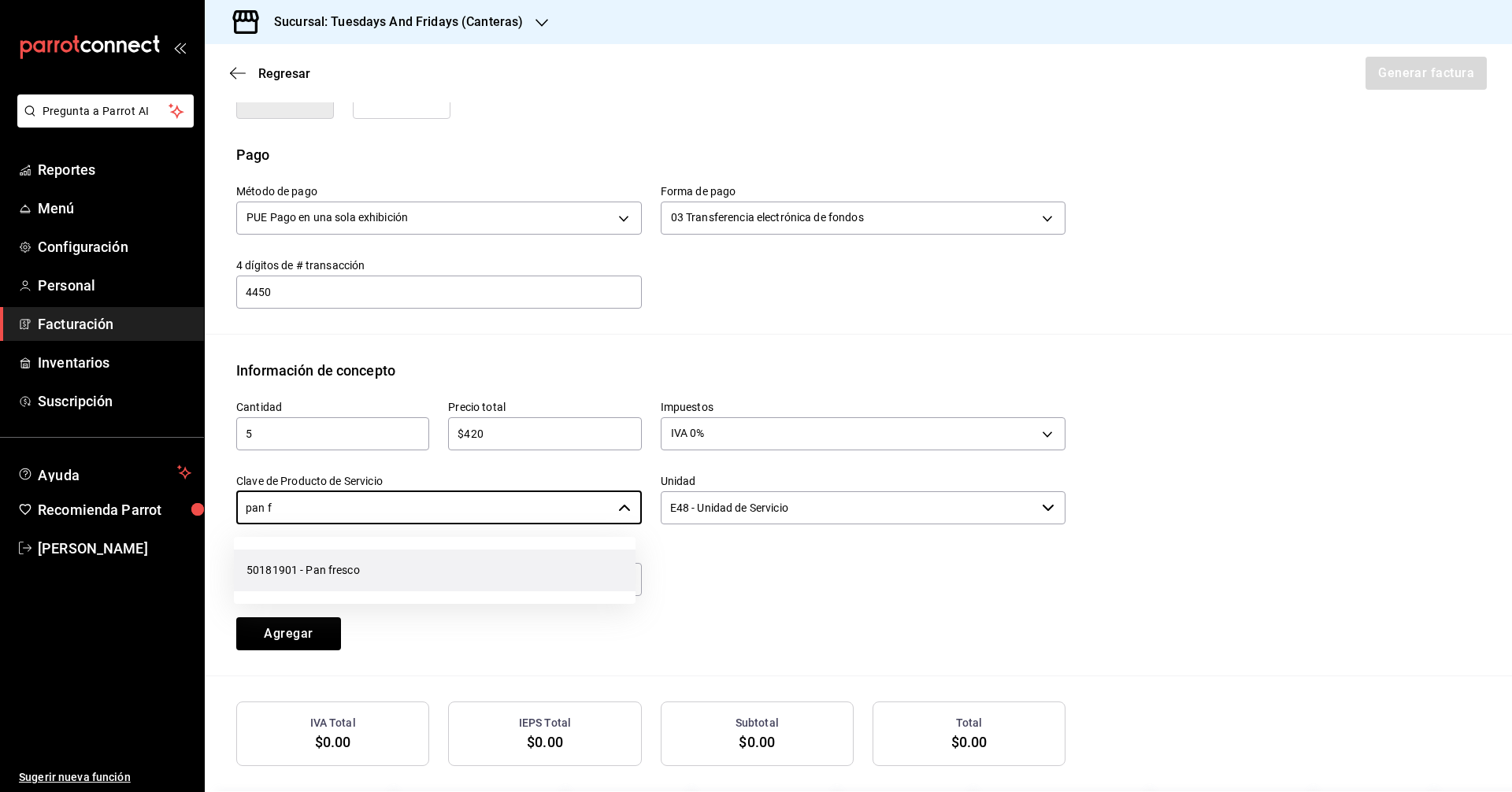
click at [311, 551] on li "50181901 - Pan fresco" at bounding box center [434, 570] width 401 height 42
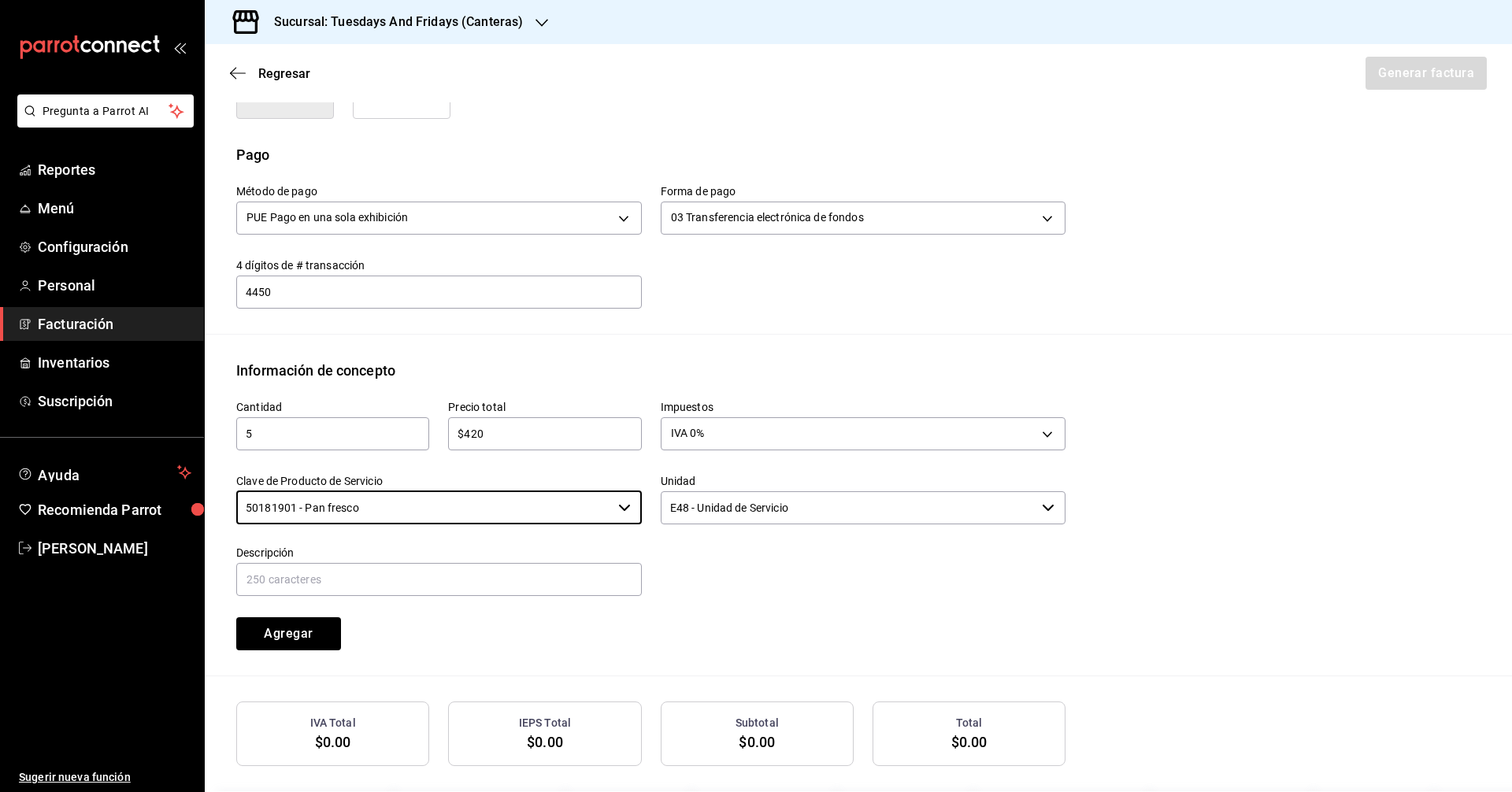
type input "50181901 - Pan fresco"
click at [815, 358] on div "Emisor Perfil fiscal [PERSON_NAME] Tipo de comprobante Ingreso Receptor Nombre …" at bounding box center [858, 251] width 1307 height 1155
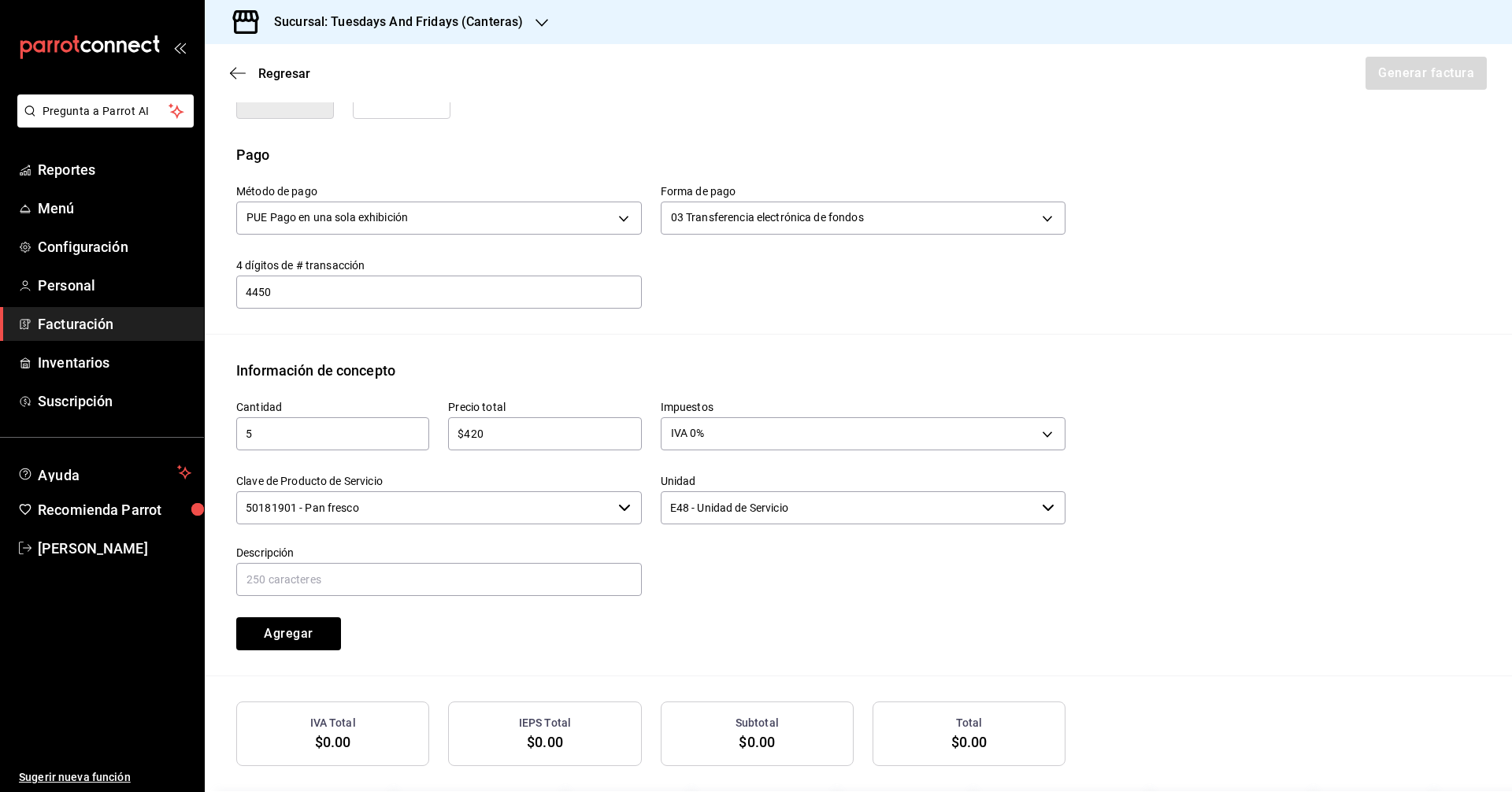
click at [458, 518] on input "50181901 - Pan fresco" at bounding box center [423, 507] width 375 height 33
click at [732, 528] on div at bounding box center [854, 562] width 424 height 72
click at [786, 505] on input "E48 - Unidad de Servicio" at bounding box center [848, 507] width 375 height 33
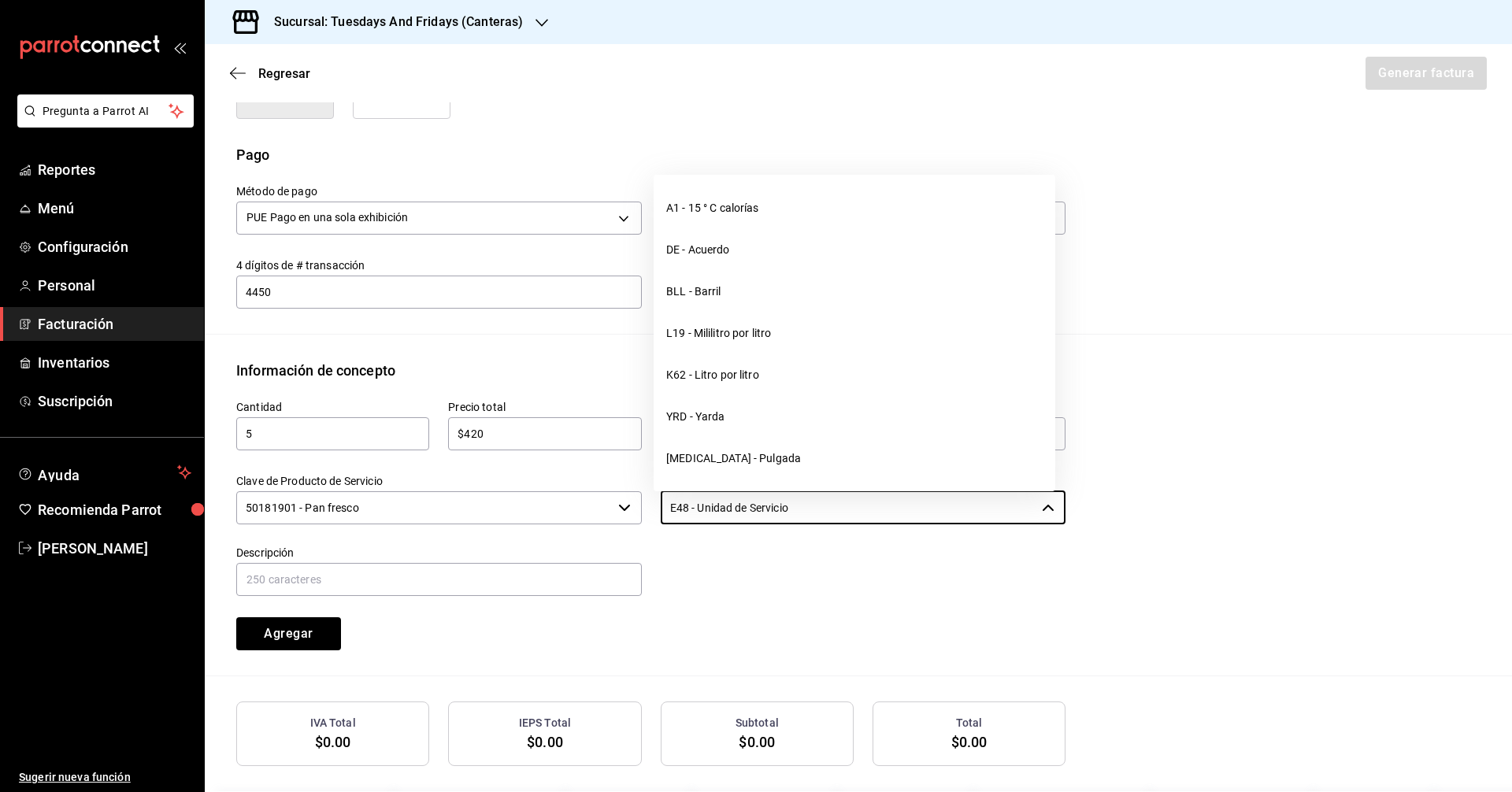
drag, startPoint x: 860, startPoint y: 511, endPoint x: 623, endPoint y: 506, distance: 237.1
click at [623, 506] on div "Cantidad 5 ​ Precio total $420 ​ Impuestos IVA 0% IVA_0 Clave de Producto de Se…" at bounding box center [641, 515] width 848 height 269
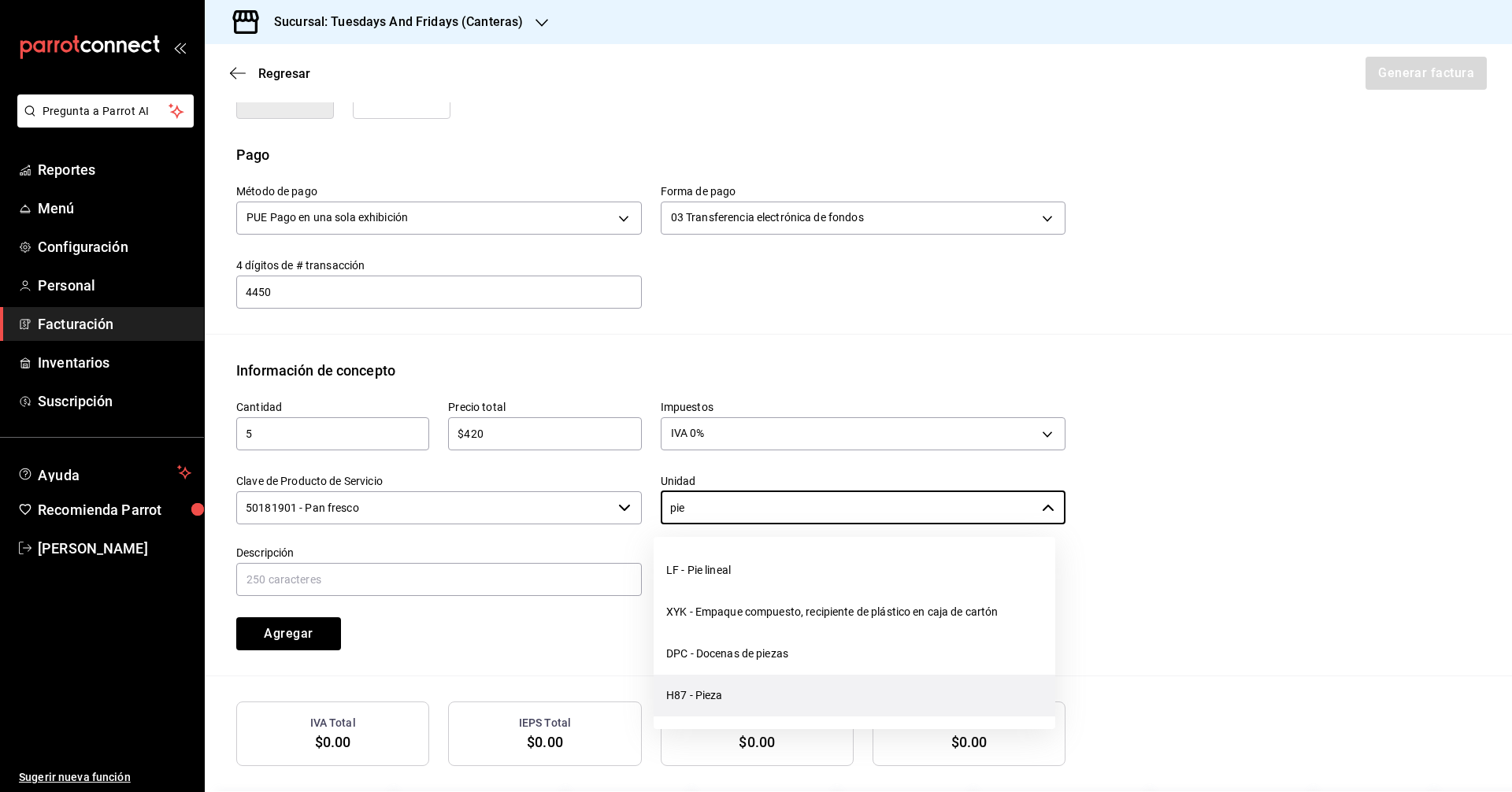
click at [737, 712] on li "H87 - Pieza" at bounding box center [853, 695] width 401 height 42
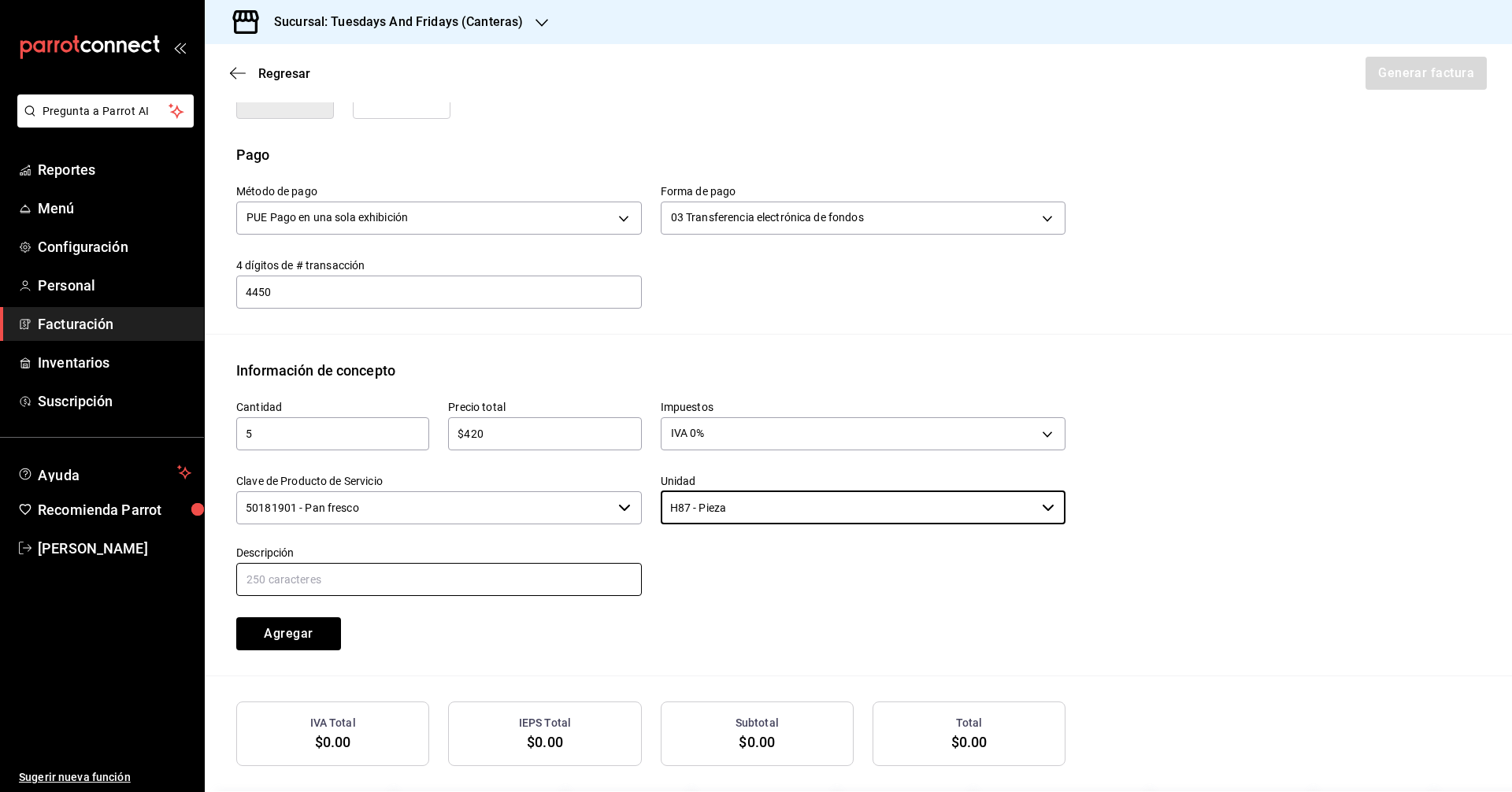
type input "H87 - Pieza"
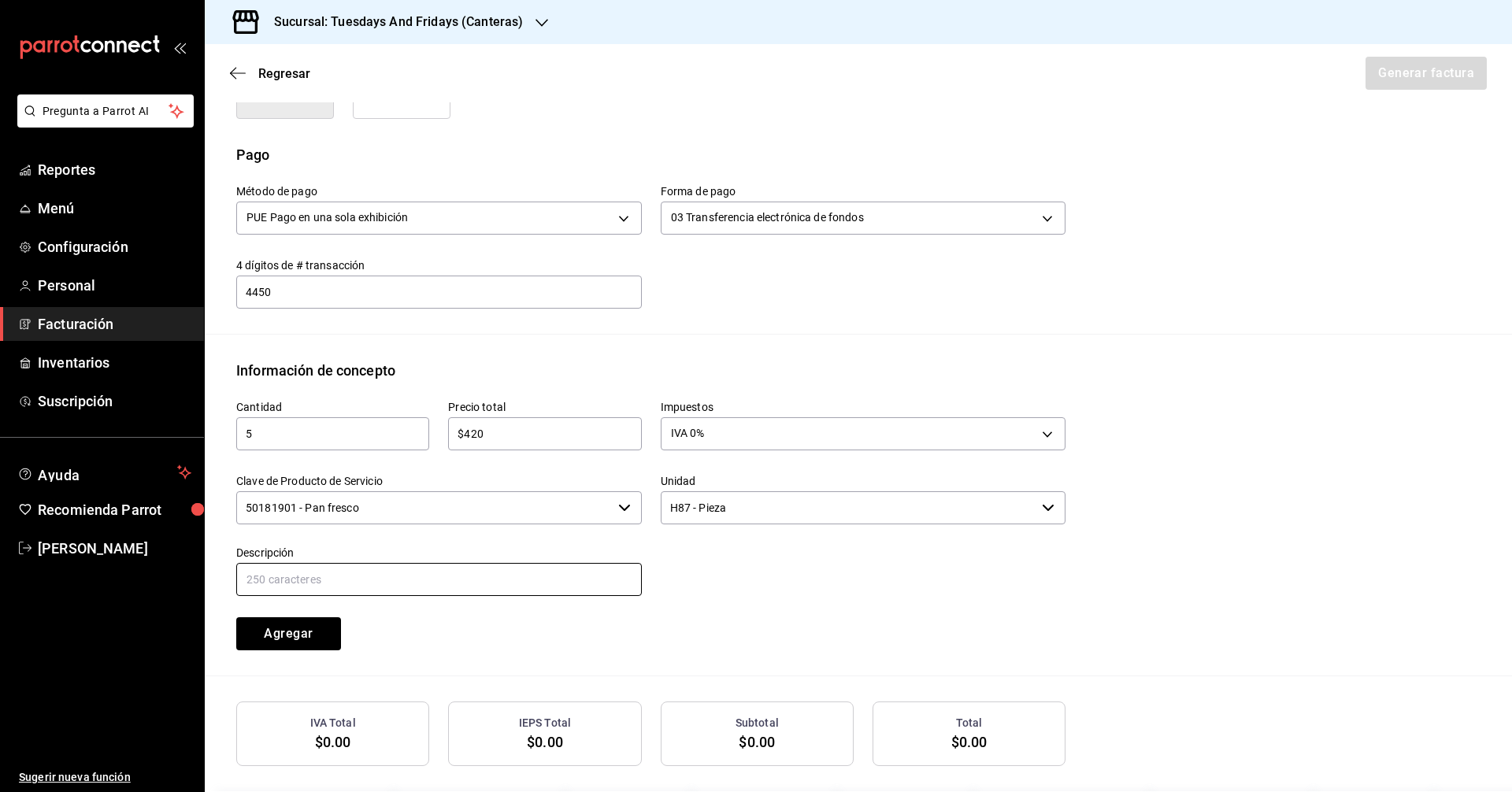
click at [537, 577] on input "text" at bounding box center [438, 579] width 405 height 33
type input "Multigrano"
click at [326, 632] on button "Agregar" at bounding box center [288, 633] width 105 height 33
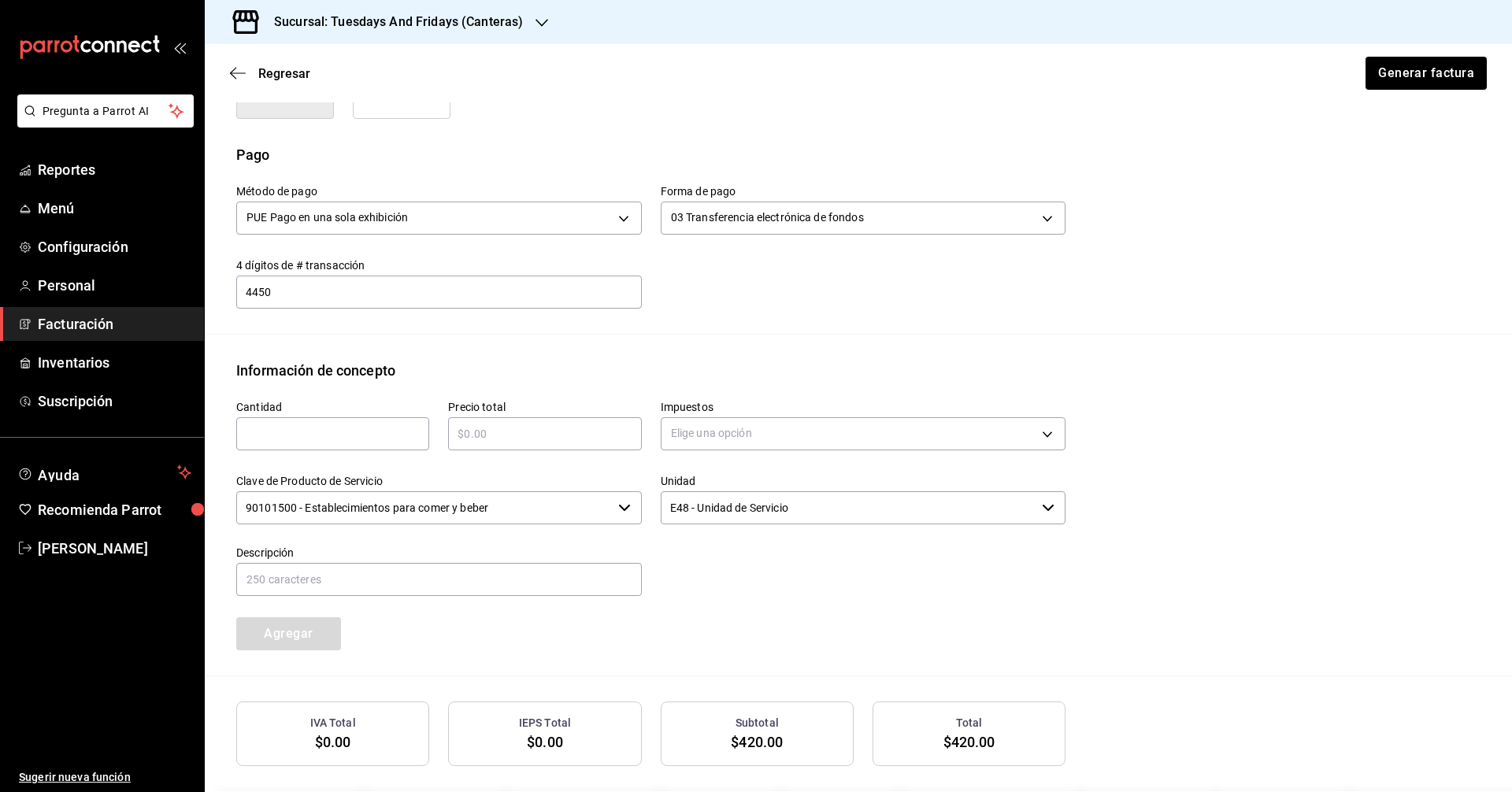
click at [606, 634] on div "Cantidad ​ Precio total ​ Impuestos Elige una opción Clave de Producto de Servi…" at bounding box center [641, 515] width 848 height 269
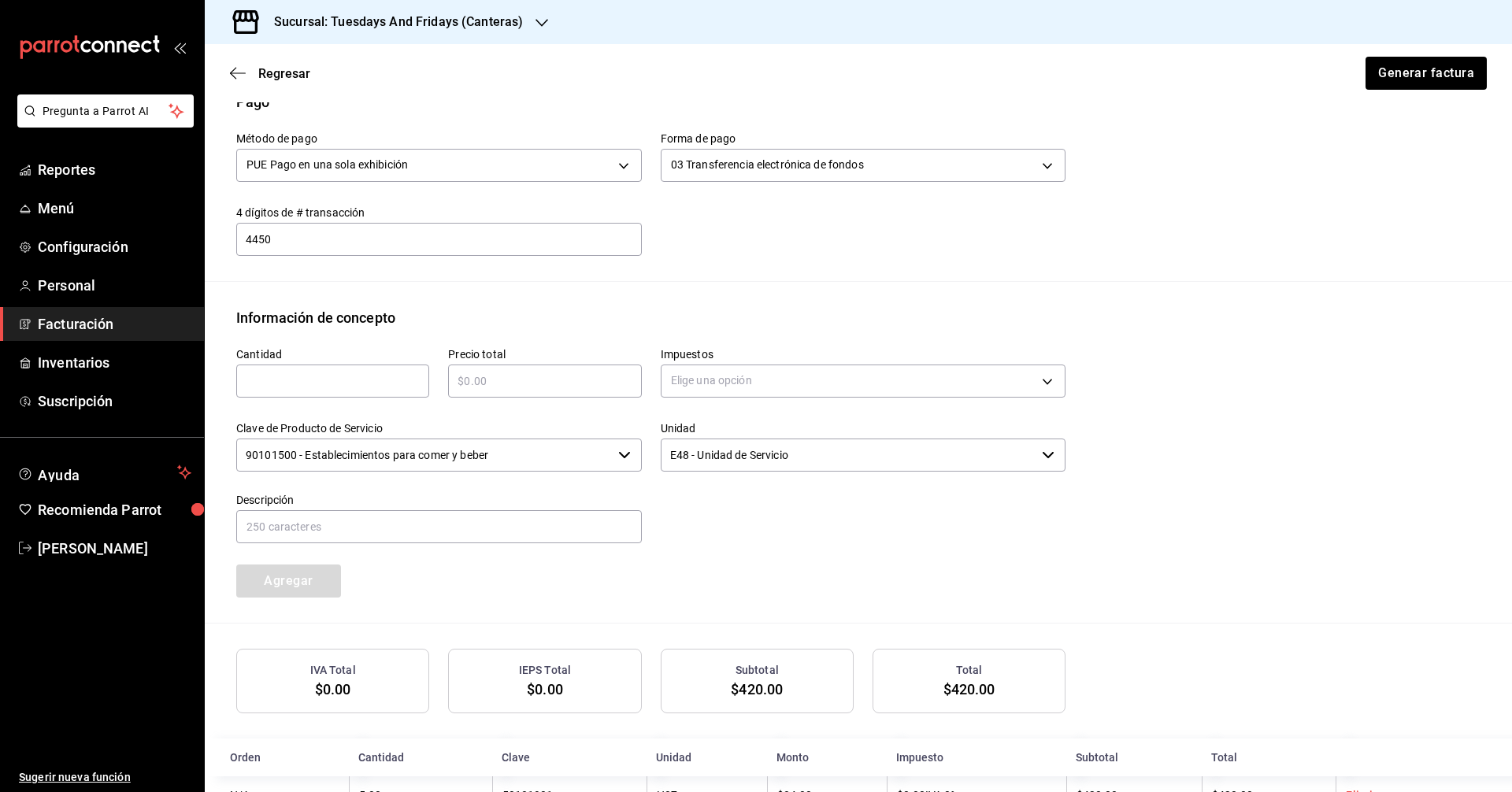
scroll to position [550, 0]
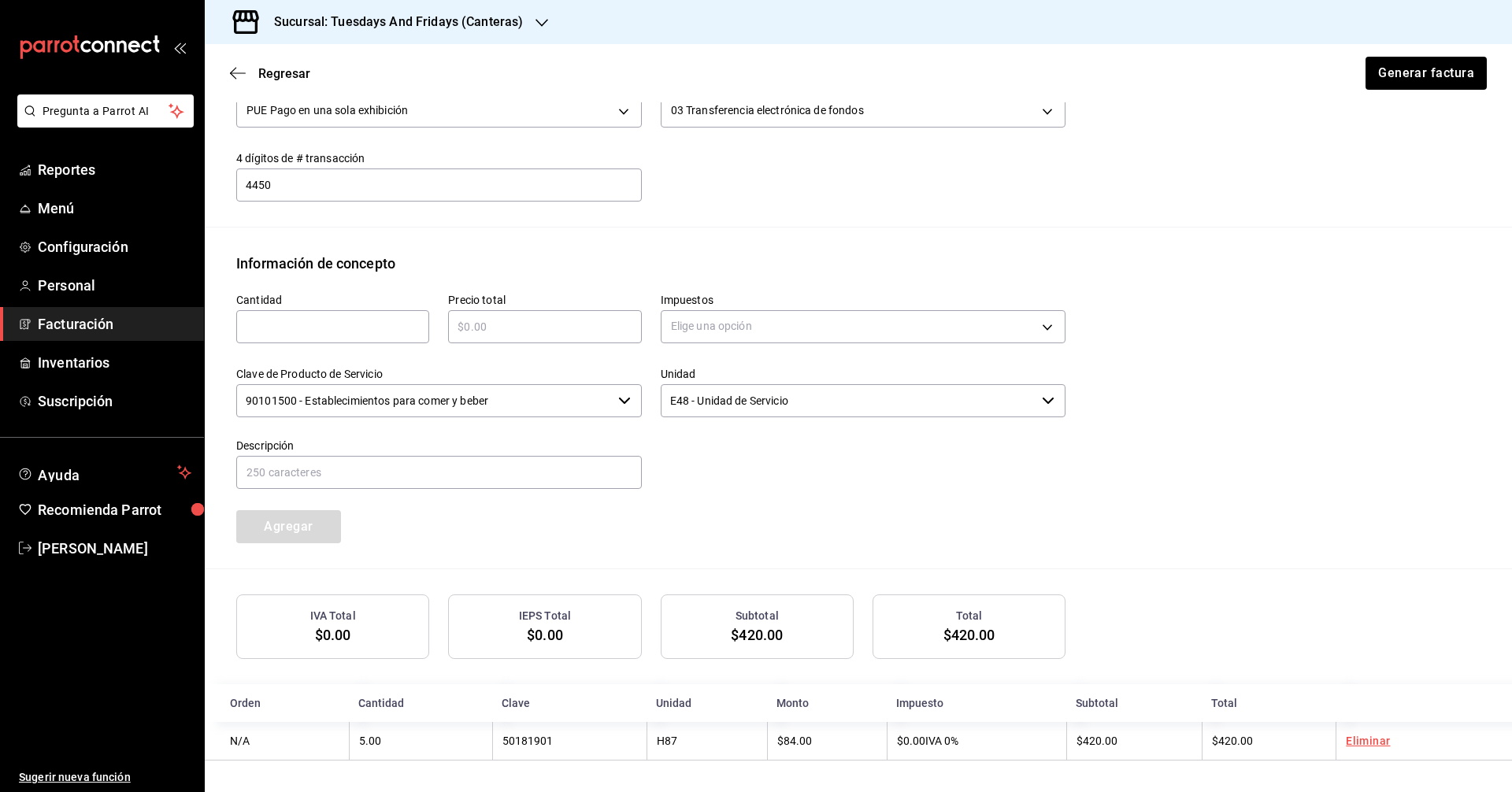
drag, startPoint x: 980, startPoint y: 556, endPoint x: 877, endPoint y: 566, distance: 103.5
click at [980, 556] on div "Cantidad ​ Precio total ​ Impuestos Elige una opción Clave de Producto de Servi…" at bounding box center [858, 421] width 1244 height 295
click at [729, 526] on div "Cantidad ​ Precio total ​ Impuestos Elige una opción Clave de Producto de Servi…" at bounding box center [641, 408] width 848 height 269
click at [1143, 631] on div "IVA Total $0.00 IEPS Total $0.00 Subtotal $420.00 Total $420.00" at bounding box center [858, 626] width 1244 height 65
click at [1339, 498] on div "Cantidad ​ Precio total ​ Impuestos Elige una opción Clave de Producto de Servi…" at bounding box center [858, 421] width 1244 height 295
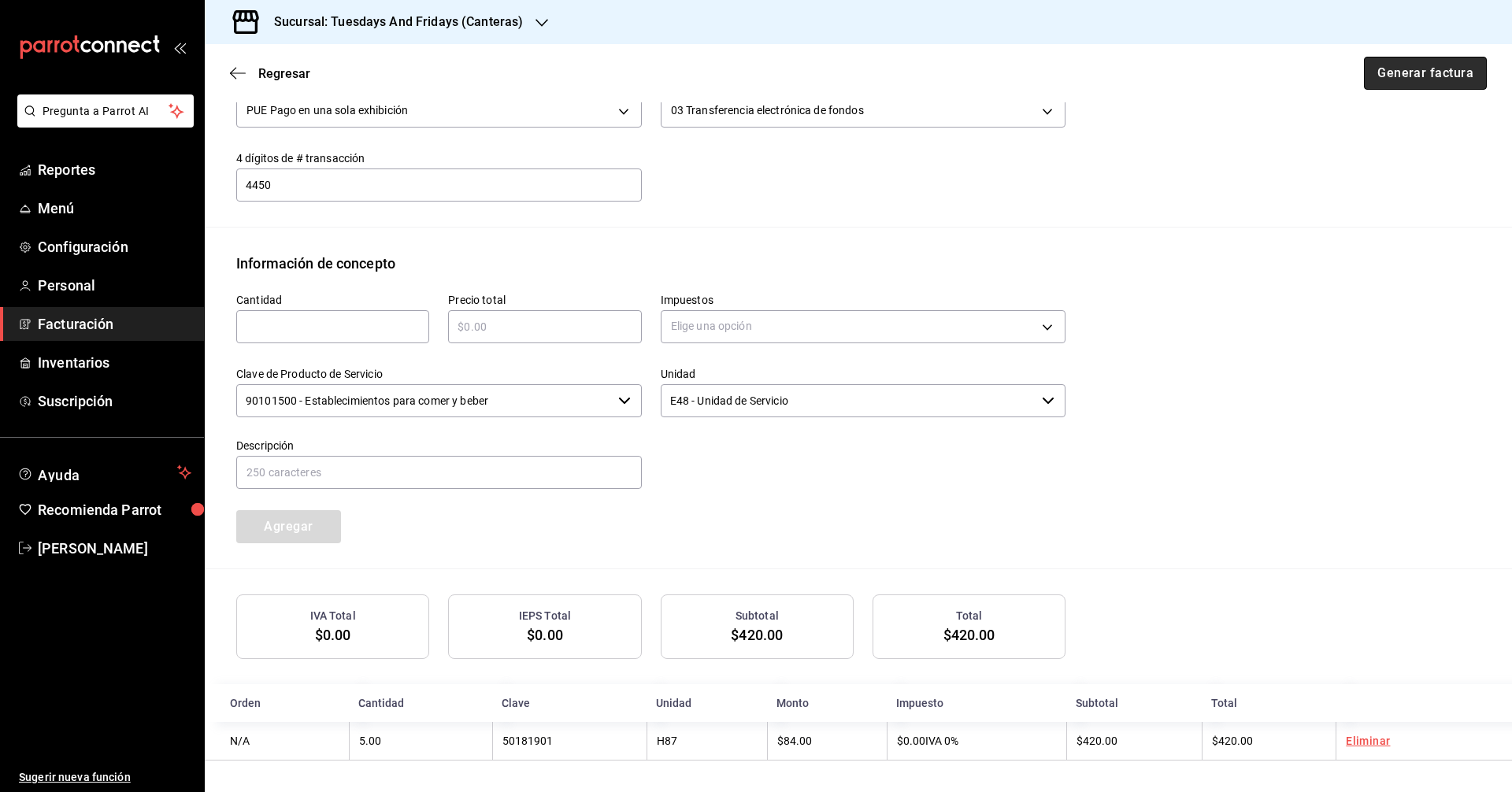
click at [1417, 71] on button "Generar factura" at bounding box center [1424, 73] width 122 height 33
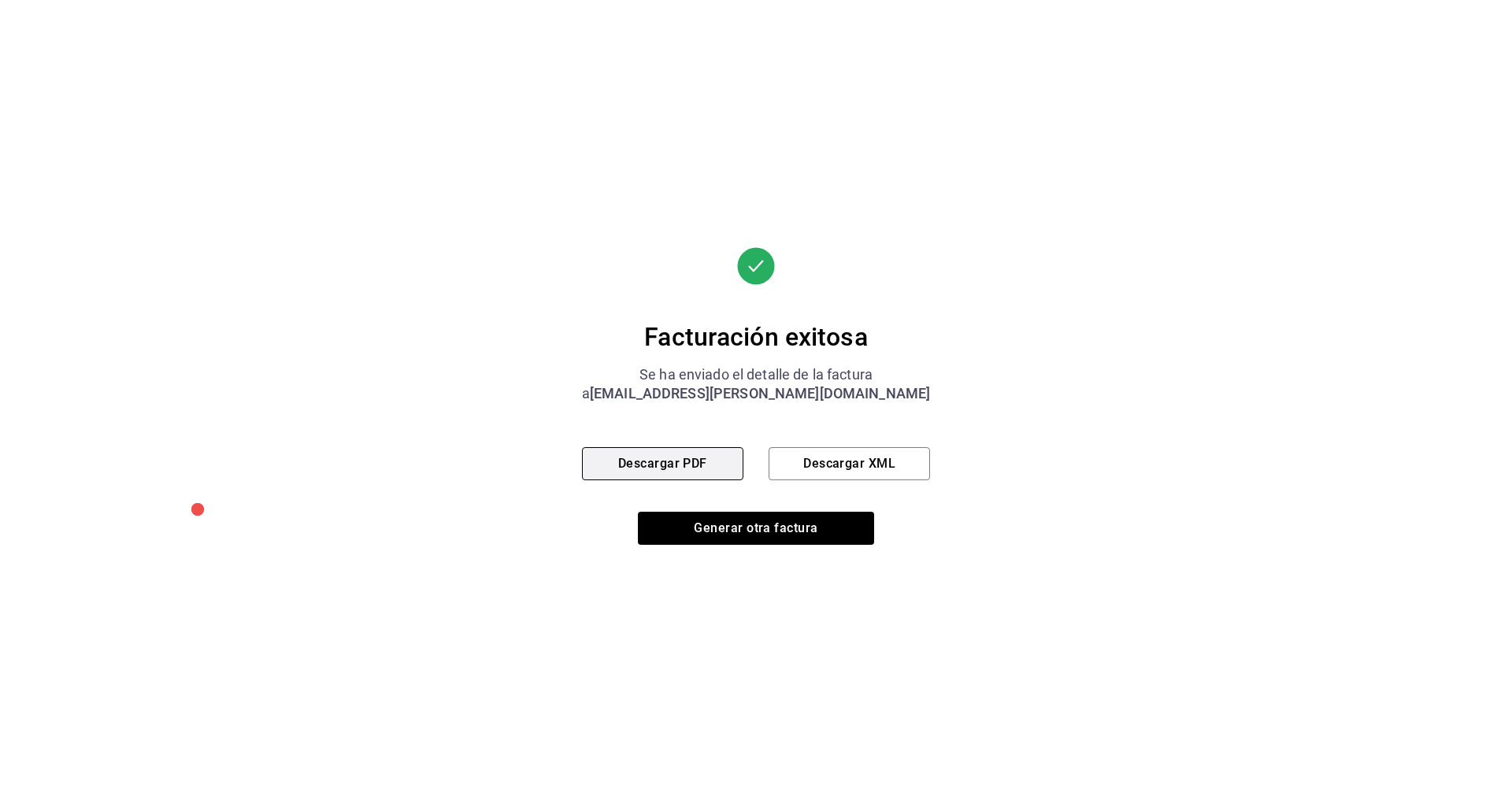
click at [724, 449] on button "Descargar PDF" at bounding box center [662, 463] width 161 height 33
click at [793, 194] on div "Facturación exitosa Se ha enviado el detalle de la factura a [EMAIL_ADDRESS][PE…" at bounding box center [756, 396] width 348 height 792
